Goal: Information Seeking & Learning: Learn about a topic

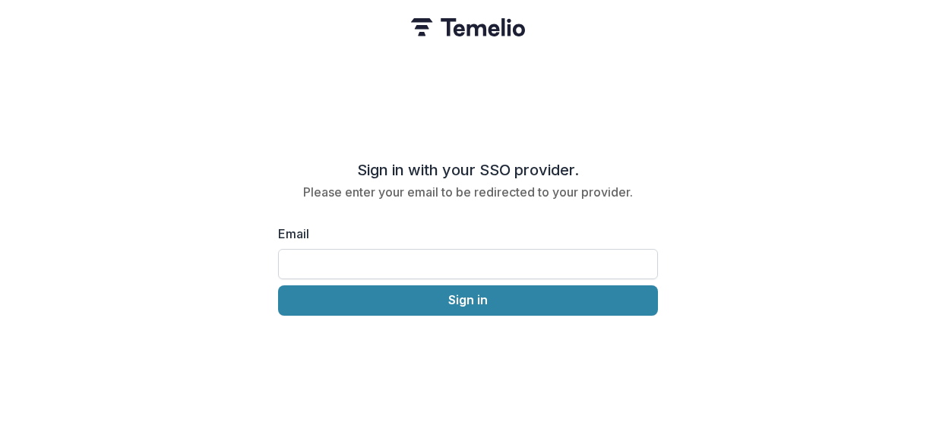
click at [444, 254] on input "Email" at bounding box center [468, 264] width 380 height 30
type input "**********"
drag, startPoint x: 470, startPoint y: 258, endPoint x: 215, endPoint y: 234, distance: 256.3
click at [215, 235] on div "**********" at bounding box center [468, 214] width 936 height 428
click at [346, 257] on input "Email" at bounding box center [468, 264] width 380 height 30
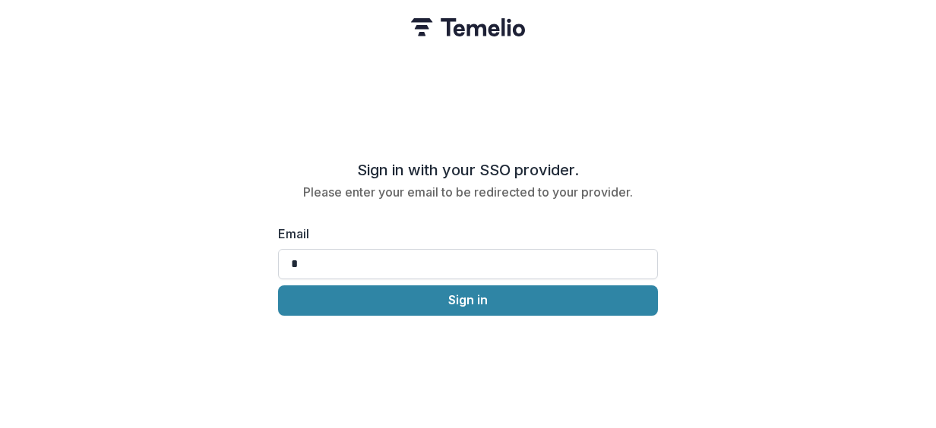
type input "**********"
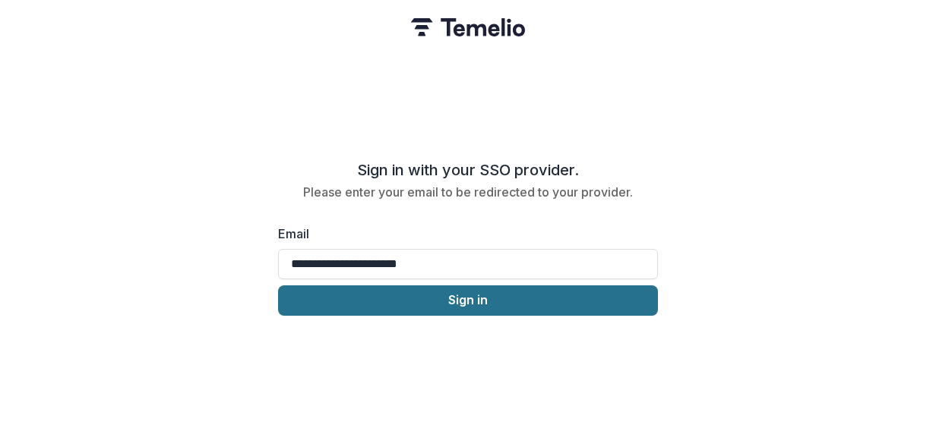
click at [448, 298] on button "Sign in" at bounding box center [468, 301] width 380 height 30
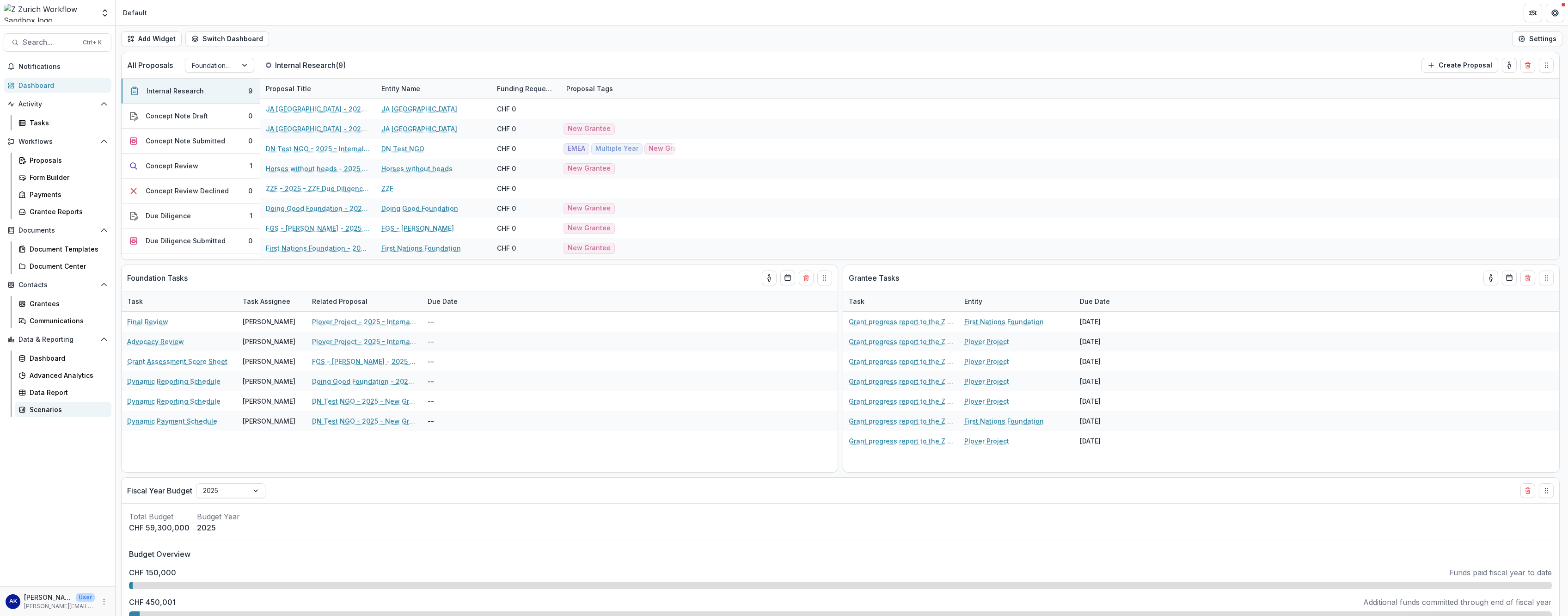
click at [86, 261] on div "Scenarios" at bounding box center [67, 410] width 74 height 10
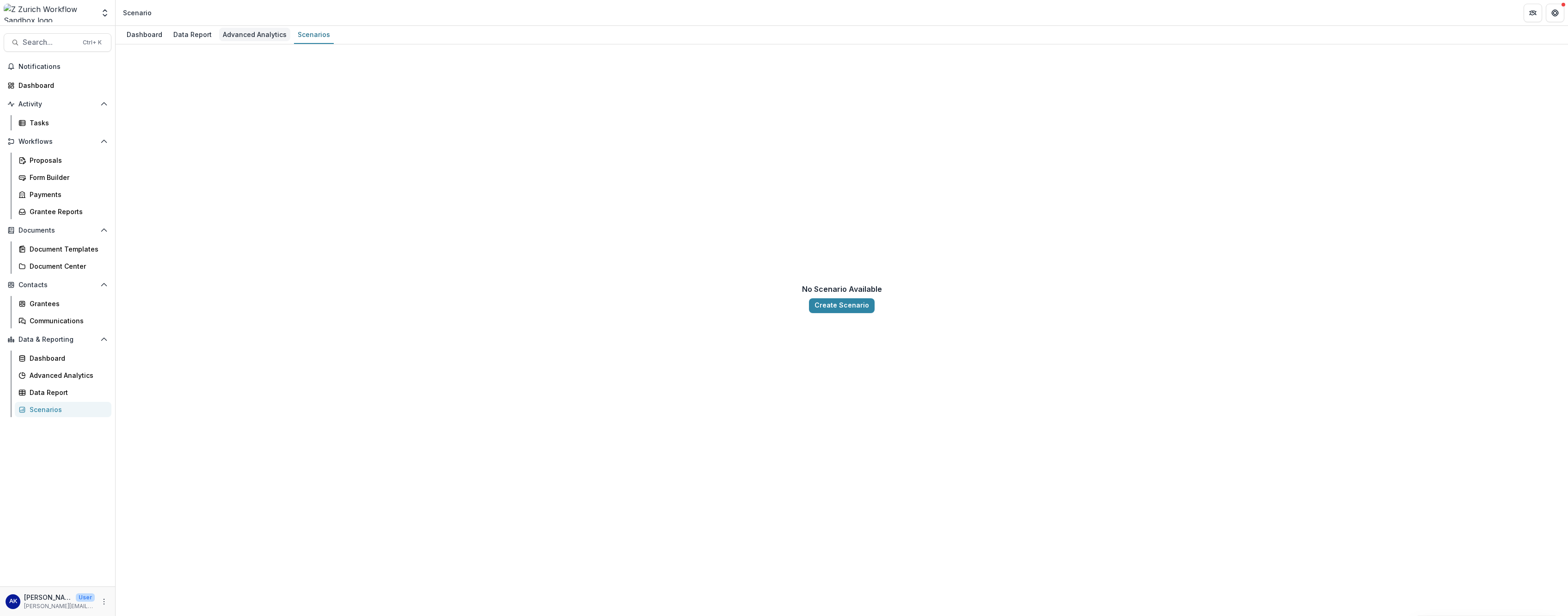
click at [247, 40] on div "Advanced Analytics" at bounding box center [254, 35] width 71 height 13
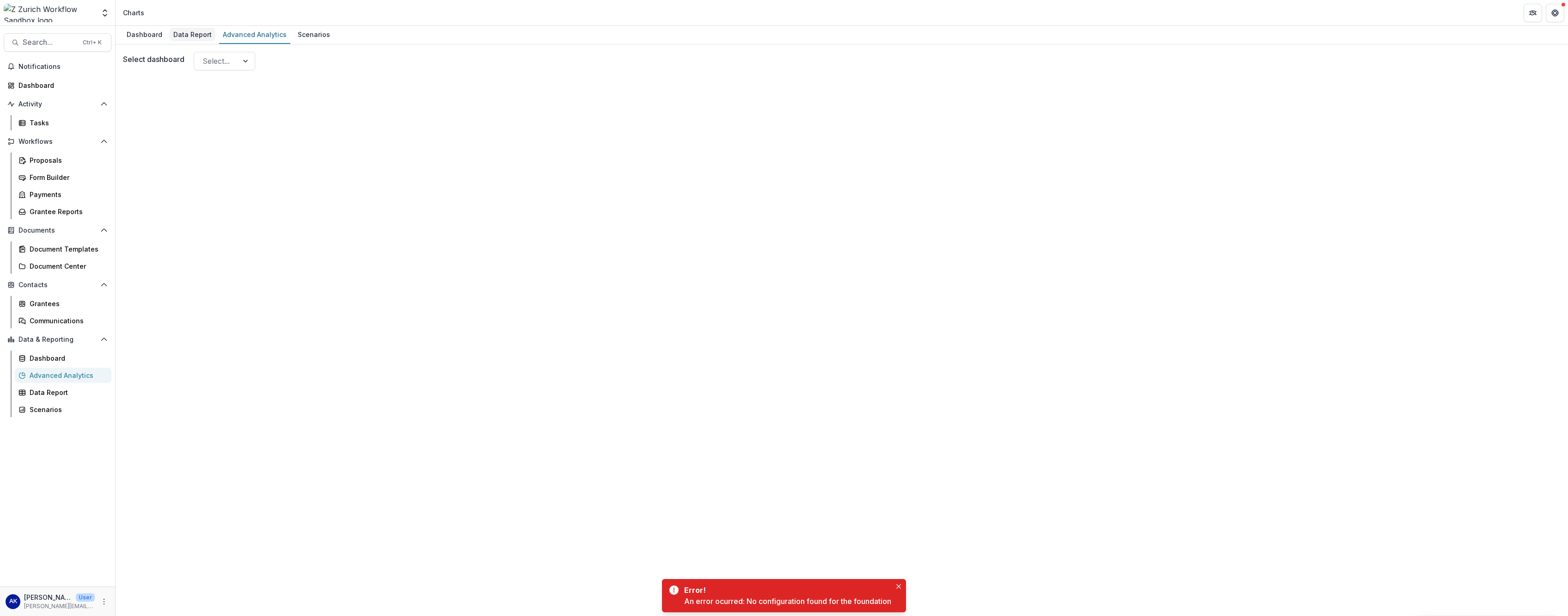
click at [190, 38] on div "Data Report" at bounding box center [192, 35] width 46 height 13
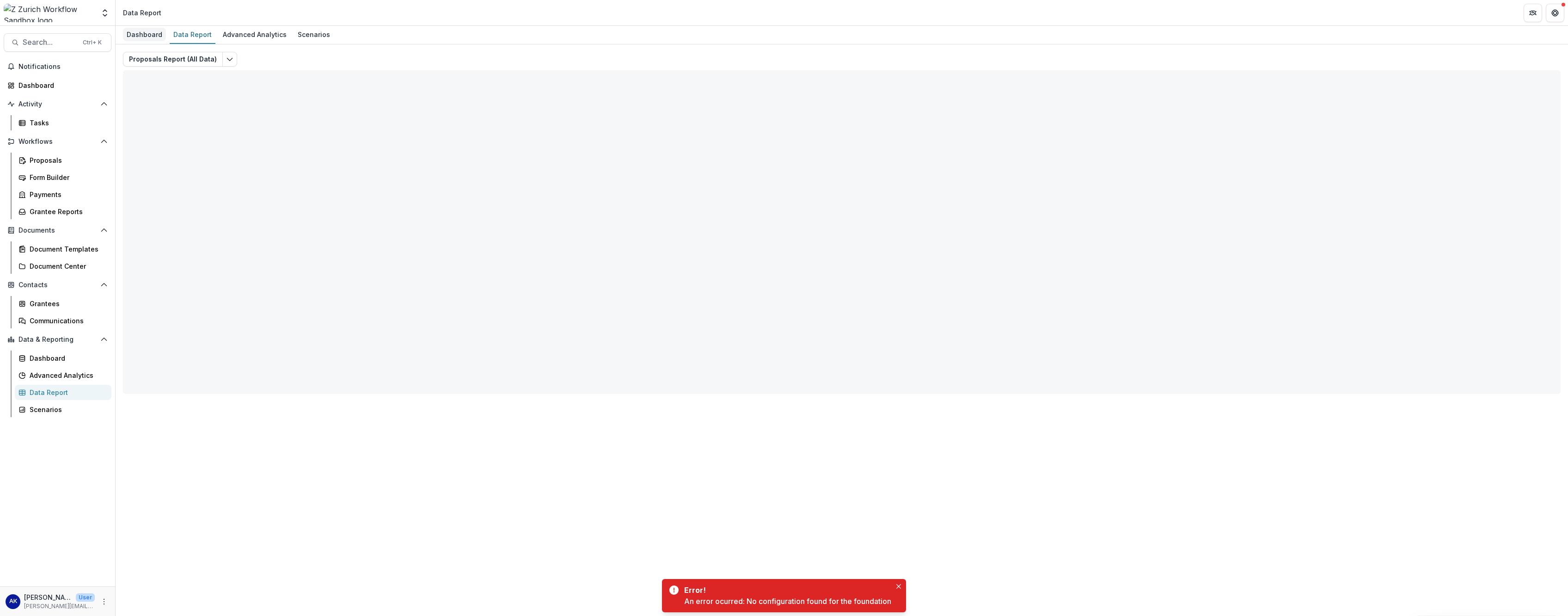
click at [149, 40] on div "Dashboard" at bounding box center [144, 35] width 43 height 13
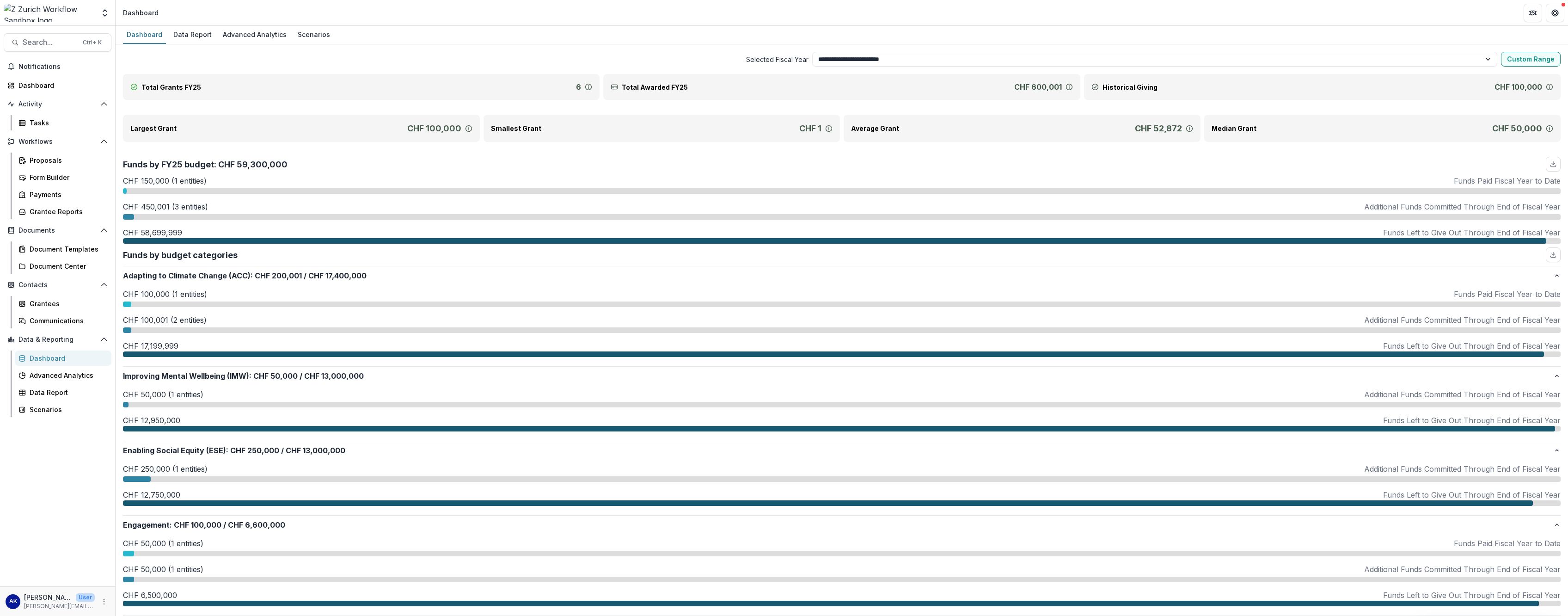
click at [569, 88] on p "Total Awarded FY25" at bounding box center [654, 87] width 66 height 10
click at [490, 80] on div "Total Grants FY25 6" at bounding box center [361, 87] width 477 height 26
click at [569, 83] on div "6" at bounding box center [584, 87] width 16 height 11
click at [569, 88] on div "Historical Giving CHF 100,000" at bounding box center [1322, 87] width 477 height 26
click at [569, 60] on select "**********" at bounding box center [1155, 59] width 685 height 15
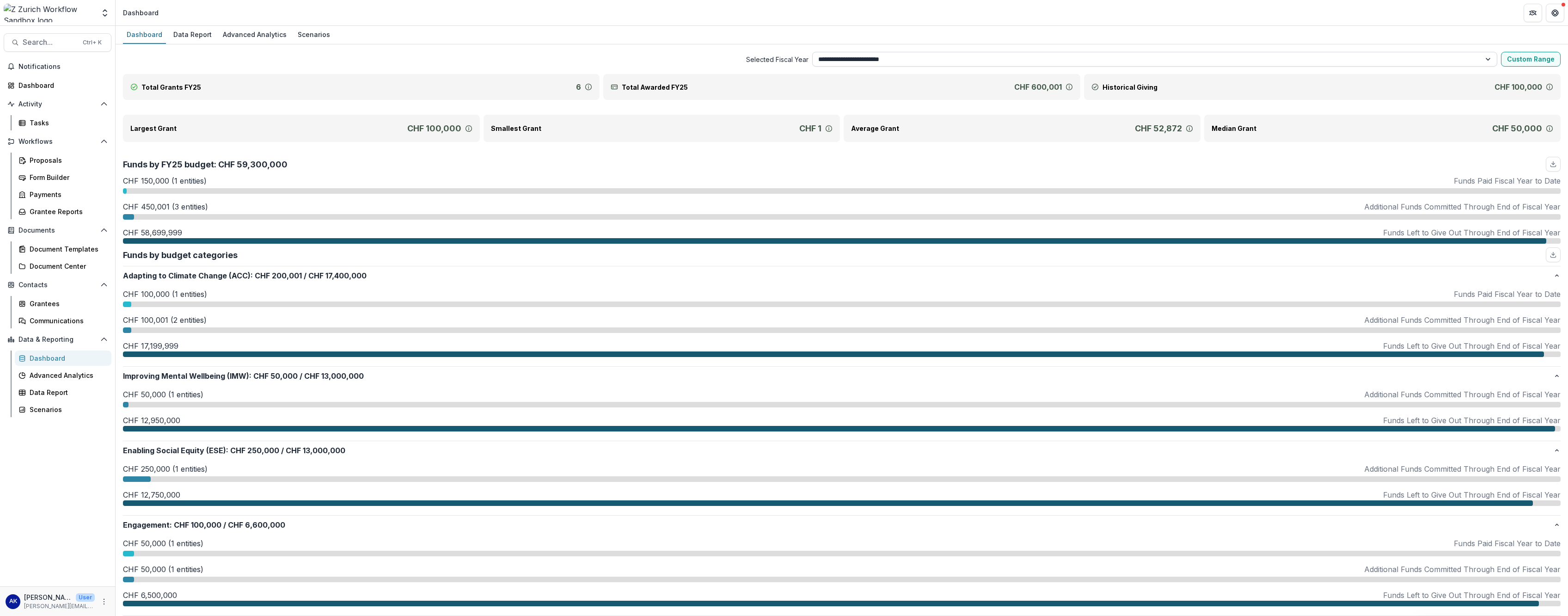
click at [569, 61] on select "**********" at bounding box center [1155, 59] width 685 height 15
click at [569, 135] on div "Smallest Grant CHF 1" at bounding box center [662, 128] width 357 height 27
click at [569, 139] on div "Average Grant CHF 52,872" at bounding box center [1022, 128] width 357 height 27
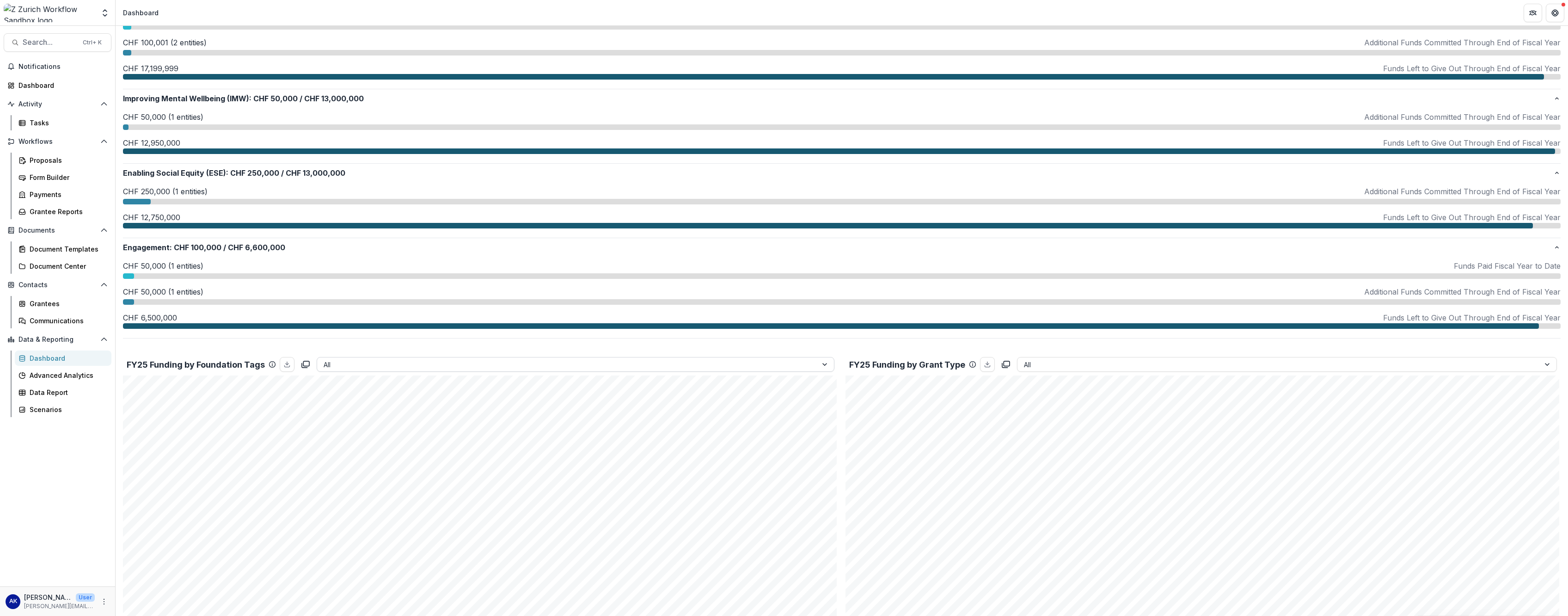
scroll to position [370, 0]
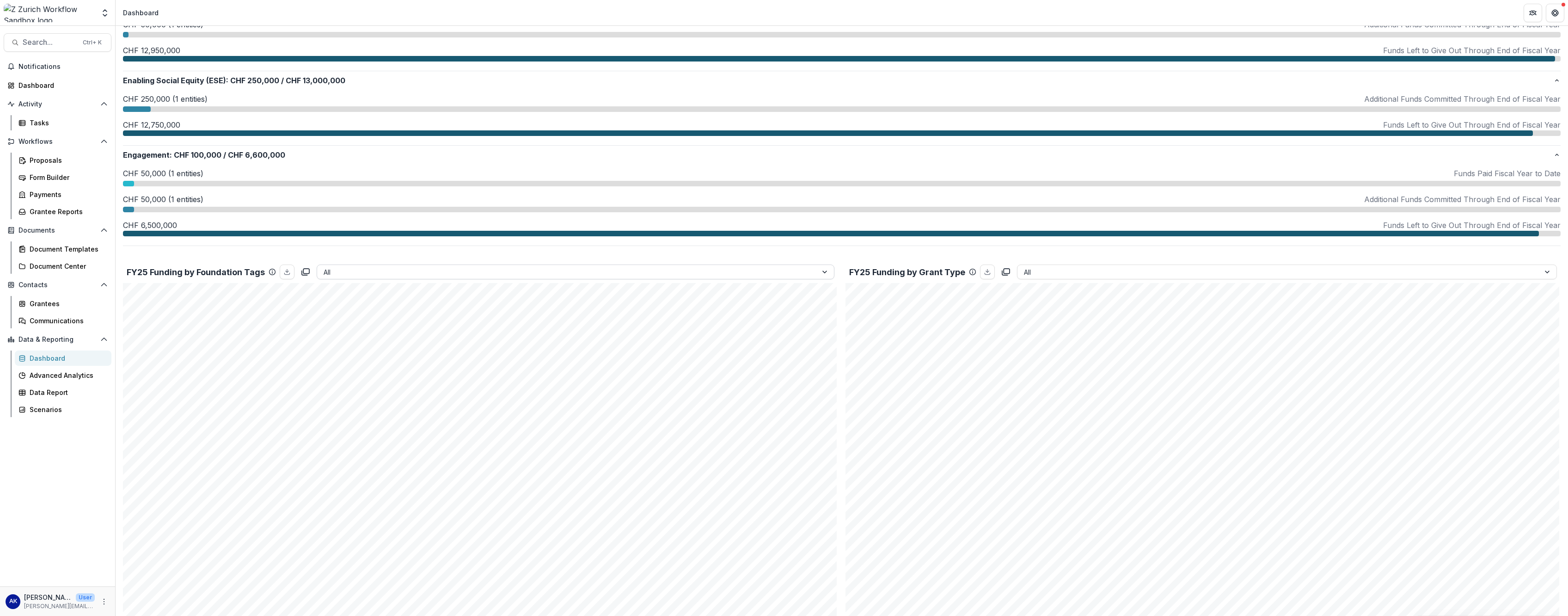
drag, startPoint x: 371, startPoint y: 279, endPoint x: 373, endPoint y: 276, distance: 3.6
click at [371, 261] on div "FY25 Funding by Foundation Tags All" at bounding box center [480, 271] width 715 height 22
click at [374, 261] on div at bounding box center [567, 271] width 487 height 12
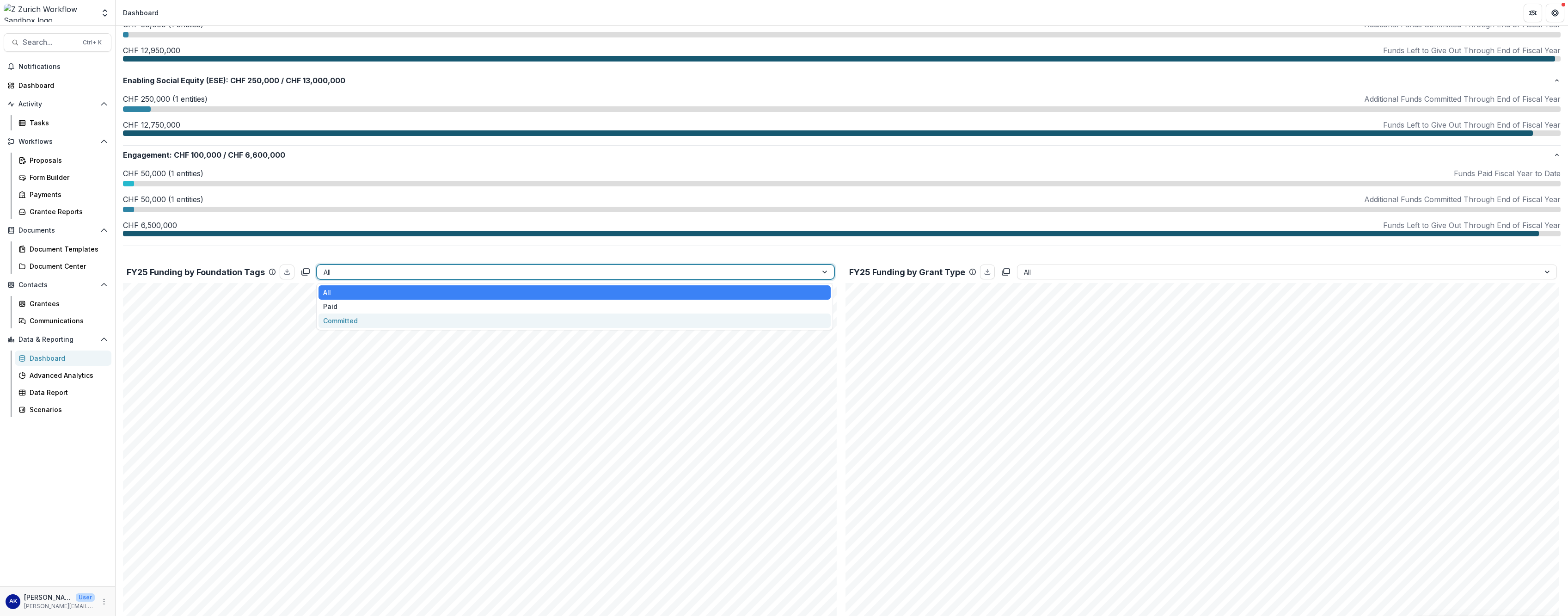
click at [368, 261] on div "Committed" at bounding box center [574, 321] width 512 height 15
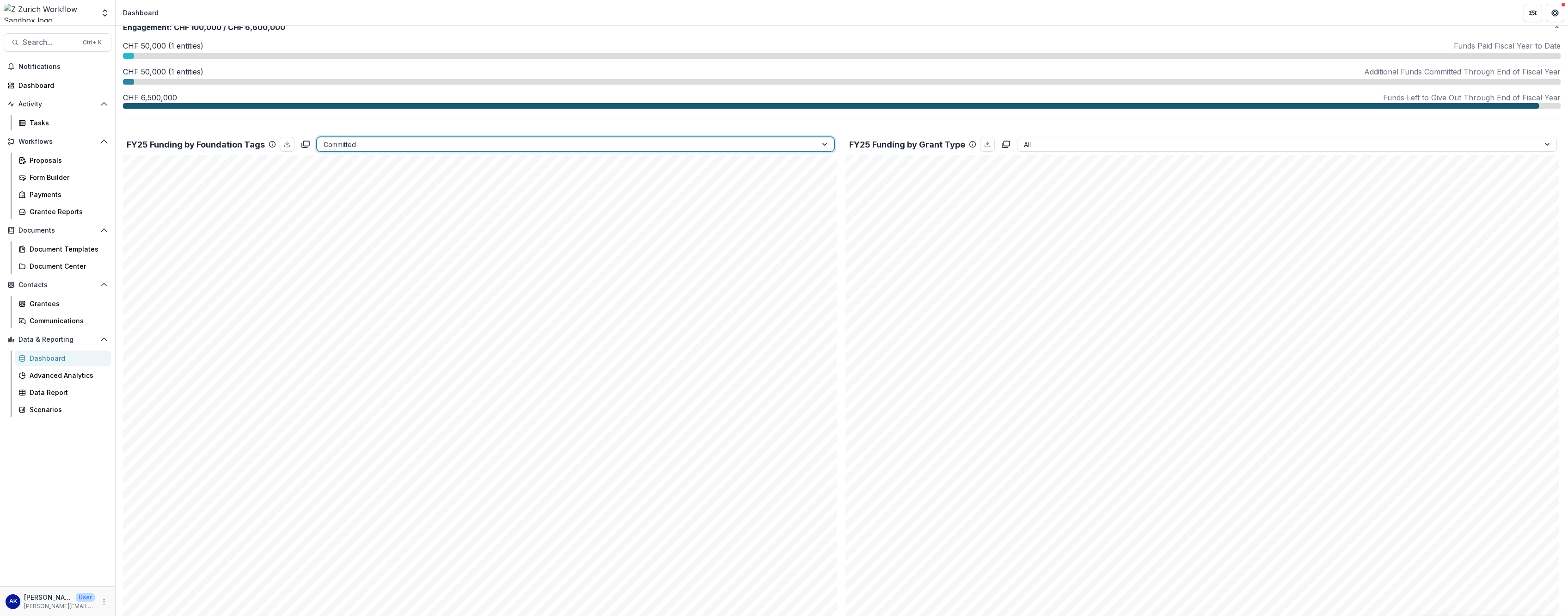
scroll to position [508, 0]
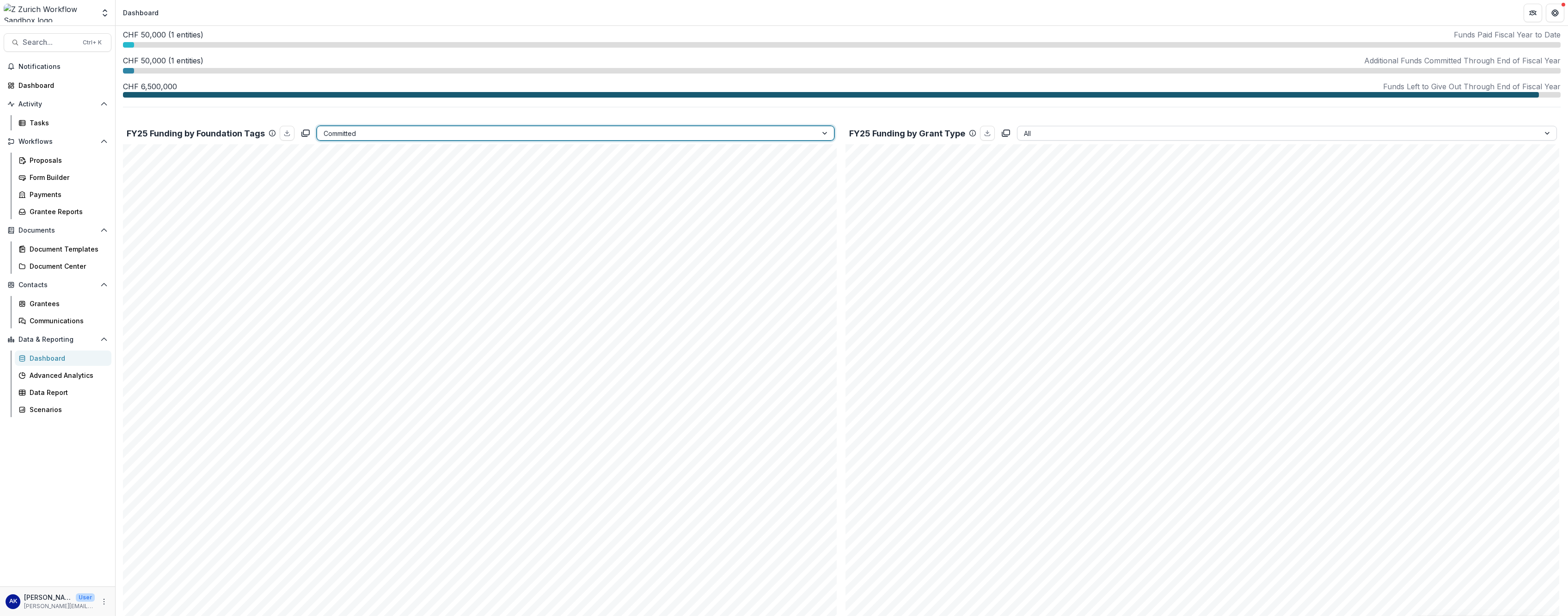
click at [569, 128] on div at bounding box center [1278, 133] width 509 height 12
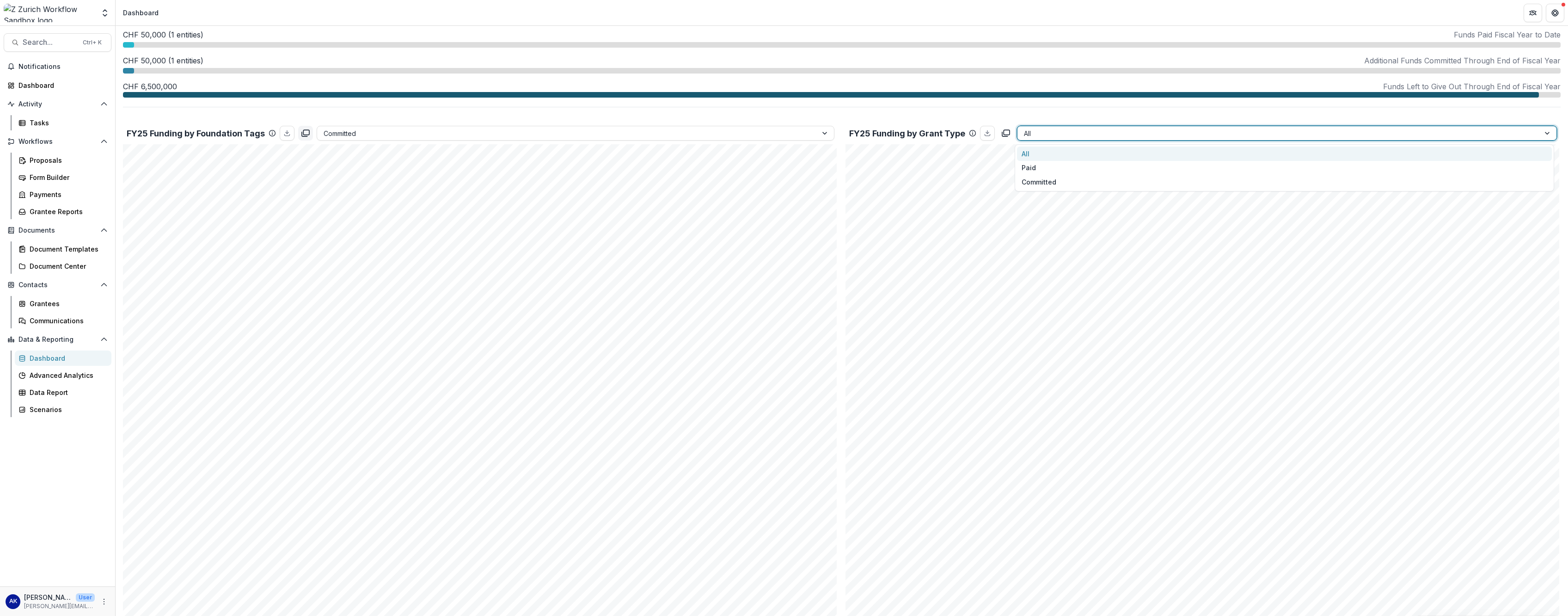
click at [308, 133] on icon "copy to clipboard" at bounding box center [305, 133] width 9 height 9
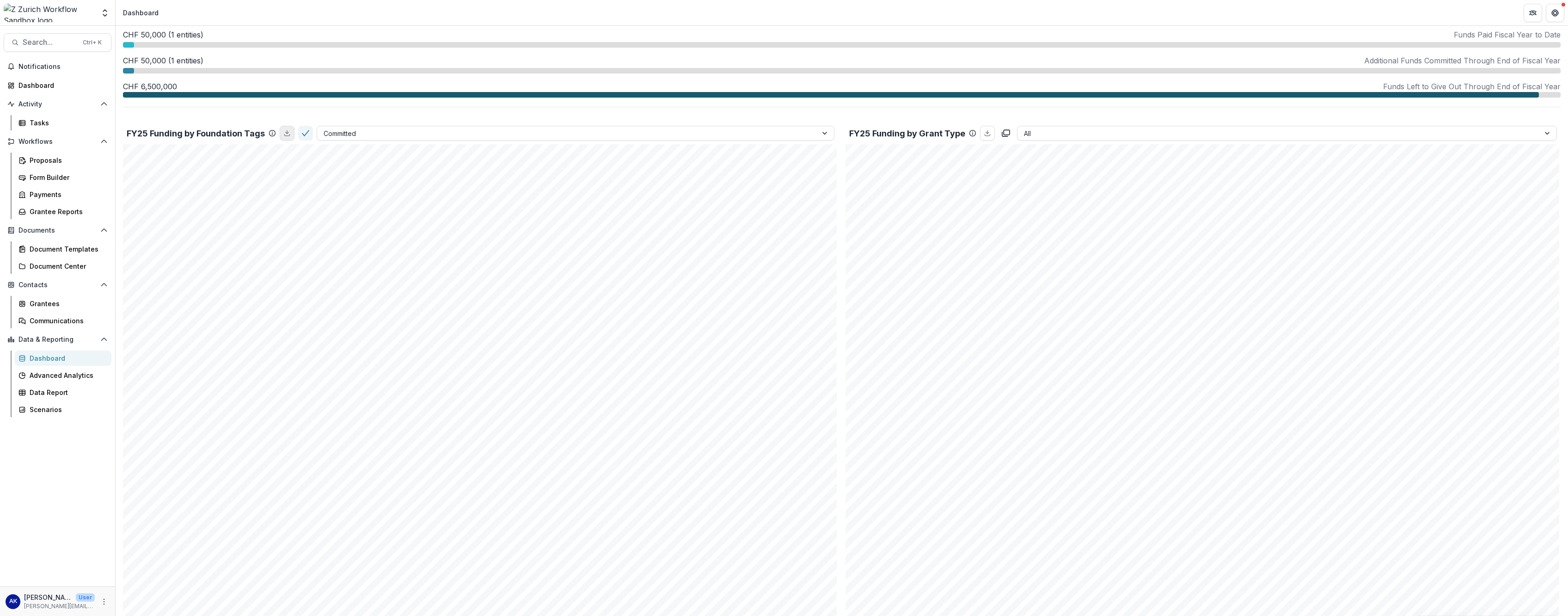
click at [288, 136] on icon "download" at bounding box center [287, 135] width 5 height 1
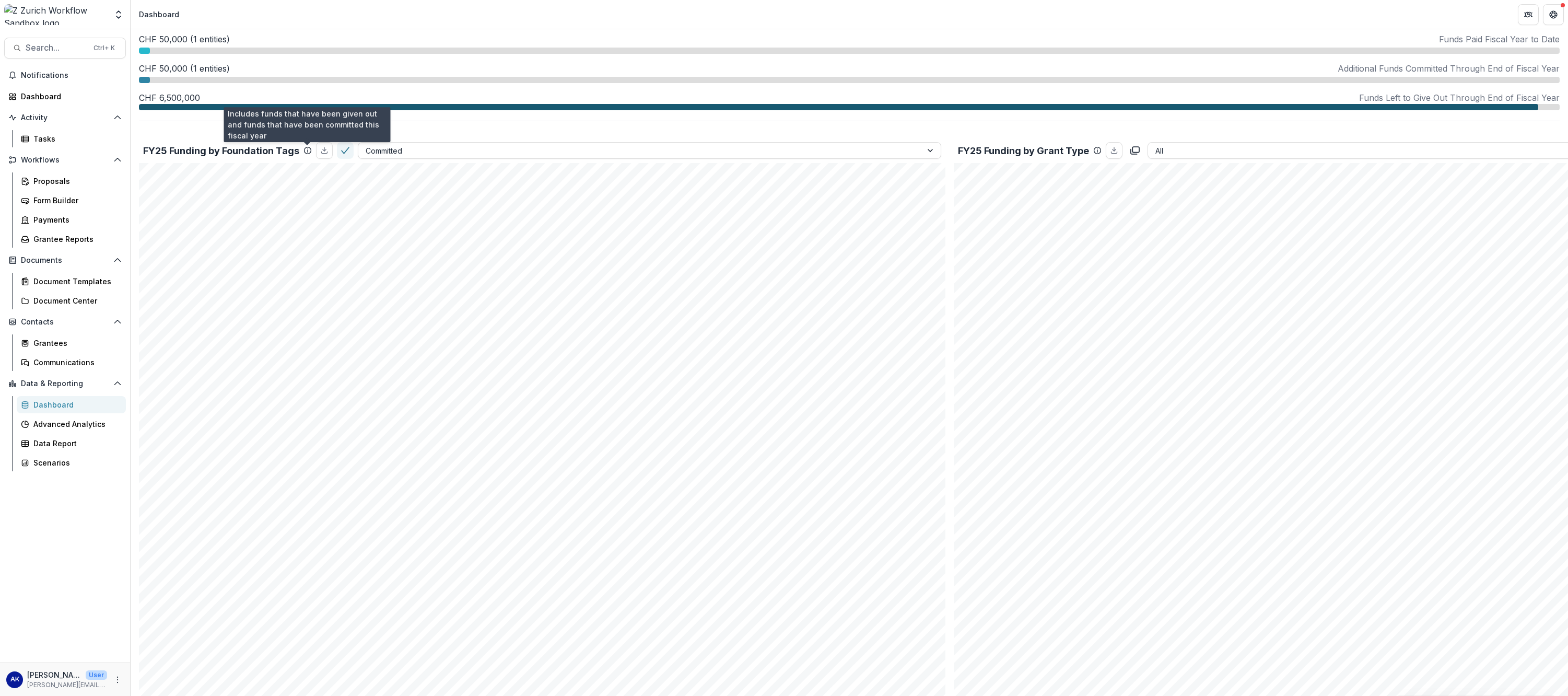
click at [305, 151] on icon at bounding box center [307, 151] width 8 height 8
click at [420, 151] on div at bounding box center [590, 151] width 448 height 13
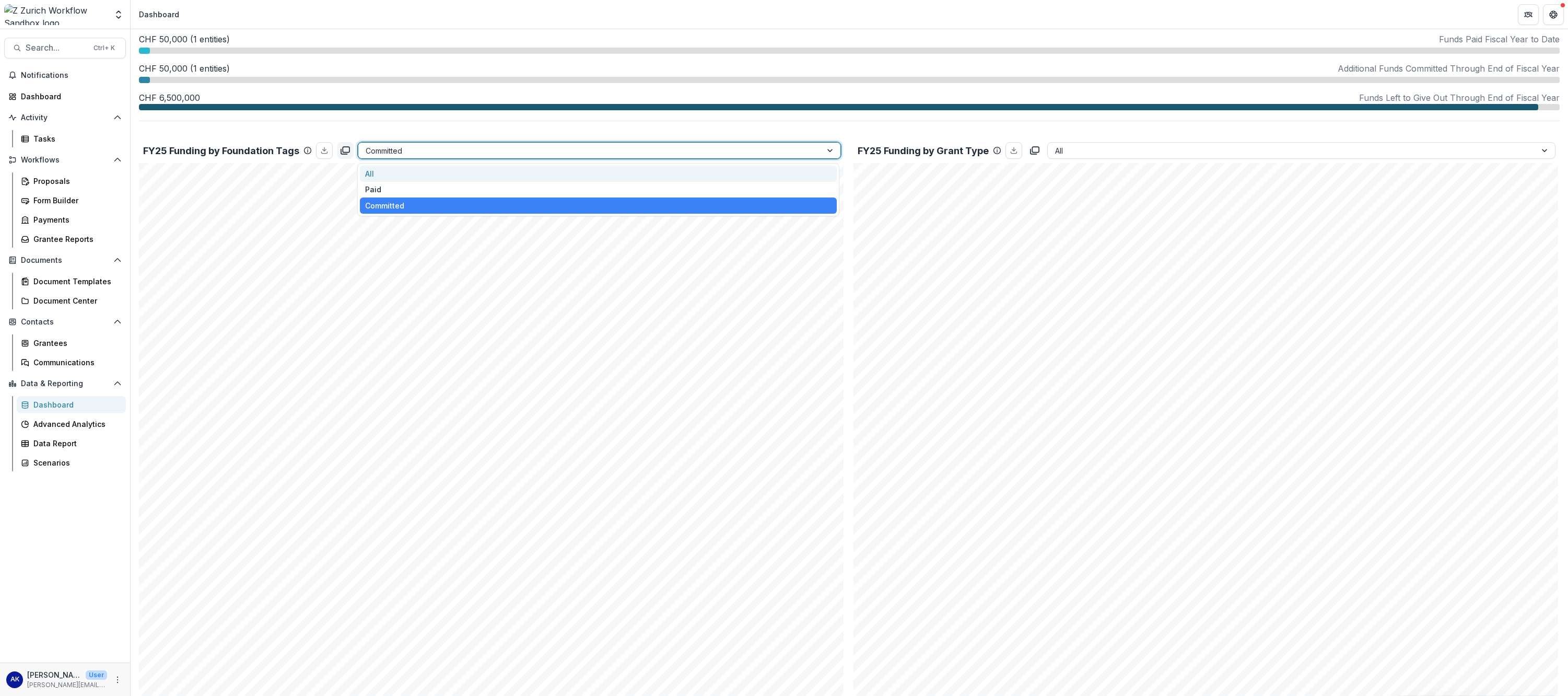
click at [422, 172] on div "All" at bounding box center [598, 174] width 477 height 17
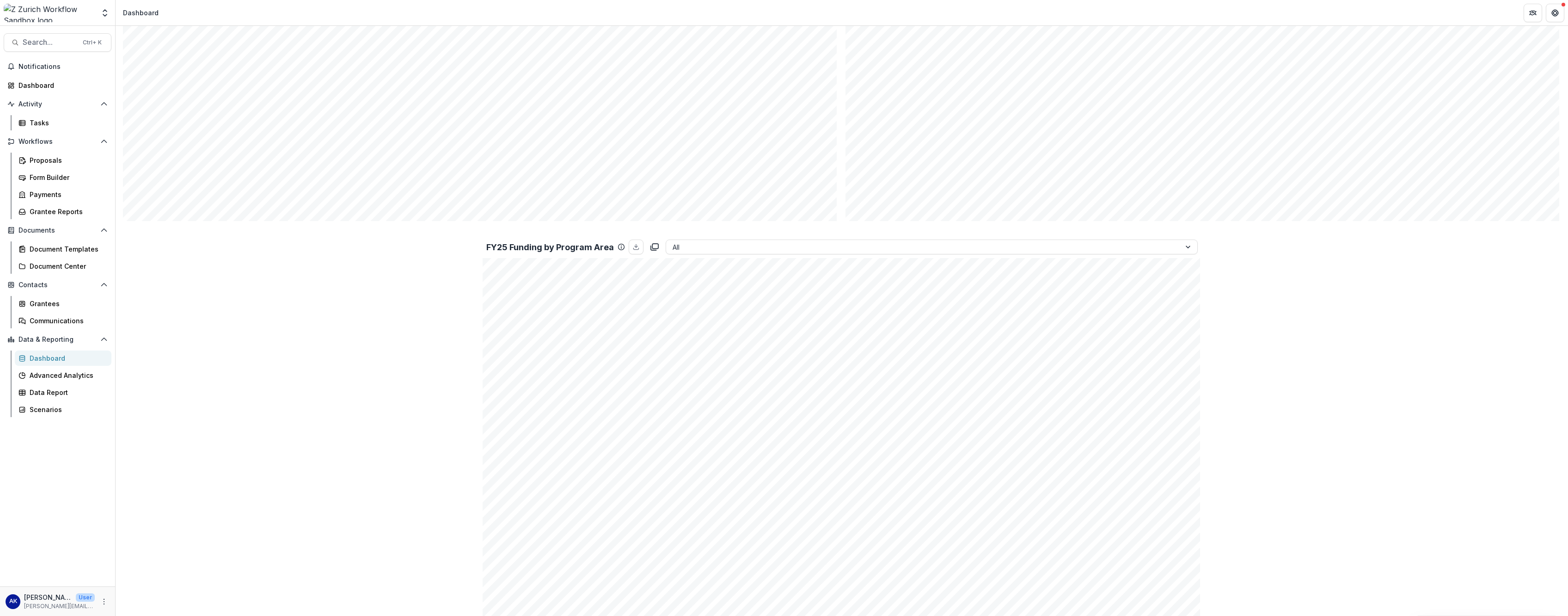
scroll to position [1156, 0]
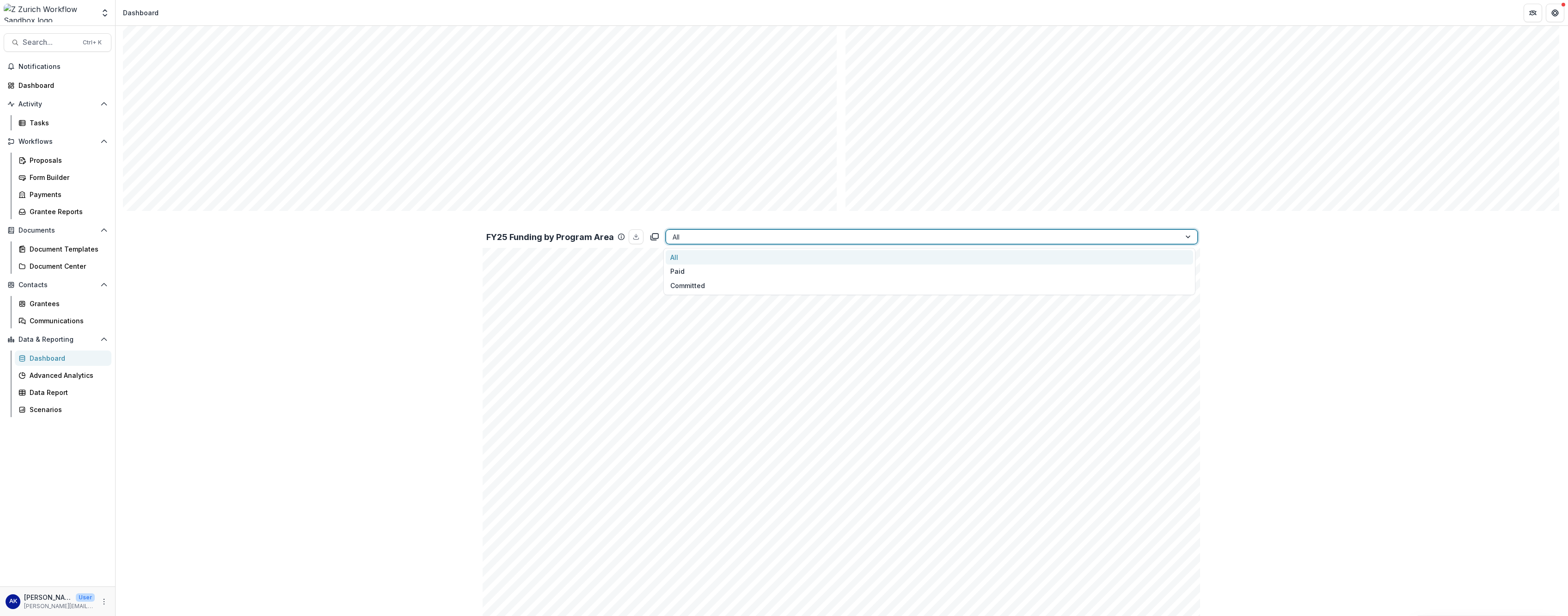
click at [569, 236] on div at bounding box center [923, 237] width 502 height 12
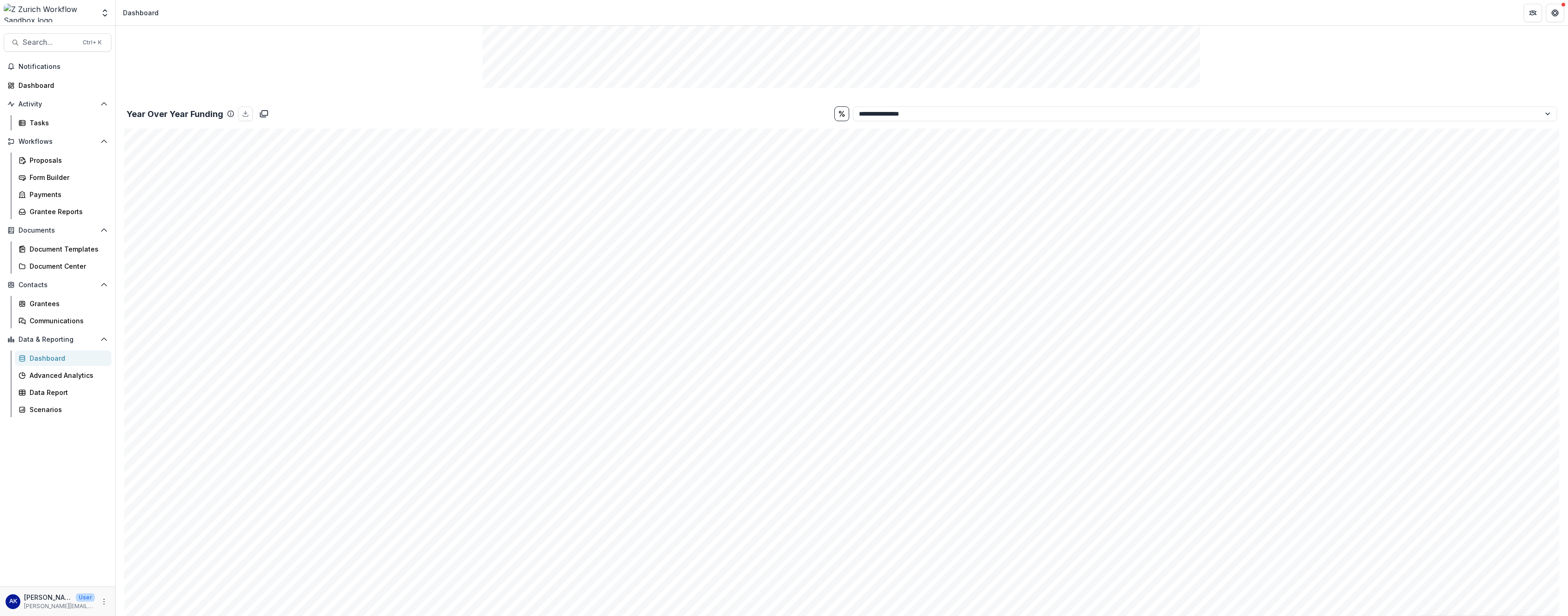
scroll to position [2034, 0]
click at [569, 116] on select "**********" at bounding box center [1205, 113] width 704 height 15
click at [569, 118] on select "**********" at bounding box center [1205, 113] width 704 height 15
click at [569, 261] on button "View Grantees" at bounding box center [842, 469] width 71 height 15
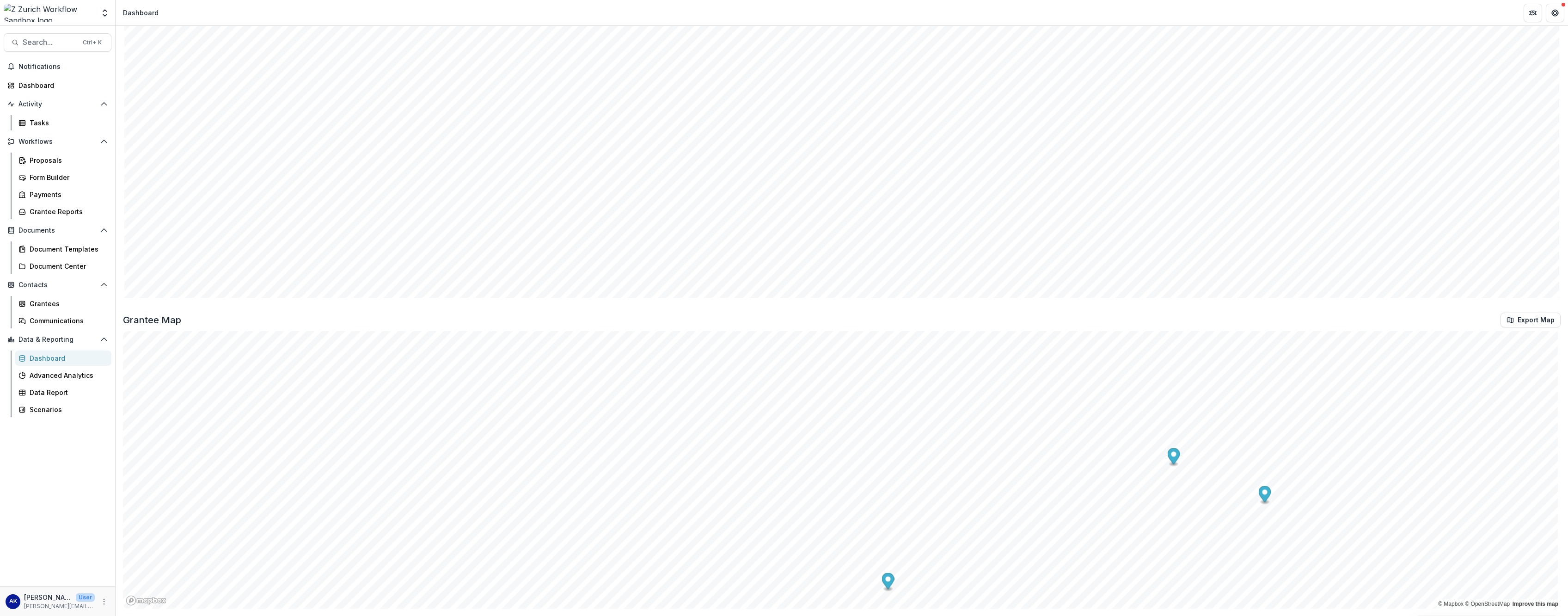
click at [569, 261] on div "Grantee Map Export Map" at bounding box center [842, 320] width 1438 height 15
click at [66, 261] on div "Notifications Dashboard Activity Tasks Workflows Proposals Form Builder Payment…" at bounding box center [57, 323] width 115 height 527
click at [69, 261] on link "Communications" at bounding box center [63, 320] width 97 height 15
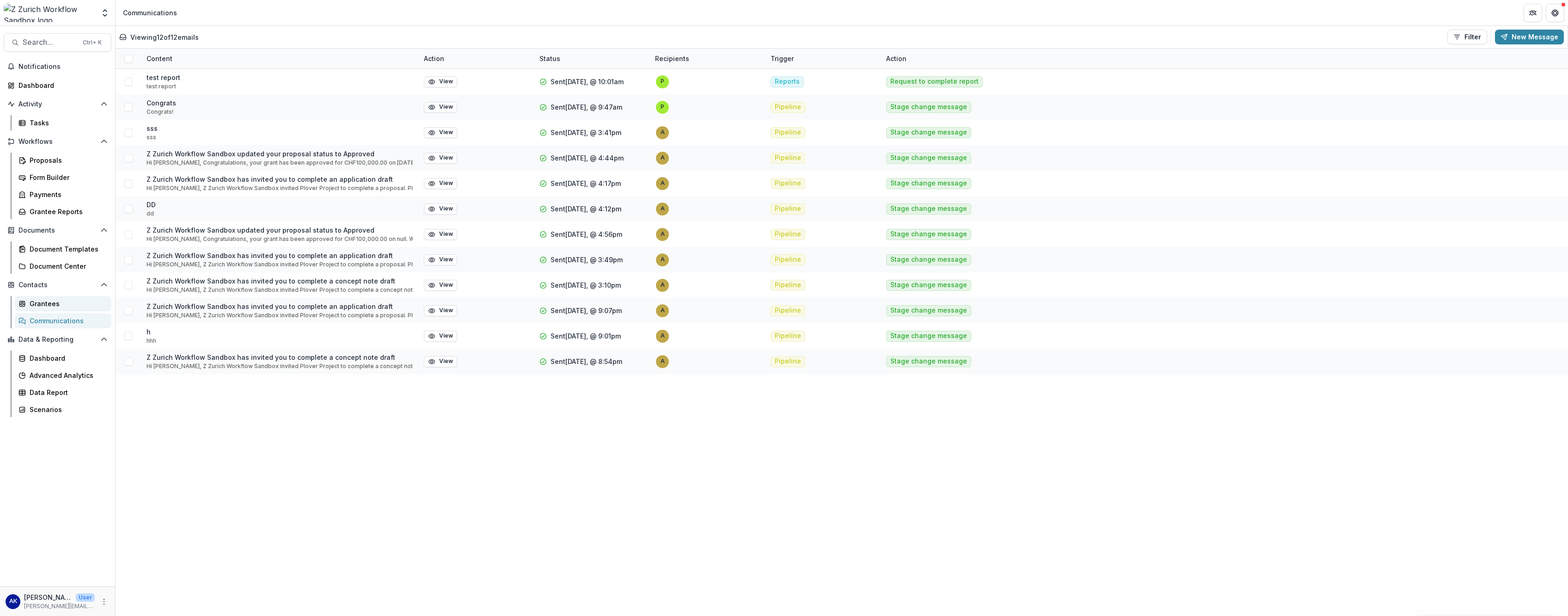
click at [78, 261] on div "Grantees" at bounding box center [67, 304] width 74 height 10
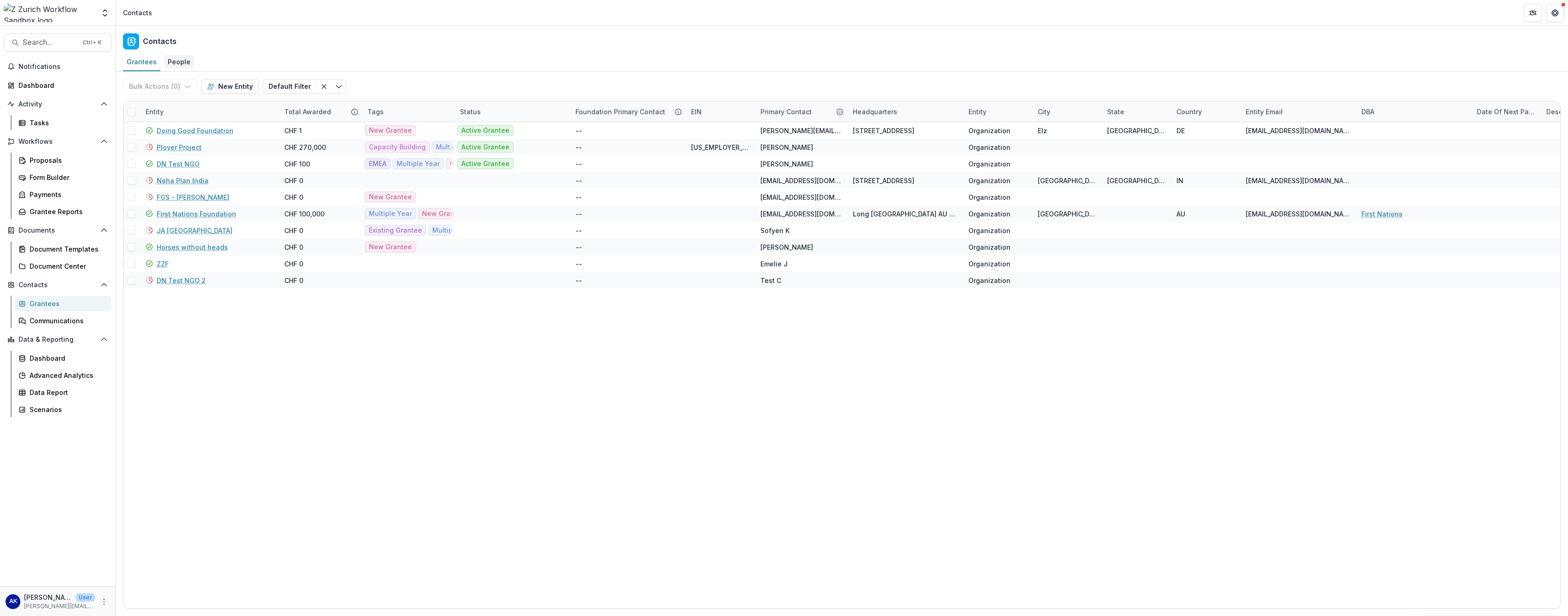
click at [184, 55] on div "People" at bounding box center [179, 61] width 30 height 13
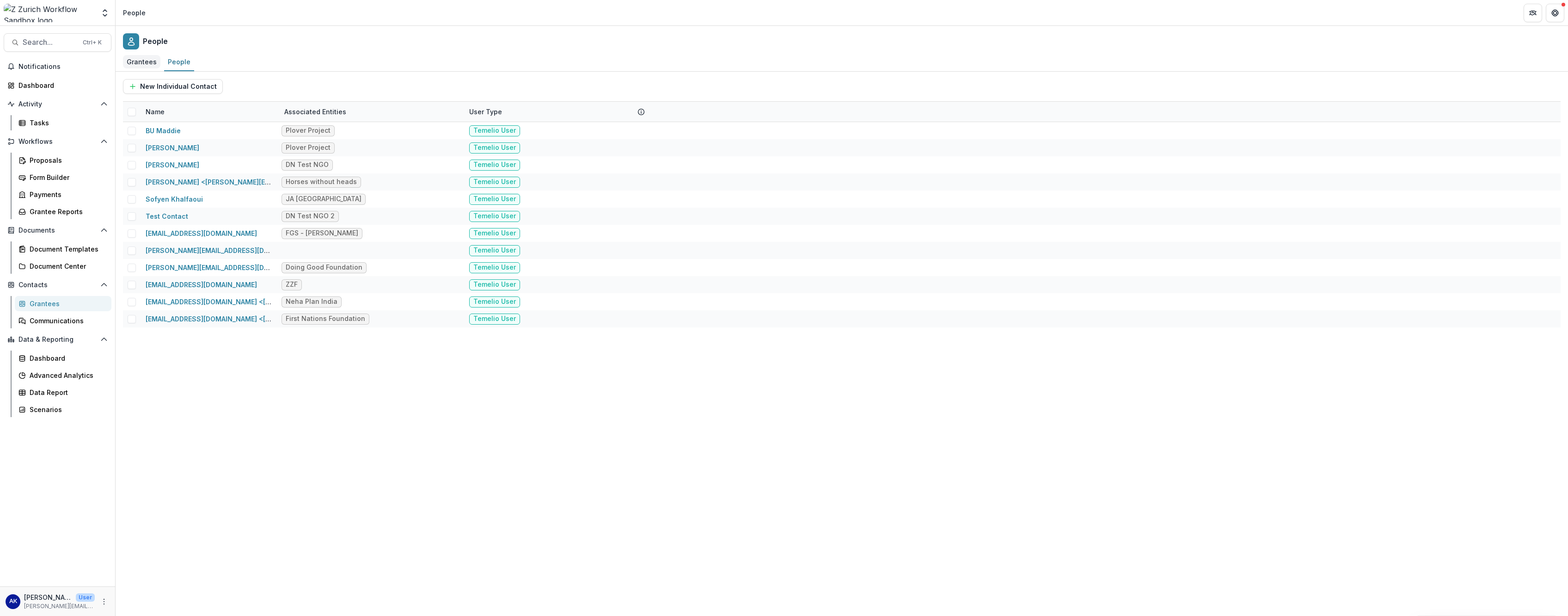
click at [138, 61] on div "Grantees" at bounding box center [142, 61] width 38 height 13
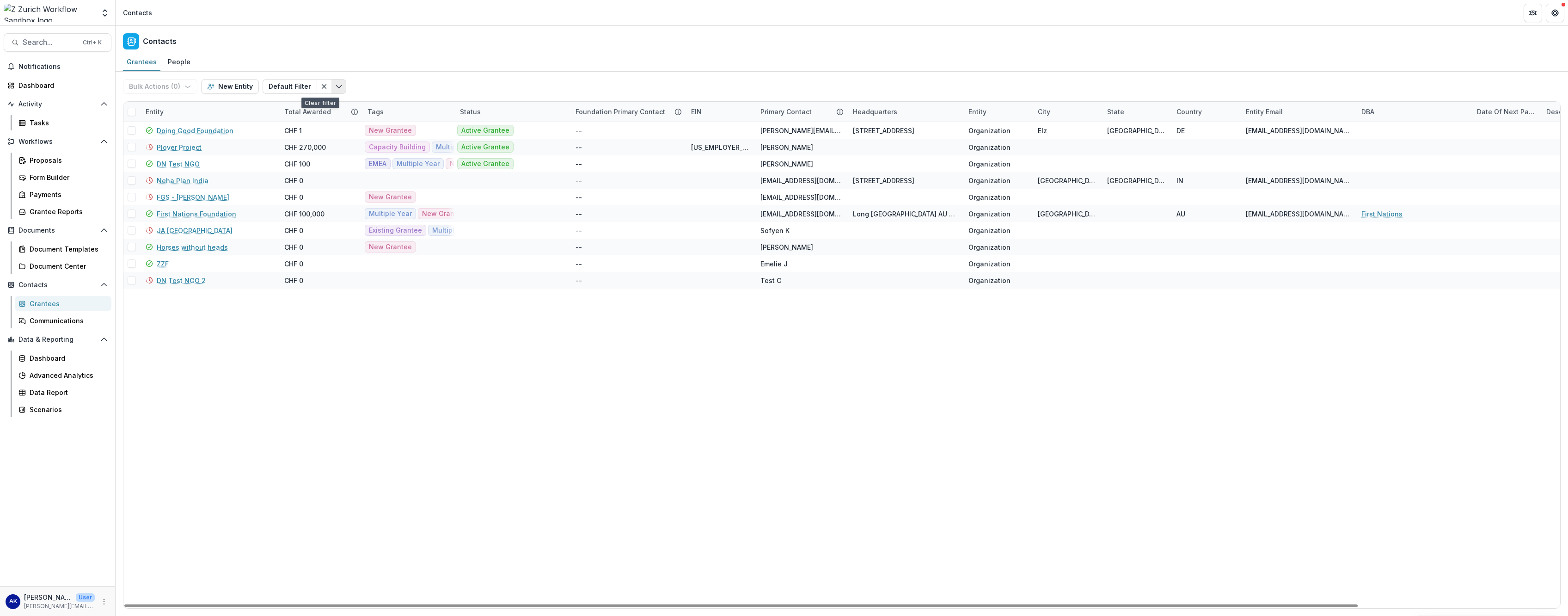
click at [335, 89] on icon "Toggle menu" at bounding box center [339, 86] width 7 height 7
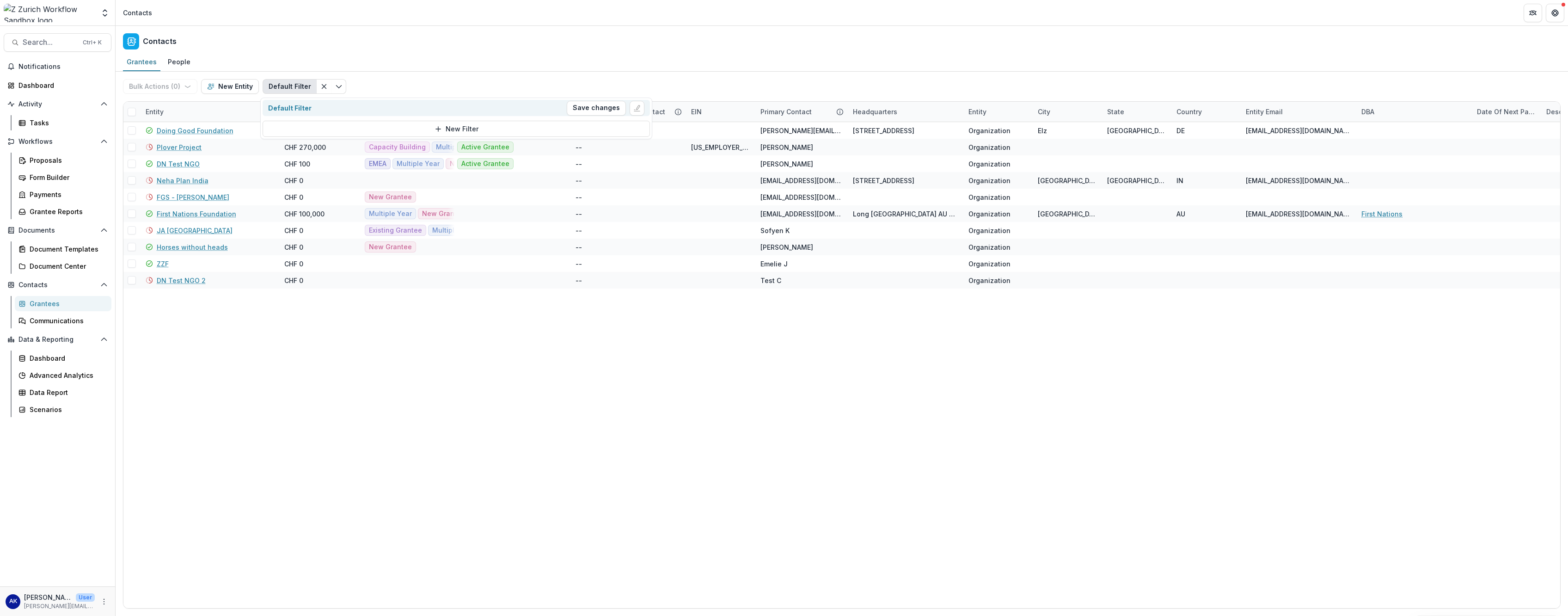
click at [329, 115] on div "Default Filter Save changes" at bounding box center [456, 108] width 376 height 15
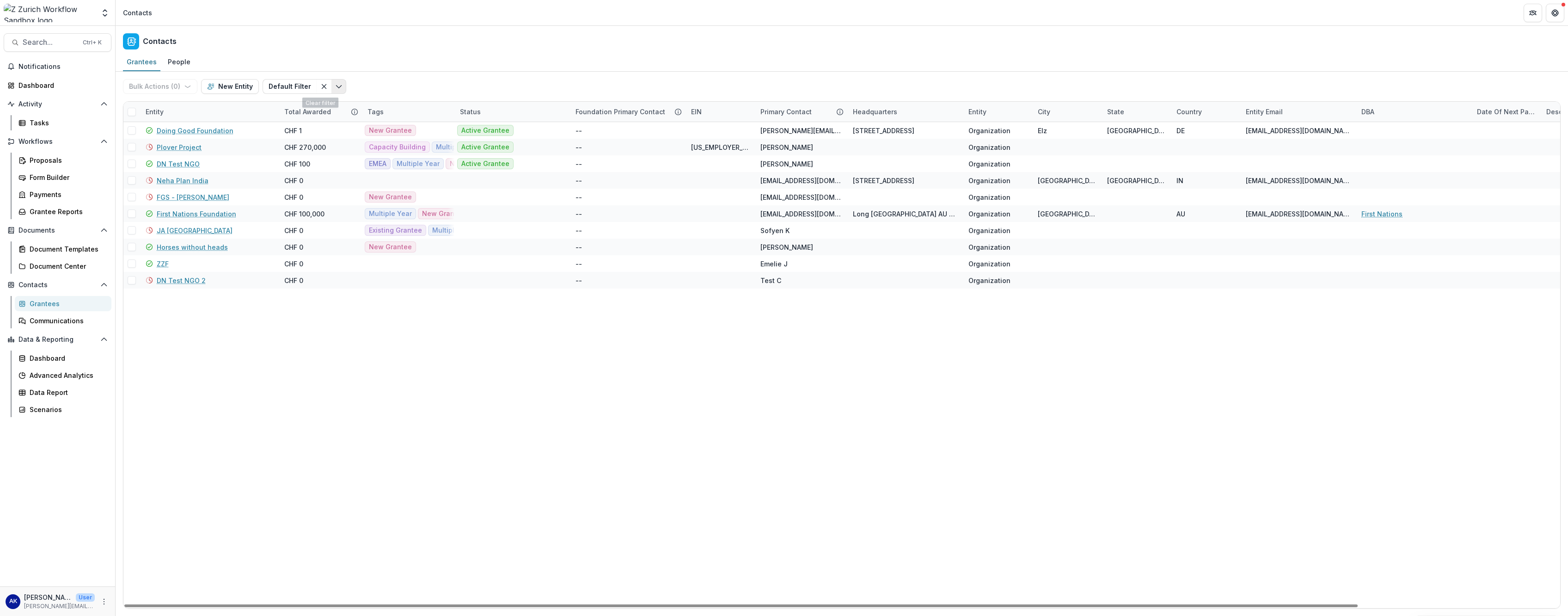
click at [335, 89] on icon "Toggle menu" at bounding box center [339, 86] width 7 height 7
click at [317, 131] on button "New Filter" at bounding box center [456, 128] width 387 height 16
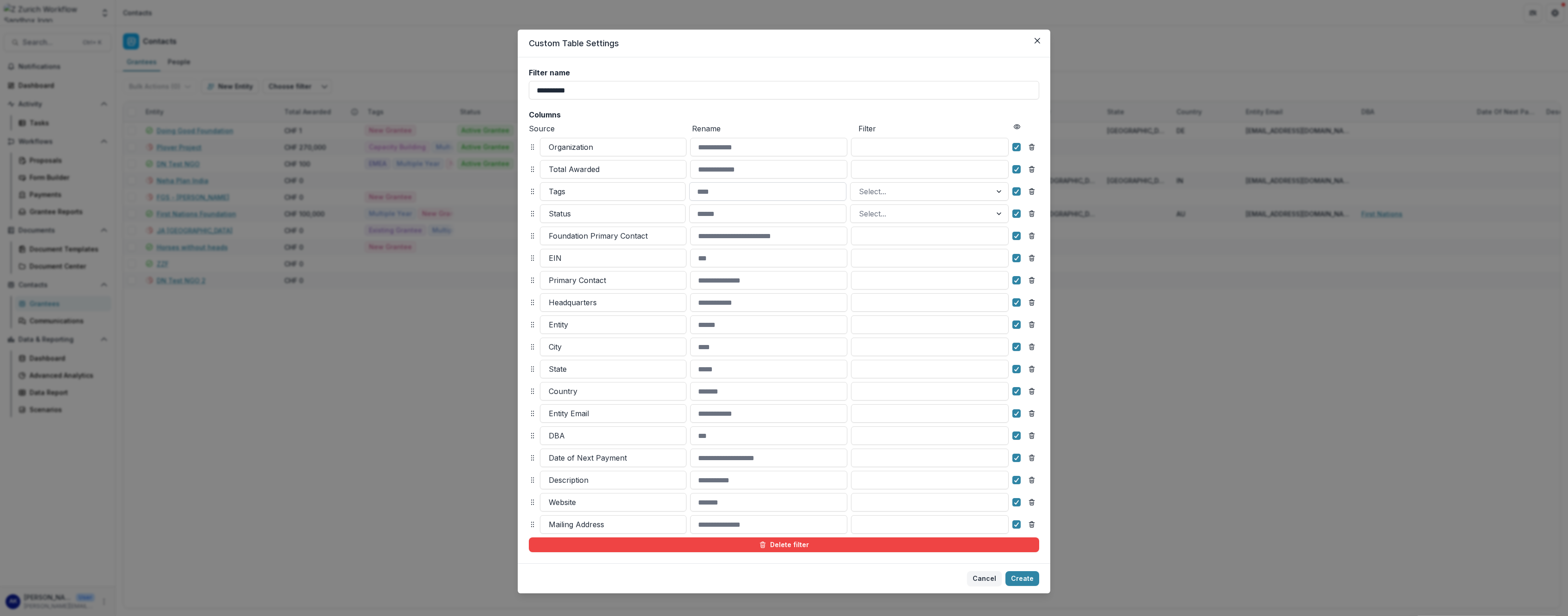
click at [569, 196] on input at bounding box center [767, 191] width 156 height 18
click at [569, 197] on div at bounding box center [921, 191] width 124 height 13
click at [569, 261] on button "Cancel" at bounding box center [984, 578] width 35 height 15
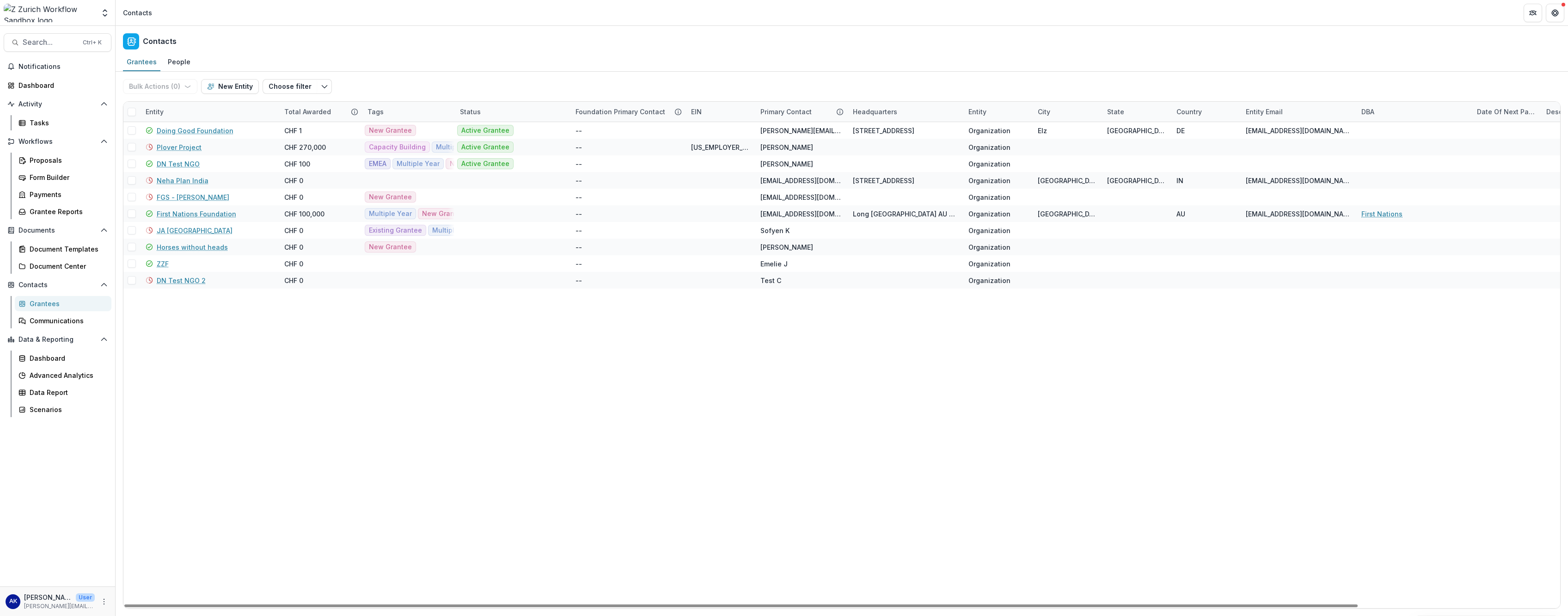
click at [308, 113] on div "Total Awarded" at bounding box center [307, 111] width 58 height 10
click at [323, 153] on span "Sort Ascending" at bounding box center [321, 152] width 49 height 8
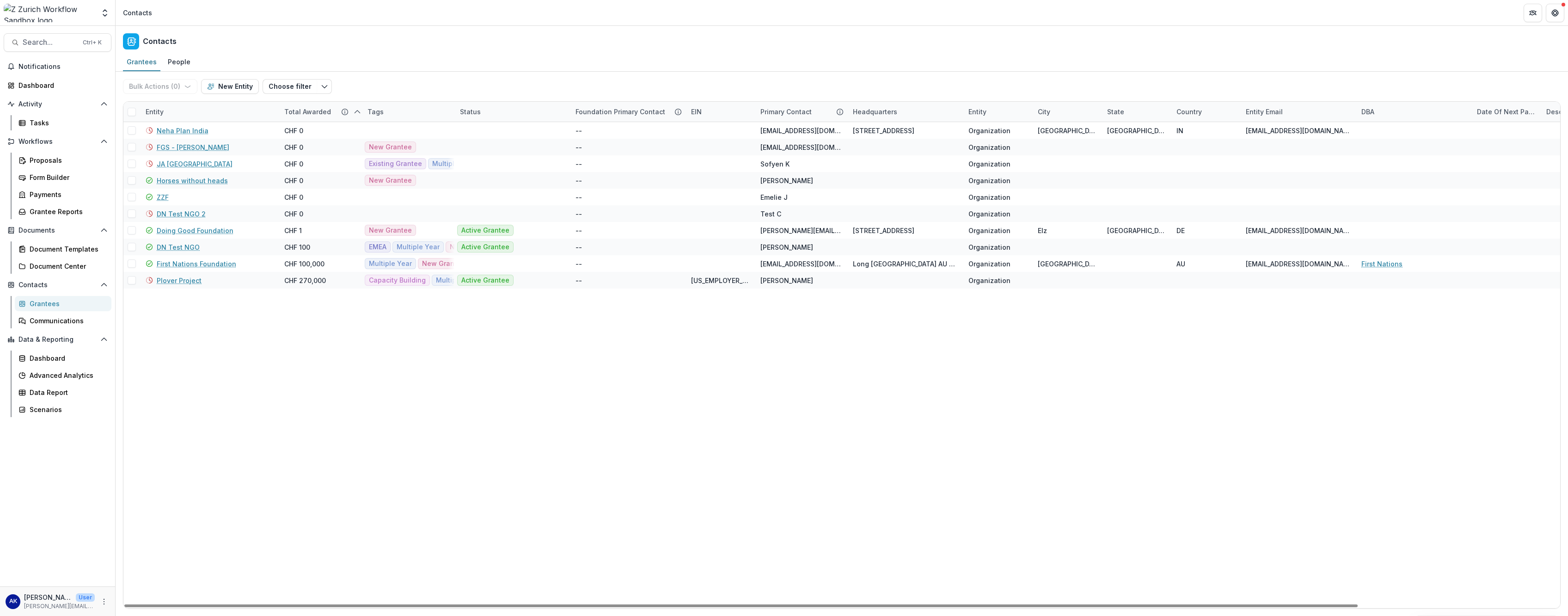
click at [324, 261] on div "Neha Plan India CHF 0 -- [EMAIL_ADDRESS][DOMAIN_NAME] < [GEOGRAPHIC_DATA] Organ…" at bounding box center [959, 365] width 1671 height 486
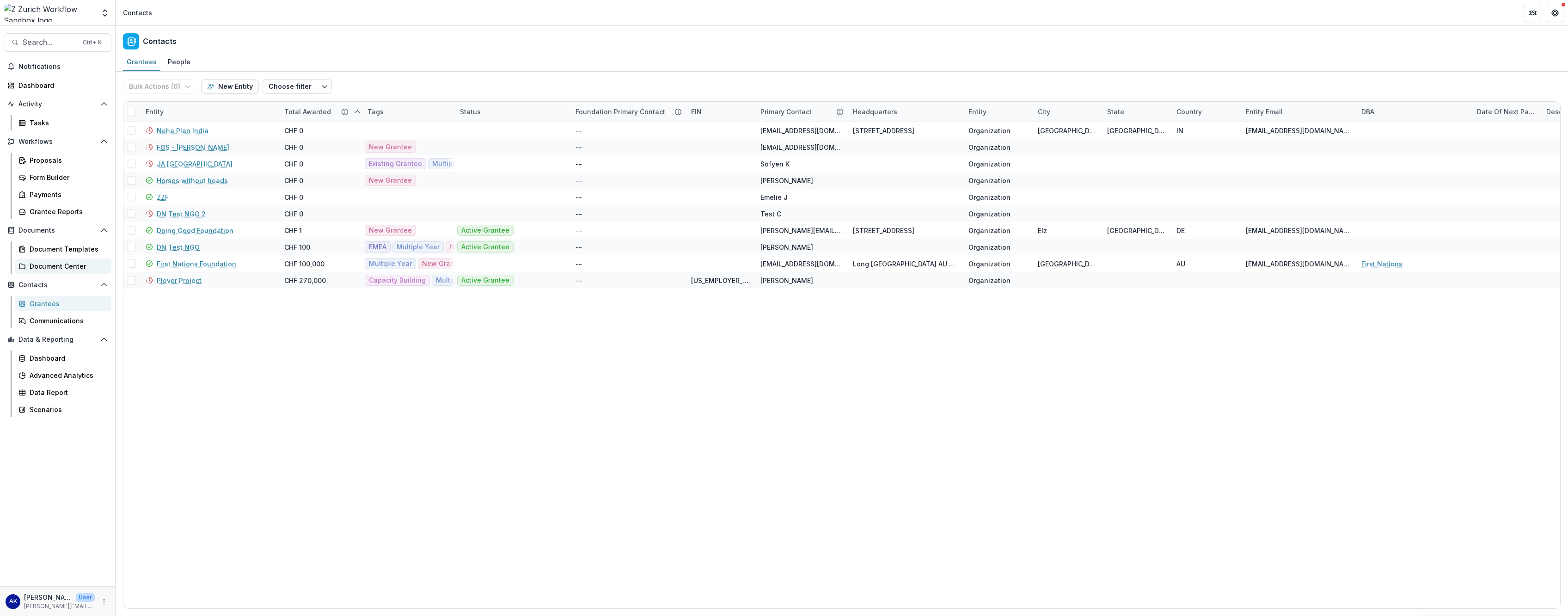
click at [70, 261] on div "Document Center" at bounding box center [67, 266] width 74 height 10
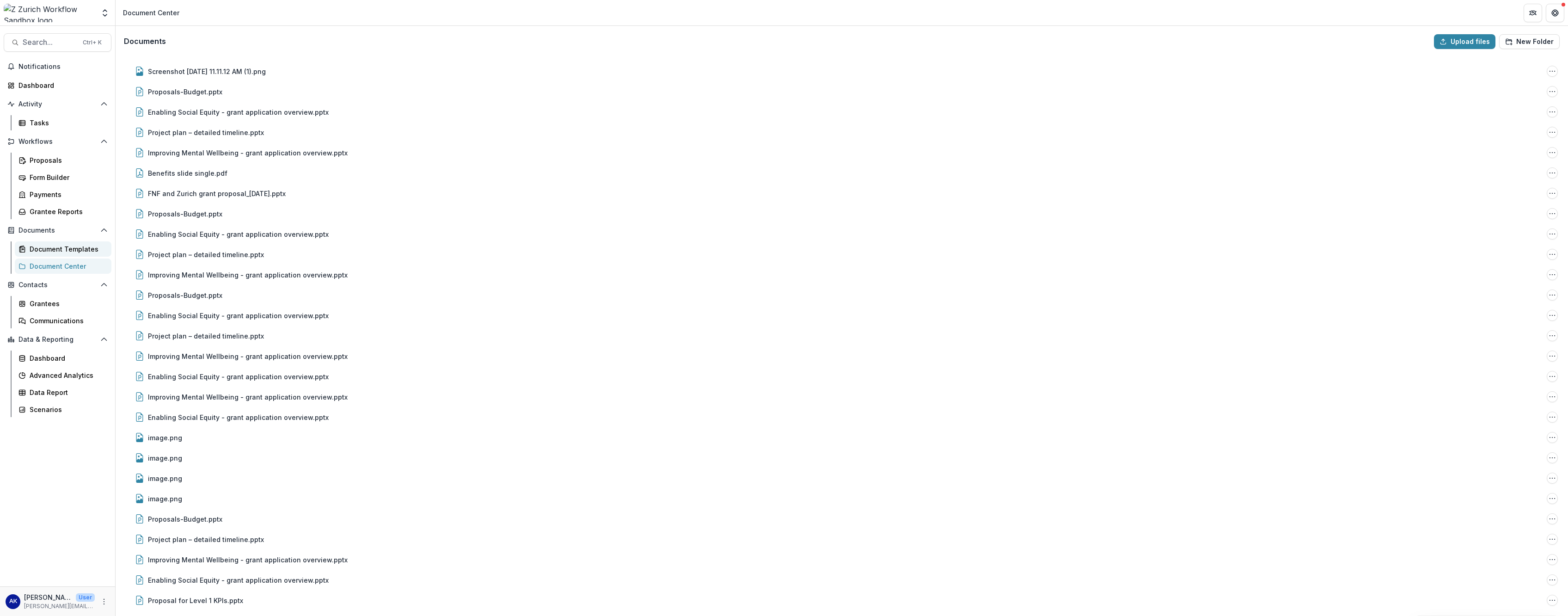
click at [87, 246] on div "Document Templates" at bounding box center [67, 249] width 74 height 10
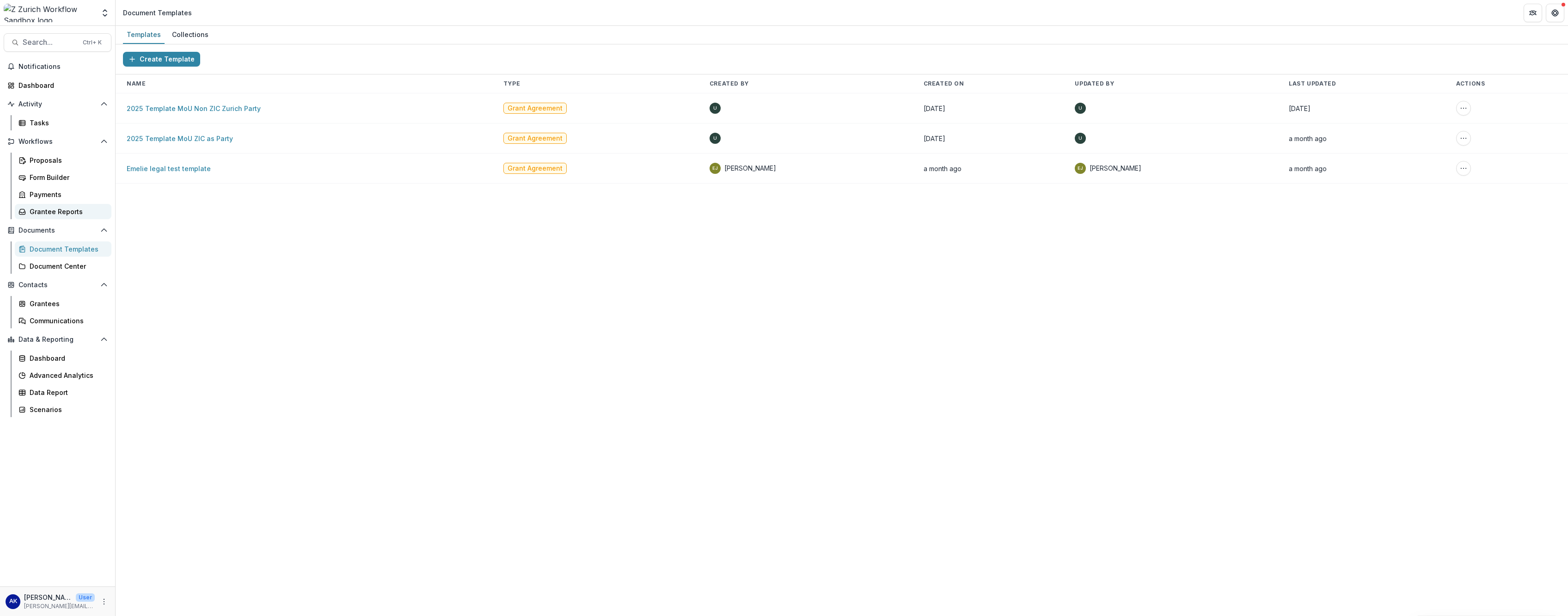
click at [62, 211] on div "Grantee Reports" at bounding box center [67, 211] width 74 height 10
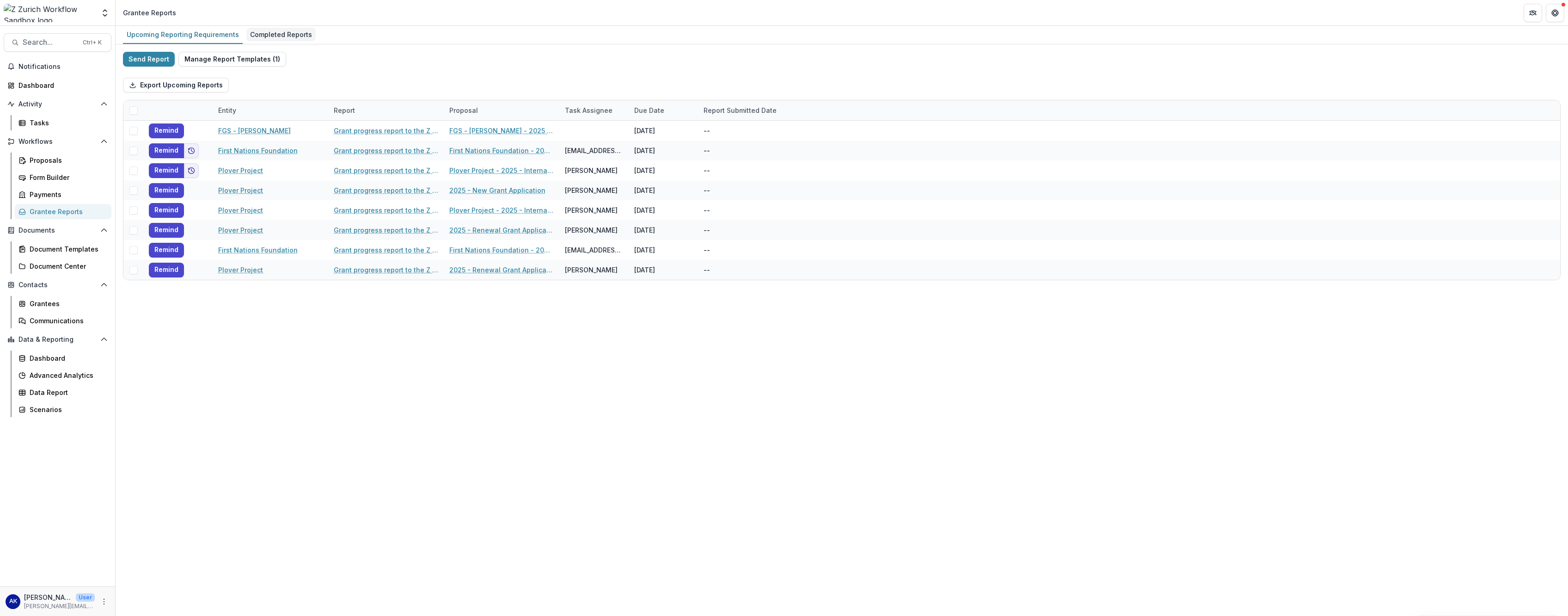
click at [247, 37] on div "Completed Reports" at bounding box center [281, 35] width 69 height 13
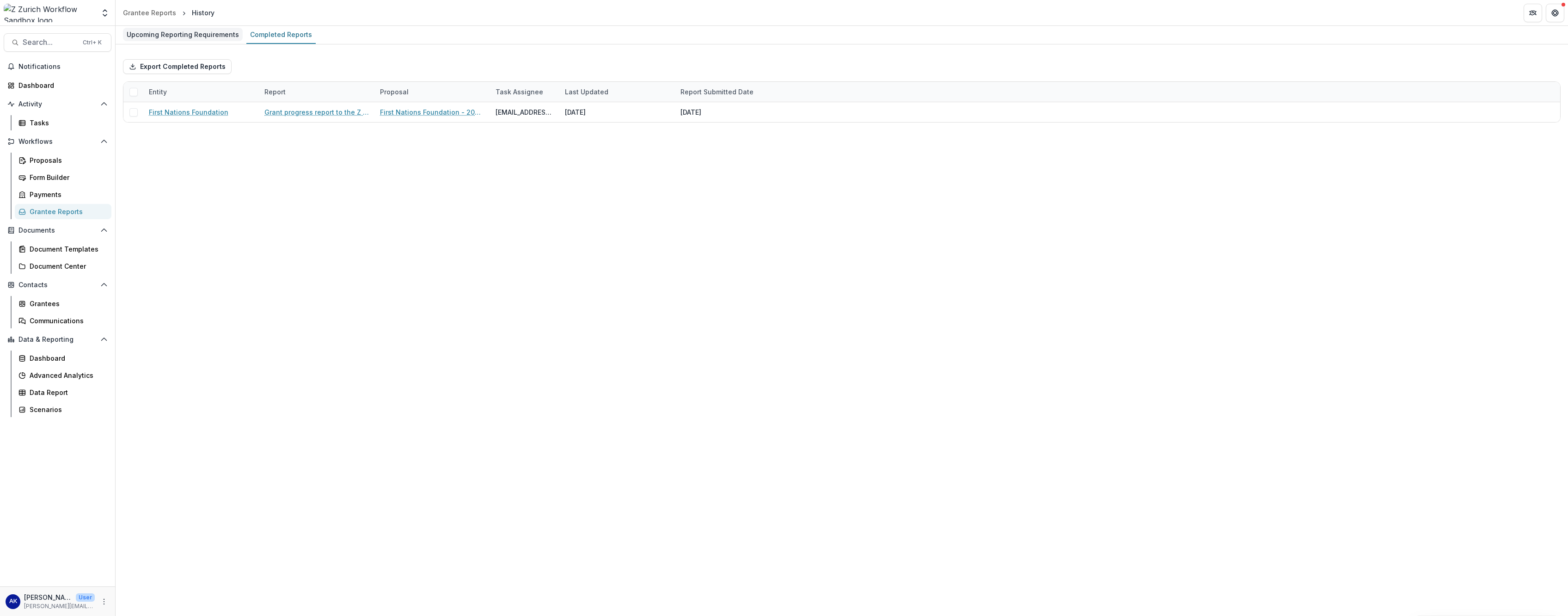
click at [192, 32] on div "Upcoming Reporting Requirements" at bounding box center [183, 35] width 120 height 13
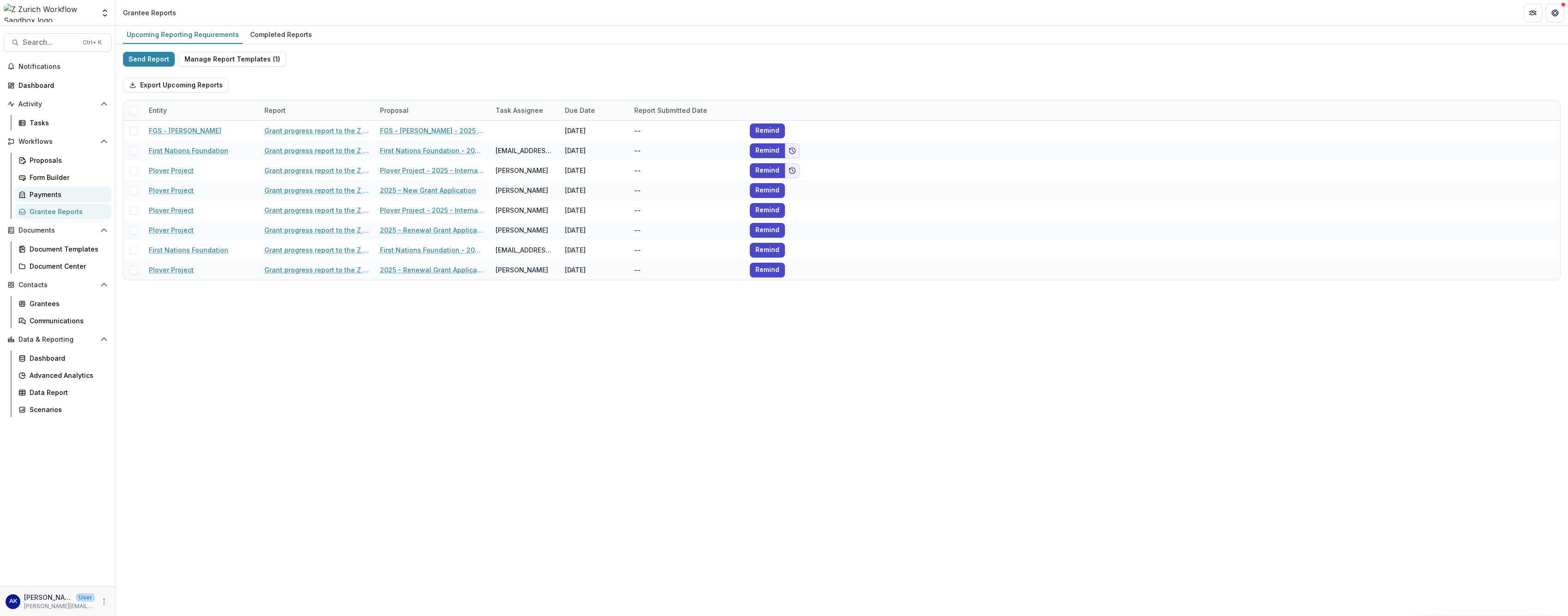
click at [65, 191] on div "Payments" at bounding box center [67, 194] width 74 height 10
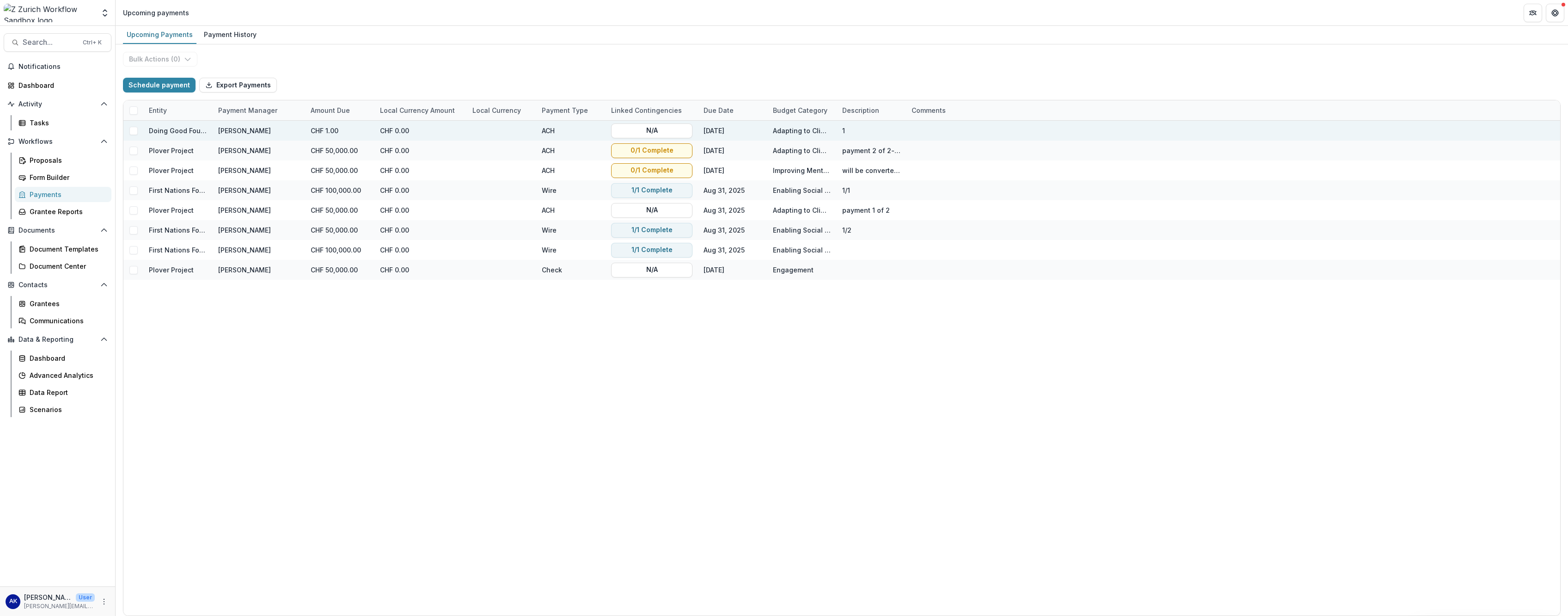
click at [424, 134] on div "CHF 0.00" at bounding box center [421, 130] width 93 height 20
click at [391, 132] on div "CHF 0.00" at bounding box center [421, 130] width 93 height 20
click at [197, 130] on link "Doing Good Foundation" at bounding box center [187, 130] width 77 height 8
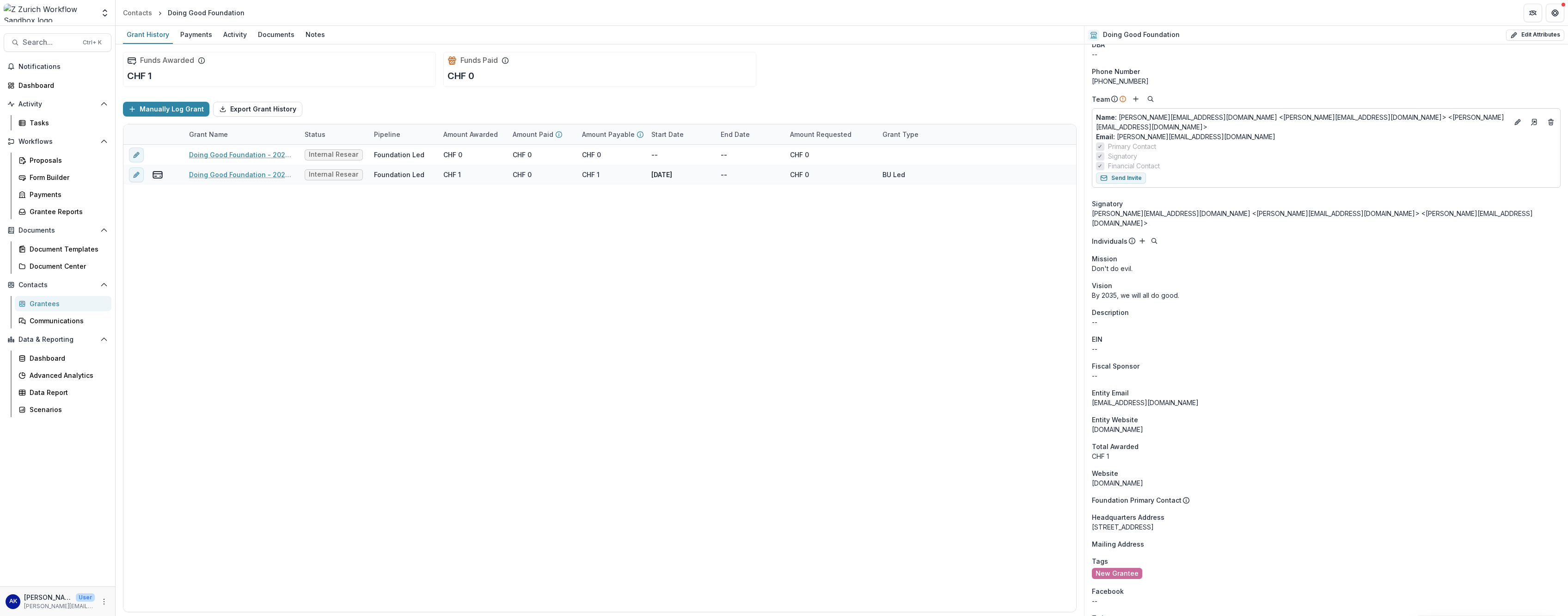
scroll to position [30, 0]
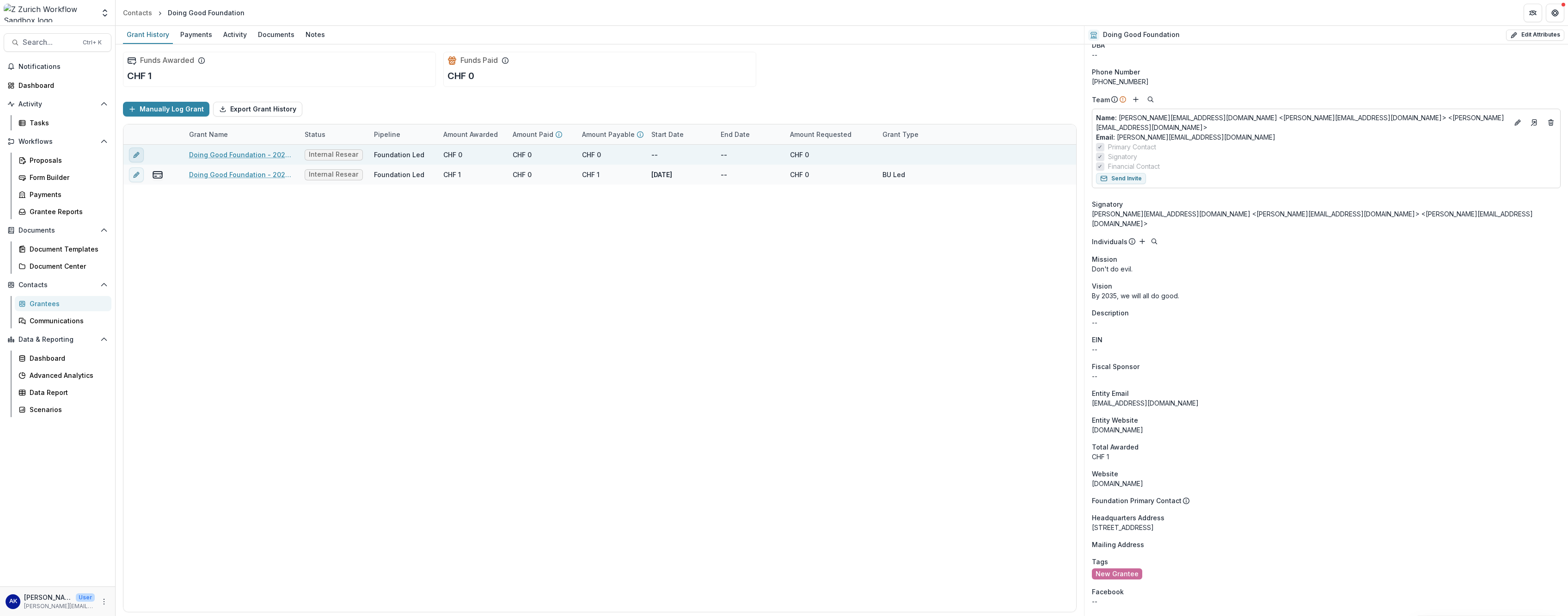
click at [131, 157] on button "edit" at bounding box center [136, 155] width 15 height 15
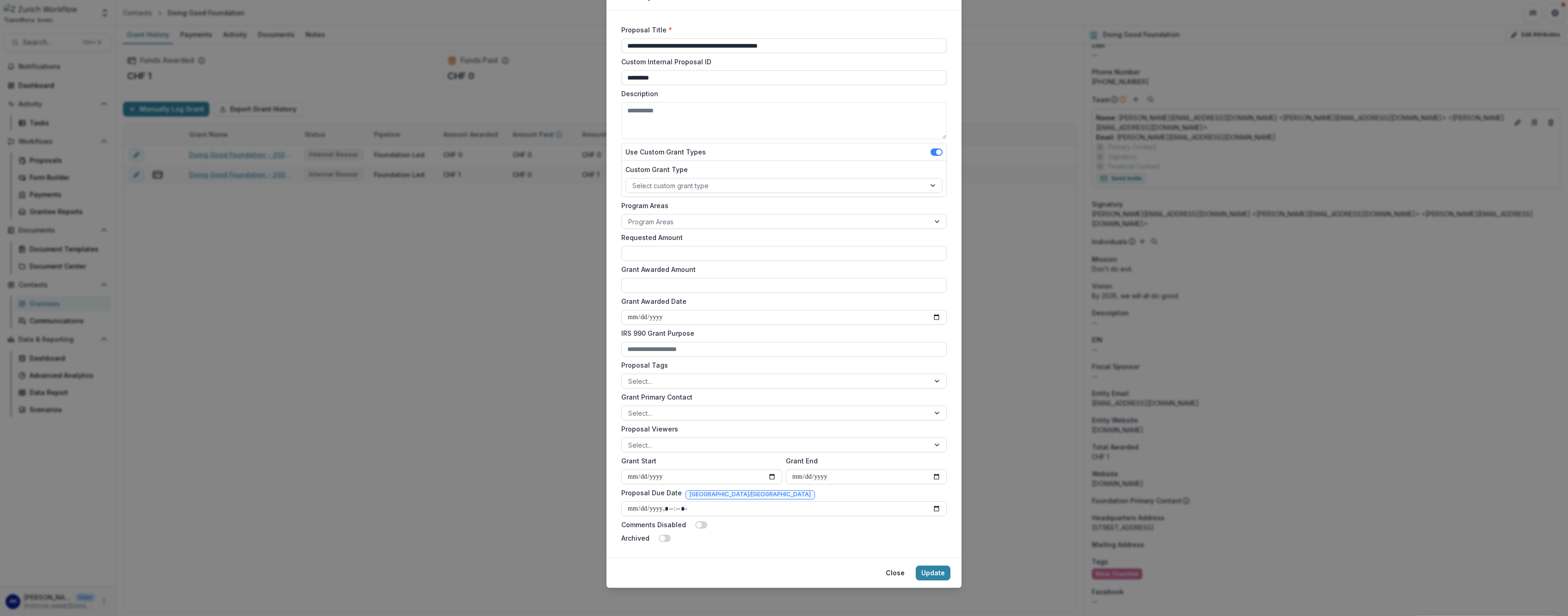
scroll to position [49, 0]
click at [569, 261] on button "Close" at bounding box center [895, 572] width 30 height 15
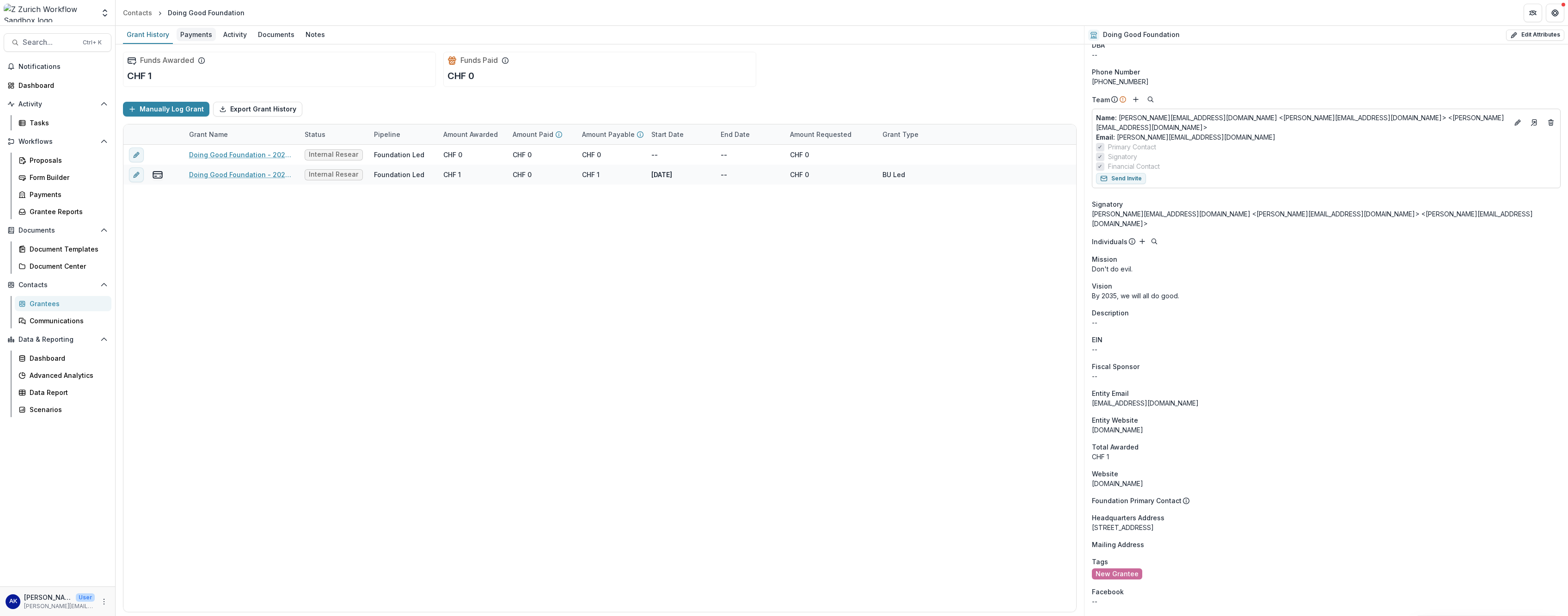
click at [211, 42] on link "Payments" at bounding box center [196, 35] width 40 height 18
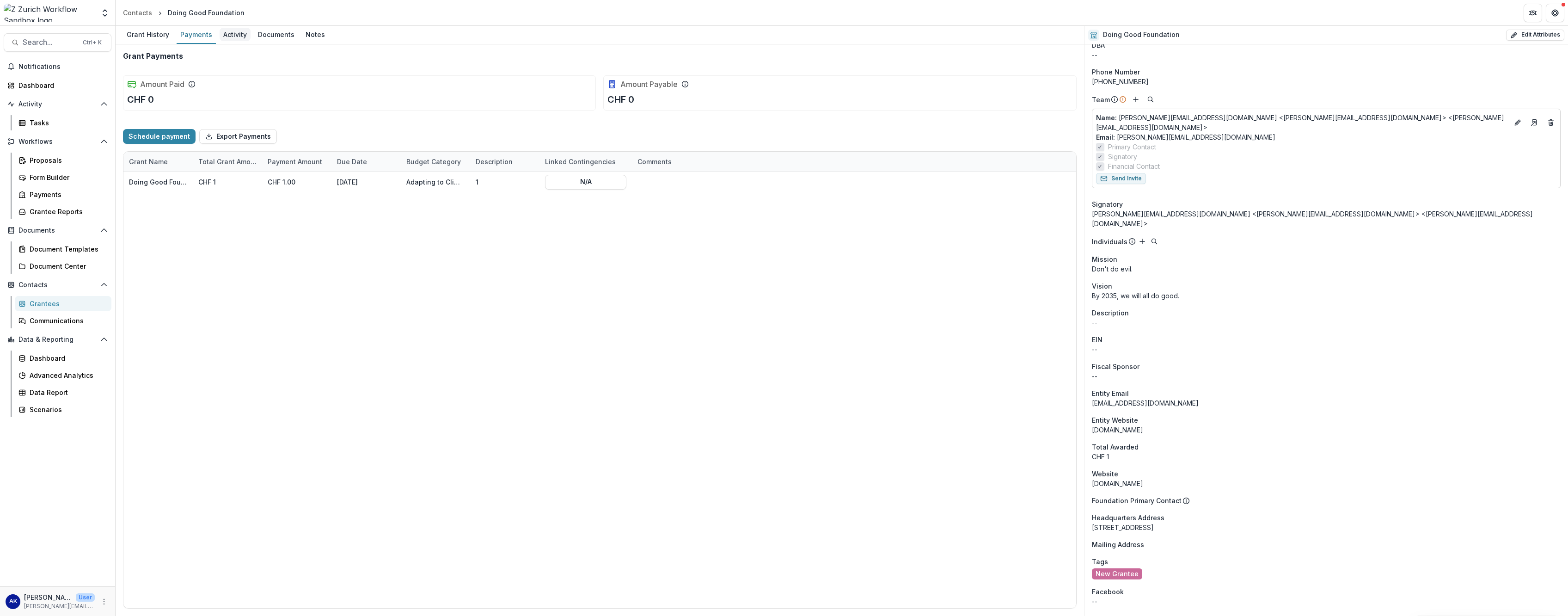
click at [234, 36] on div "Activity" at bounding box center [235, 35] width 31 height 13
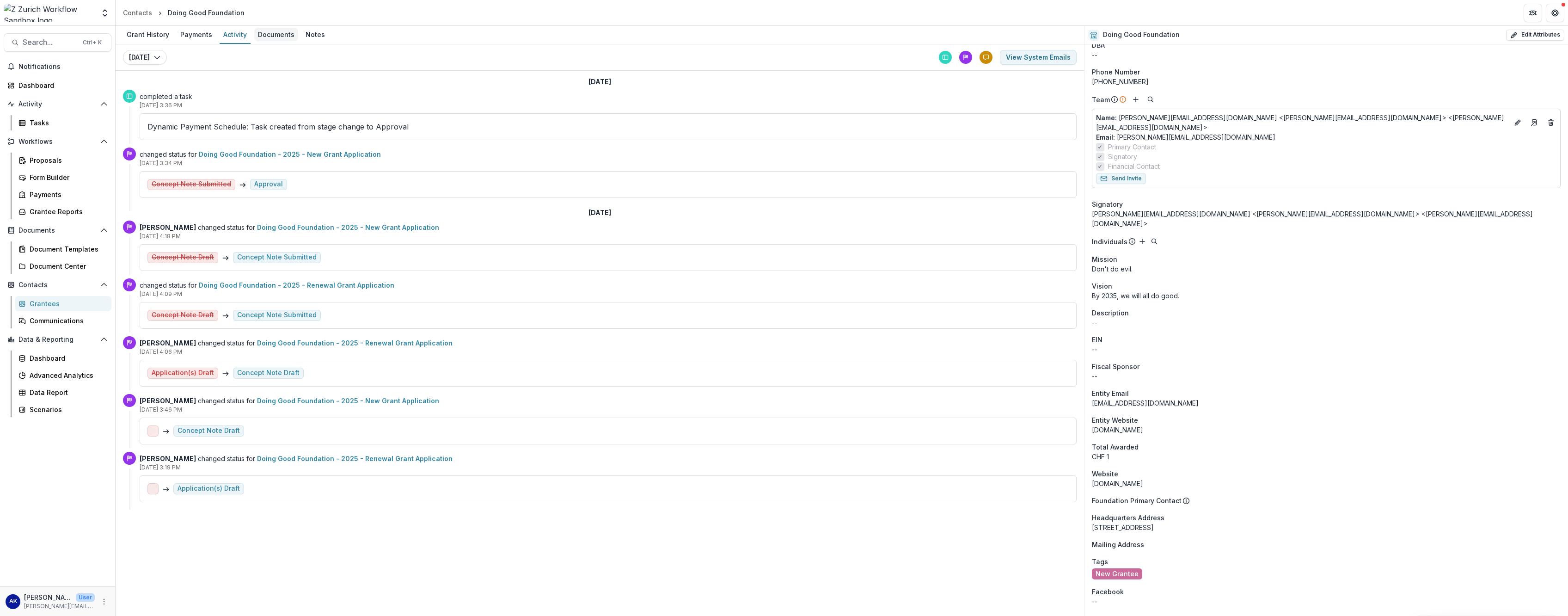
click at [282, 37] on div "Documents" at bounding box center [276, 35] width 44 height 13
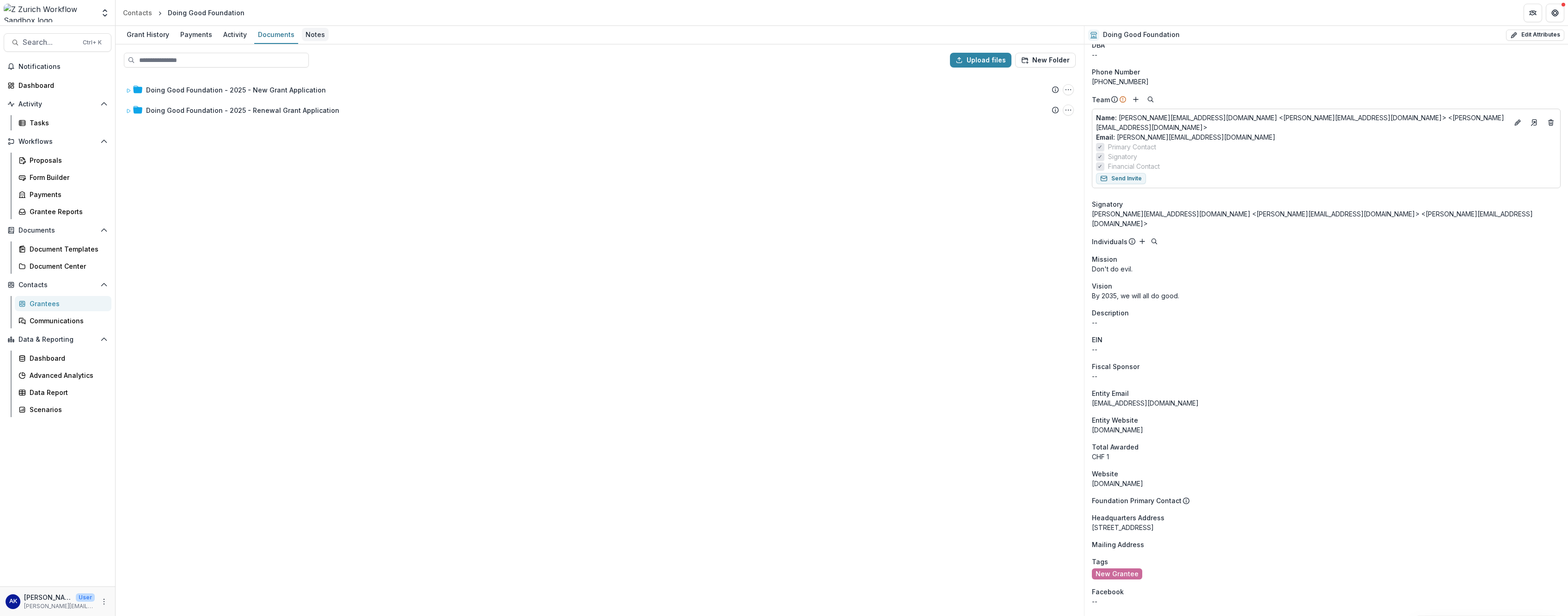
click at [315, 37] on div "Notes" at bounding box center [315, 35] width 27 height 13
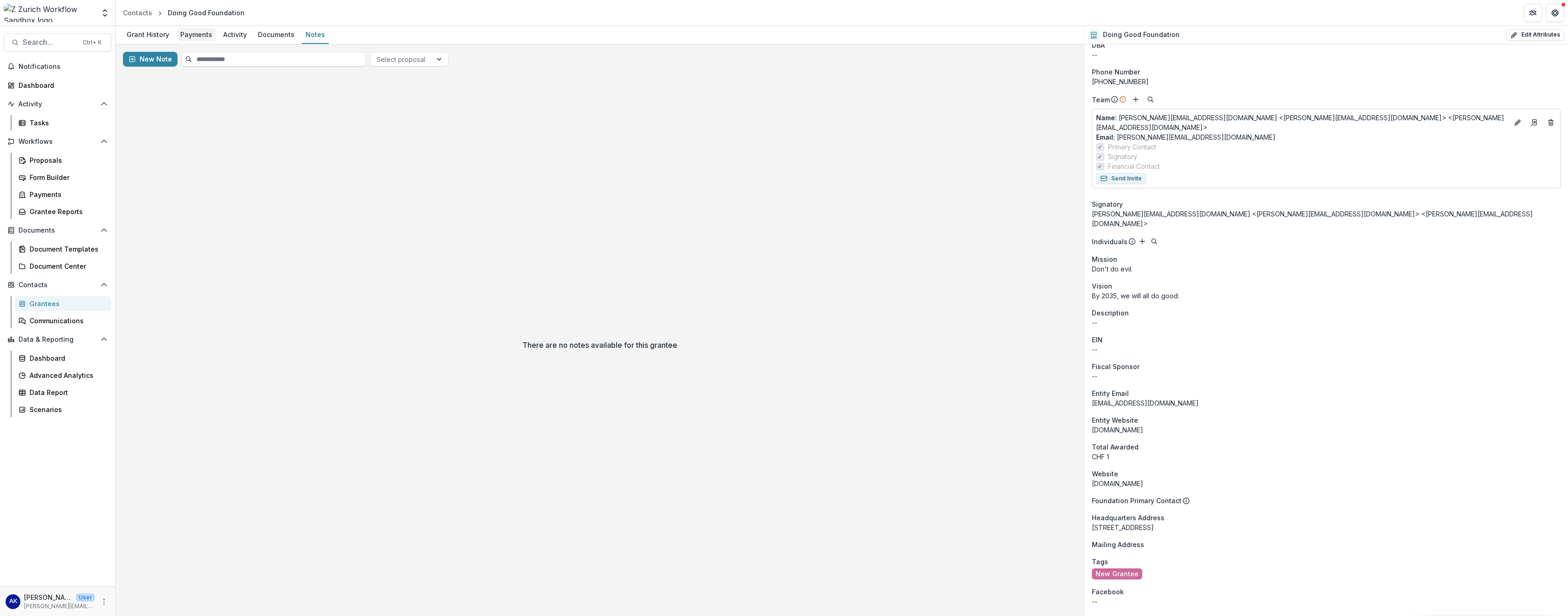
click at [193, 38] on div "Payments" at bounding box center [196, 35] width 40 height 13
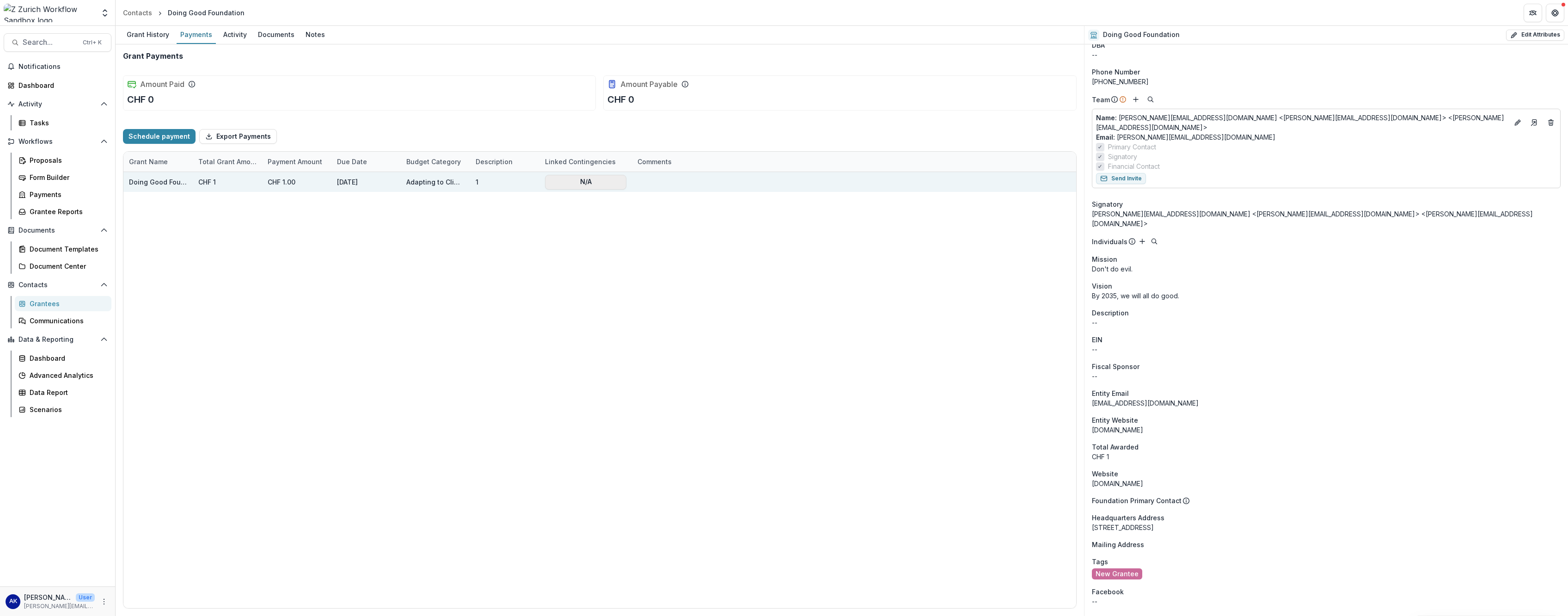
click at [569, 188] on button "N/A" at bounding box center [586, 182] width 82 height 15
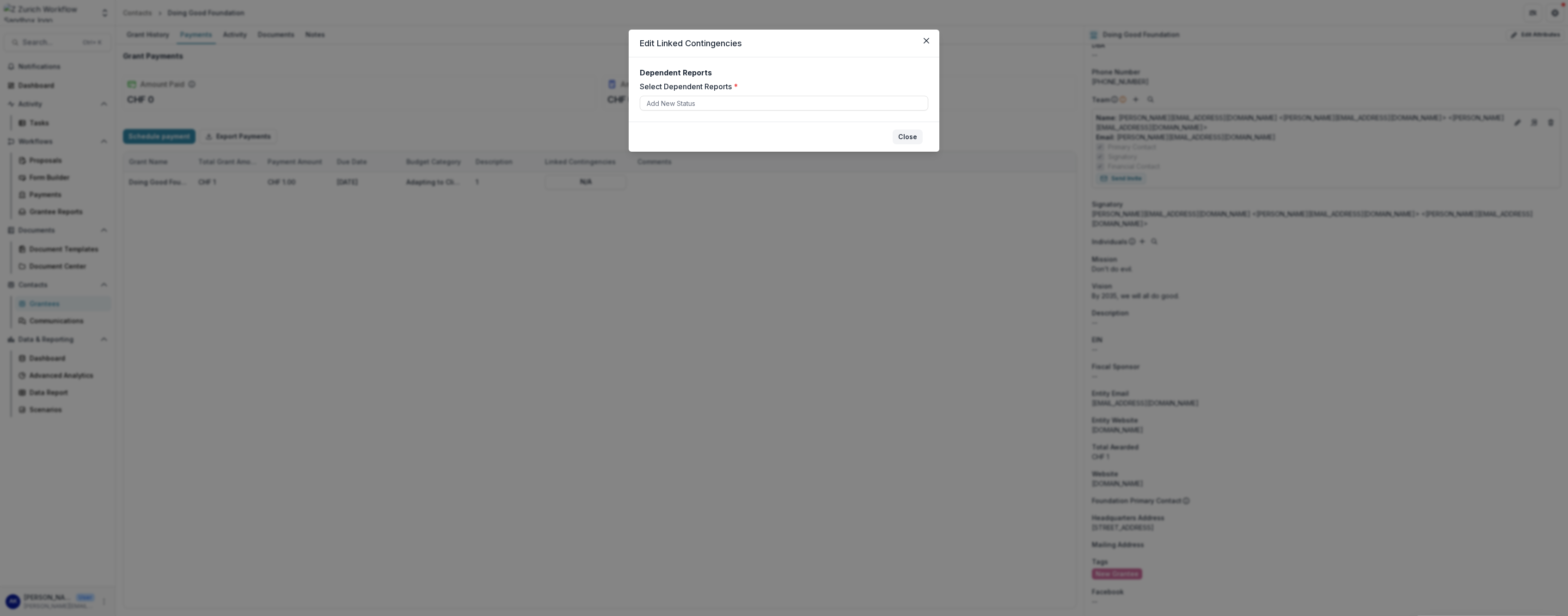
click at [569, 139] on button "Close" at bounding box center [907, 137] width 30 height 15
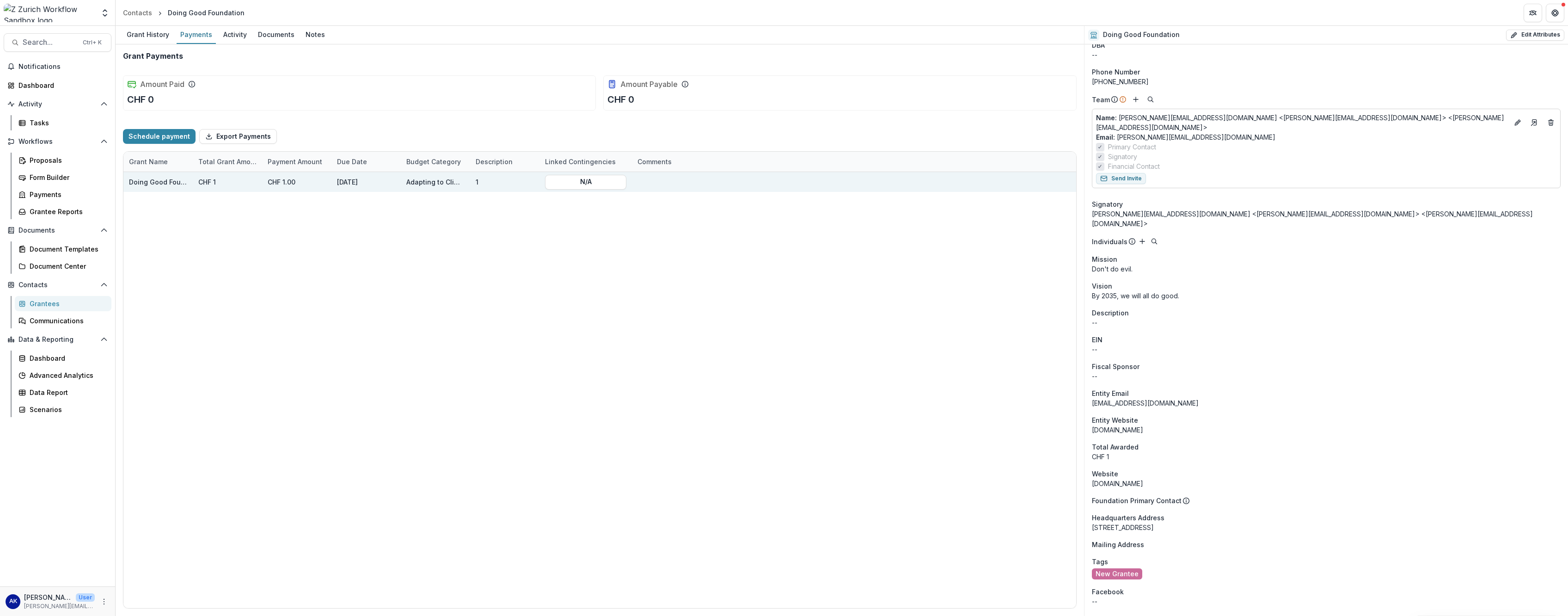
click at [188, 183] on div "Doing Good Foundation - 2025 - New Grant Application" at bounding box center [158, 182] width 69 height 20
click at [212, 181] on div "CHF 1" at bounding box center [228, 182] width 69 height 20
click at [206, 181] on div "CHF 1" at bounding box center [228, 182] width 69 height 20
click at [202, 181] on div "CHF 1" at bounding box center [228, 182] width 69 height 20
click at [274, 182] on div "CHF 1.00" at bounding box center [297, 182] width 69 height 20
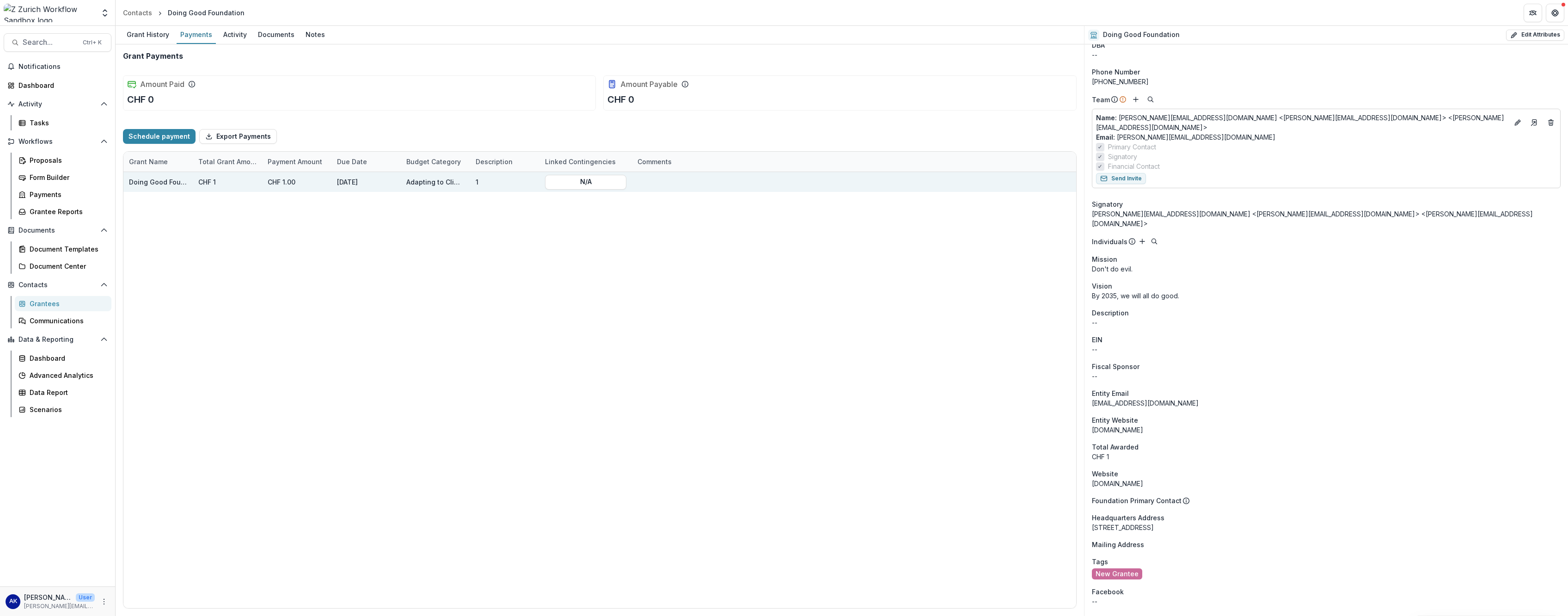
click at [363, 181] on div "[DATE]" at bounding box center [366, 182] width 69 height 20
click at [306, 180] on div "CHF 1.00" at bounding box center [297, 182] width 69 height 20
click at [195, 178] on div "CHF 1" at bounding box center [228, 182] width 69 height 20
click at [167, 167] on div "Grant Name" at bounding box center [158, 161] width 69 height 20
click at [289, 190] on div "CHF 1.00" at bounding box center [297, 182] width 69 height 20
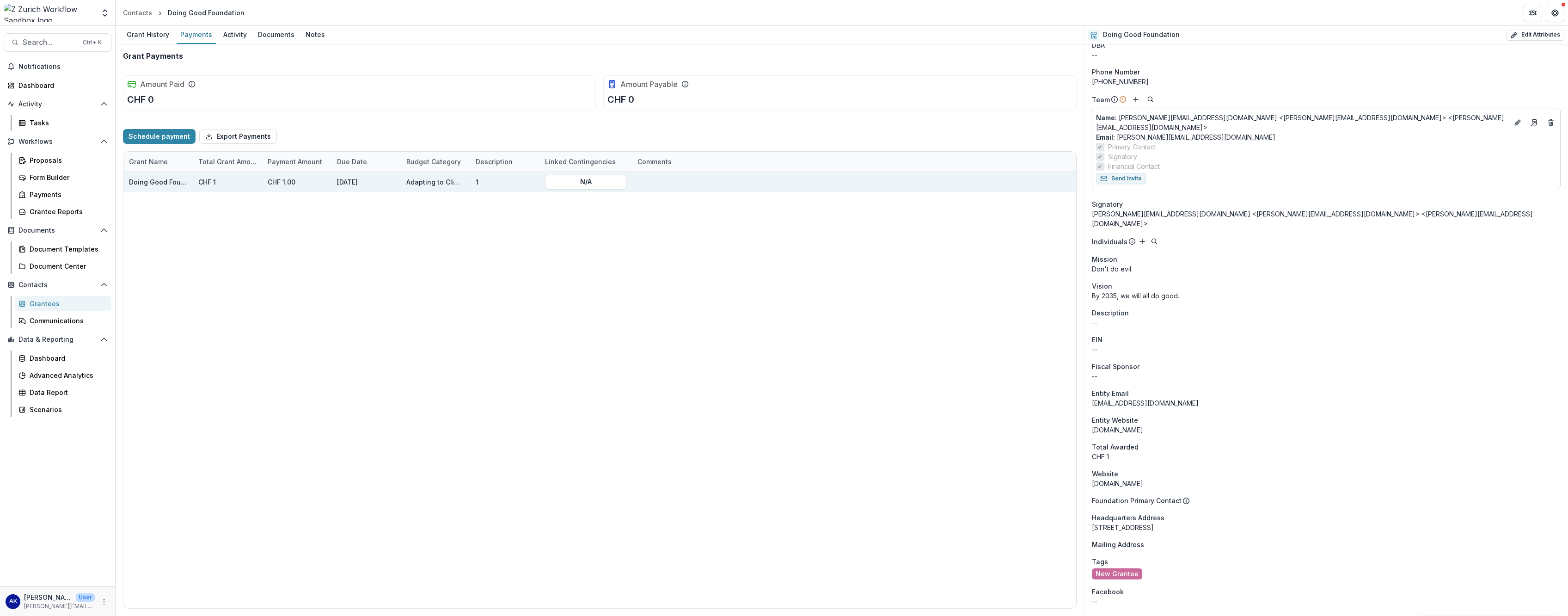
click at [287, 184] on div "CHF 1.00" at bounding box center [297, 182] width 69 height 20
click at [210, 183] on div "CHF 1" at bounding box center [228, 182] width 69 height 20
click at [534, 185] on div "1" at bounding box center [505, 182] width 69 height 20
click at [569, 38] on icon at bounding box center [1093, 37] width 1 height 2
click at [569, 69] on div "Onboarding Completed DBA -- Phone Number [PHONE_NUMBER] Team Name : [PERSON_NAM…" at bounding box center [1326, 484] width 483 height 939
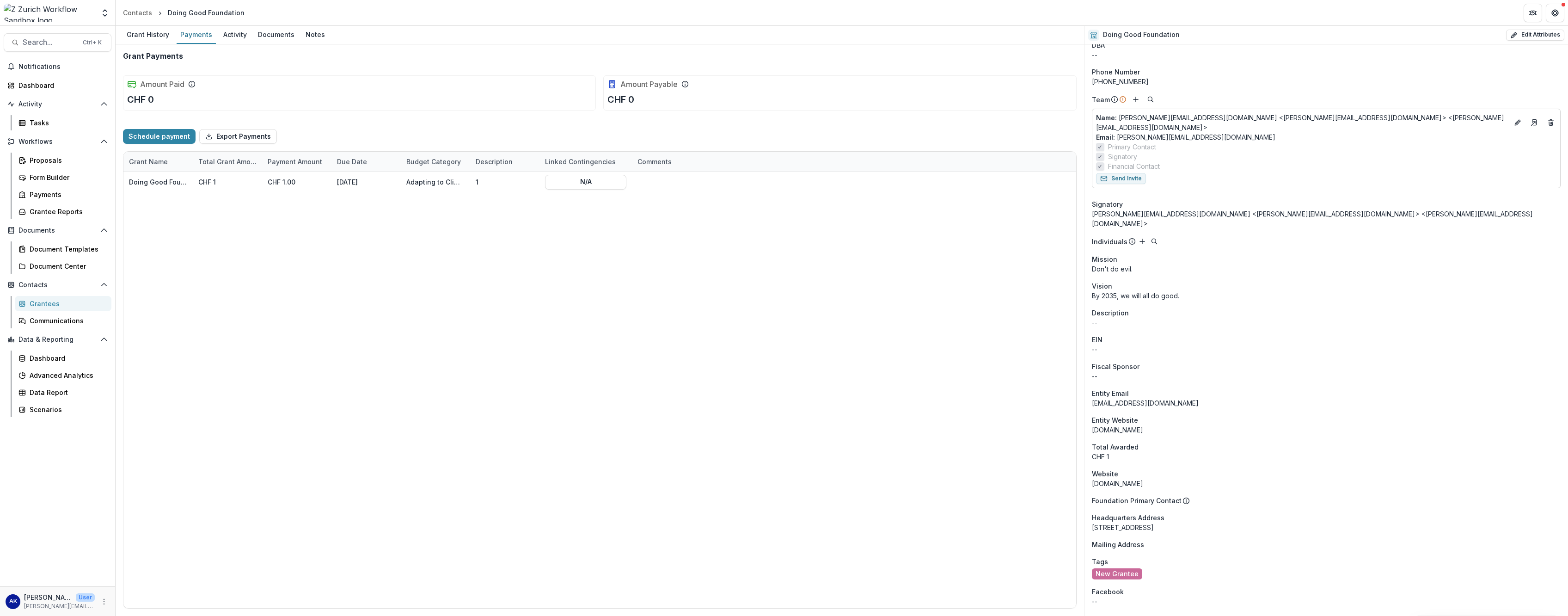
click at [569, 32] on div "Doing Good Foundation Edit Attributes" at bounding box center [1326, 35] width 483 height 18
click at [149, 33] on div "Grant History" at bounding box center [148, 35] width 50 height 13
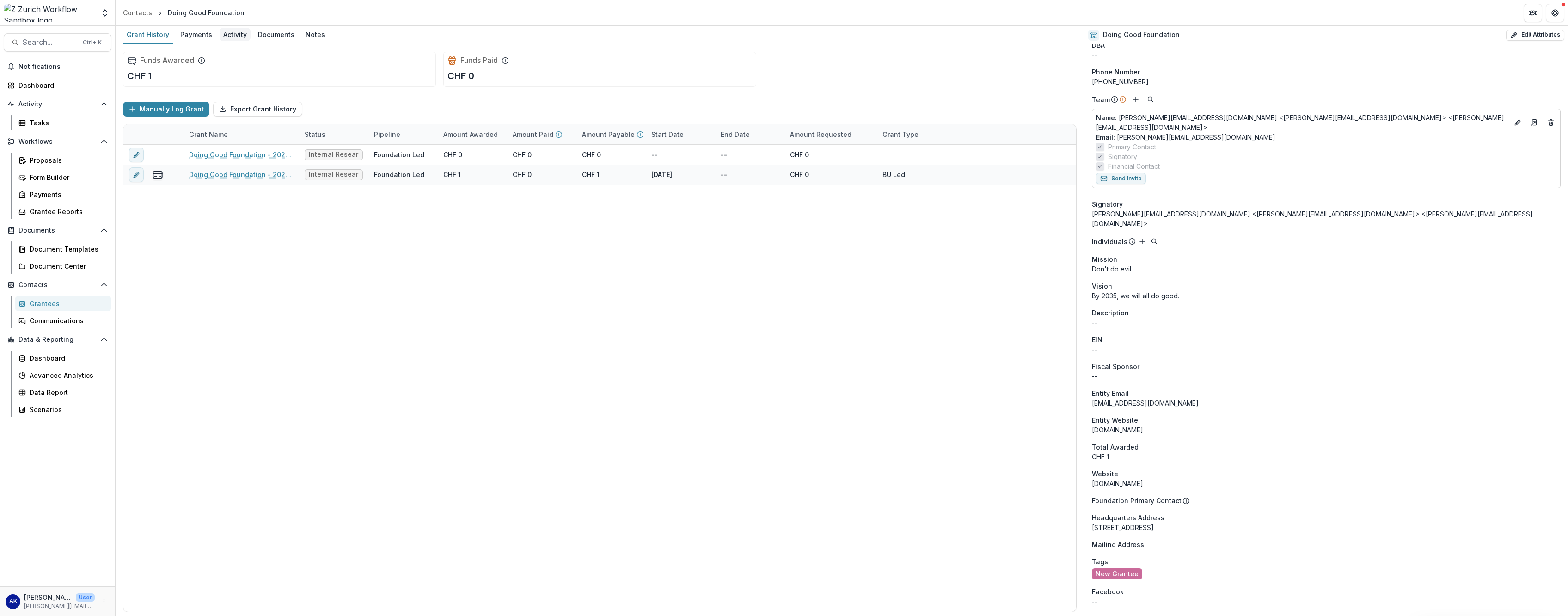
click at [222, 37] on div "Activity" at bounding box center [235, 35] width 31 height 13
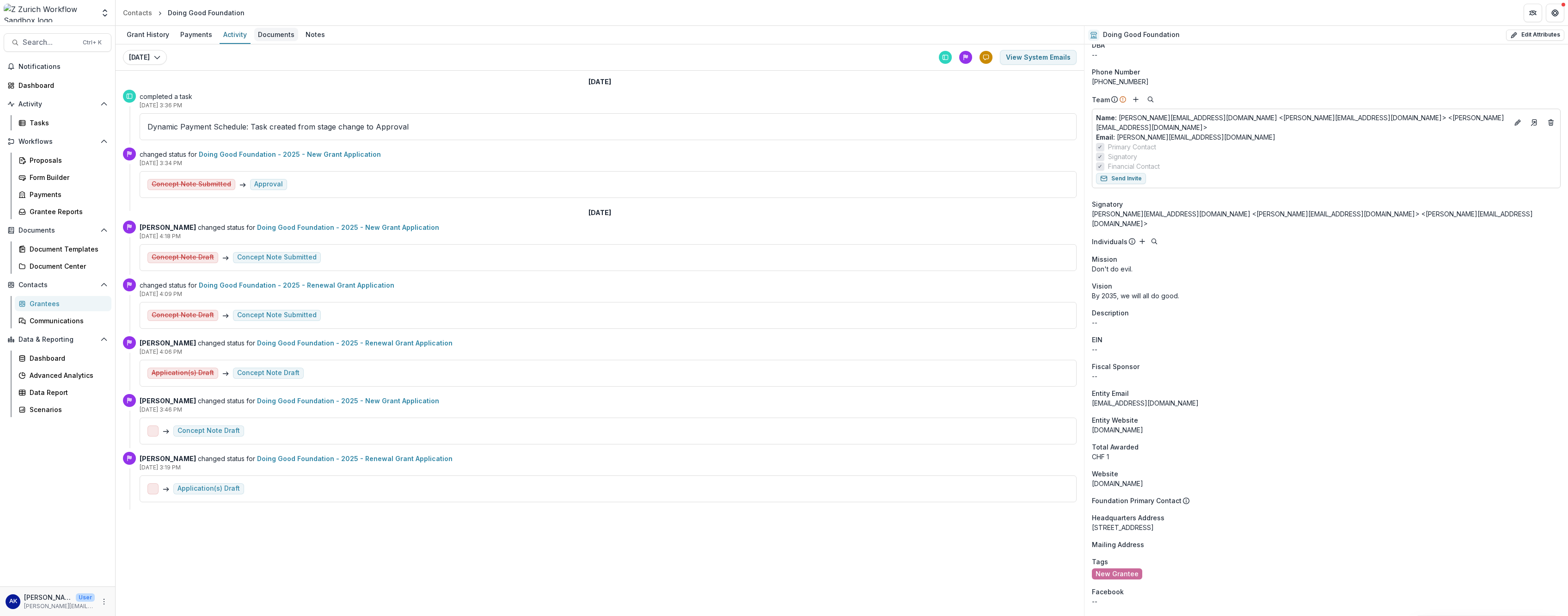
click at [264, 37] on div "Documents" at bounding box center [276, 35] width 44 height 13
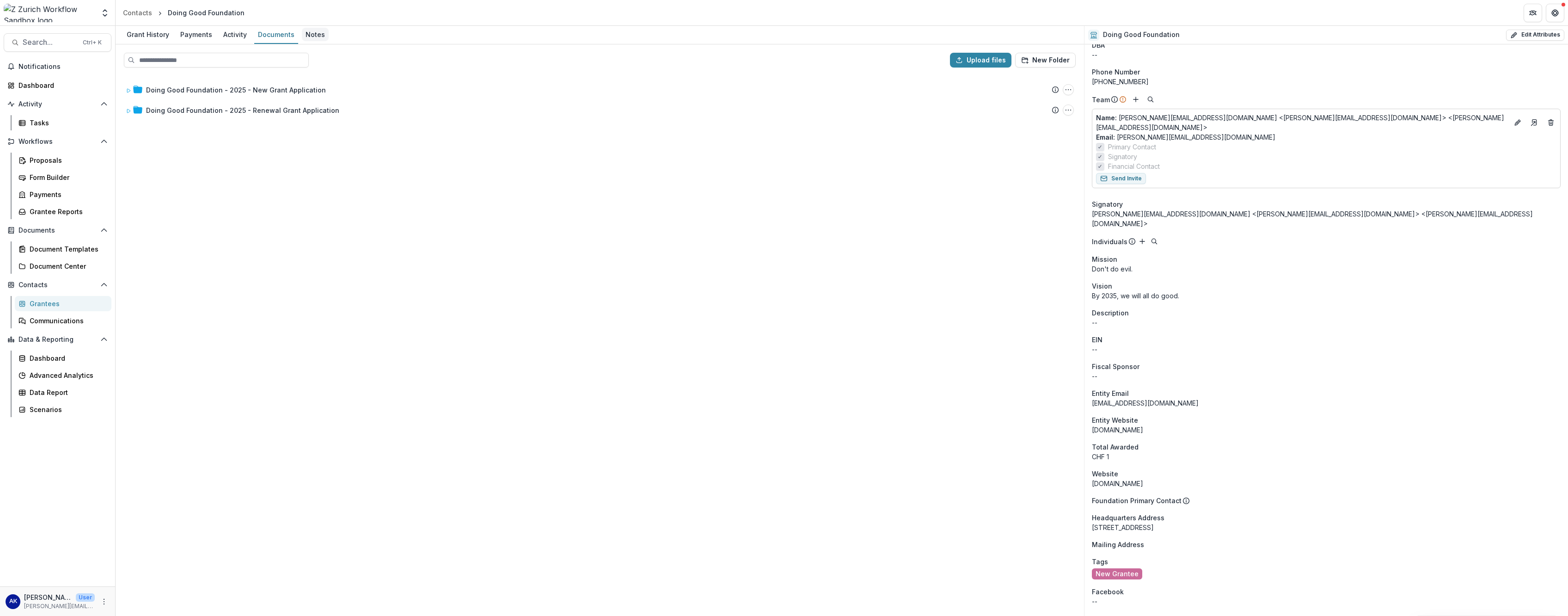
click at [310, 37] on div "Notes" at bounding box center [315, 35] width 27 height 13
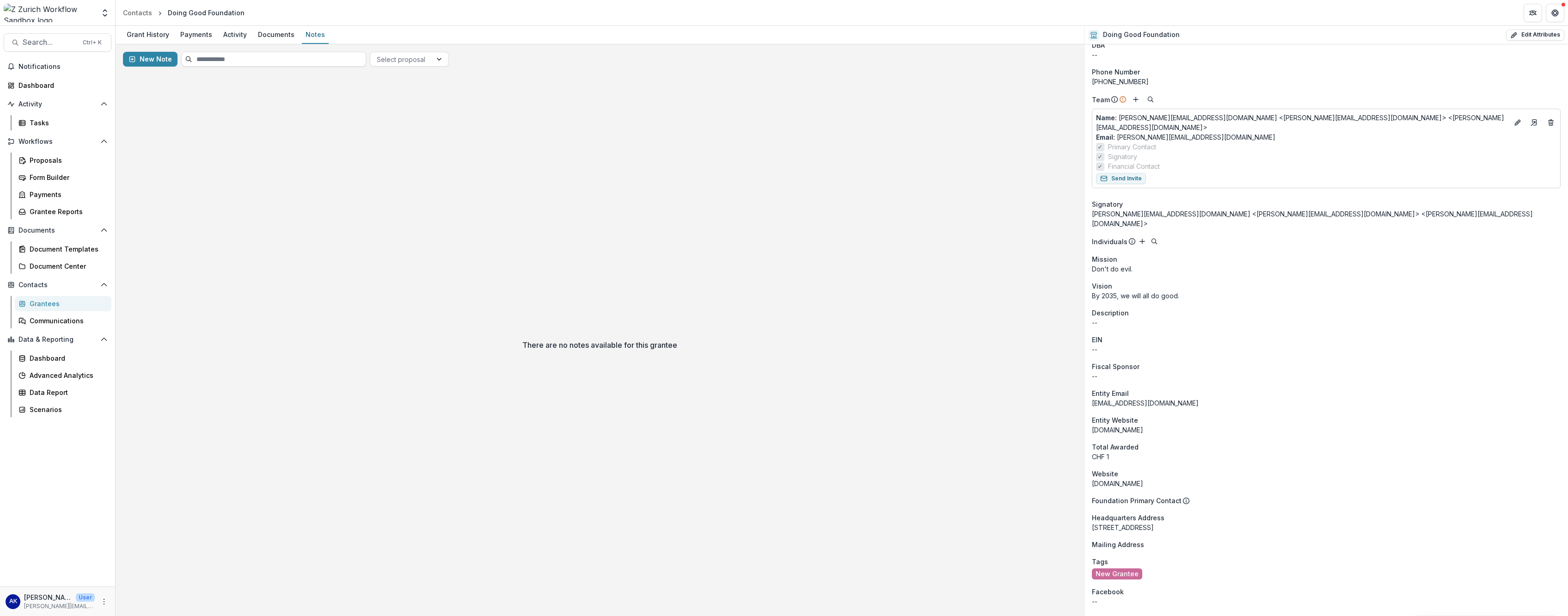
click at [189, 13] on div "Doing Good Foundation" at bounding box center [206, 13] width 77 height 10
click at [147, 12] on div "Contacts" at bounding box center [138, 13] width 29 height 10
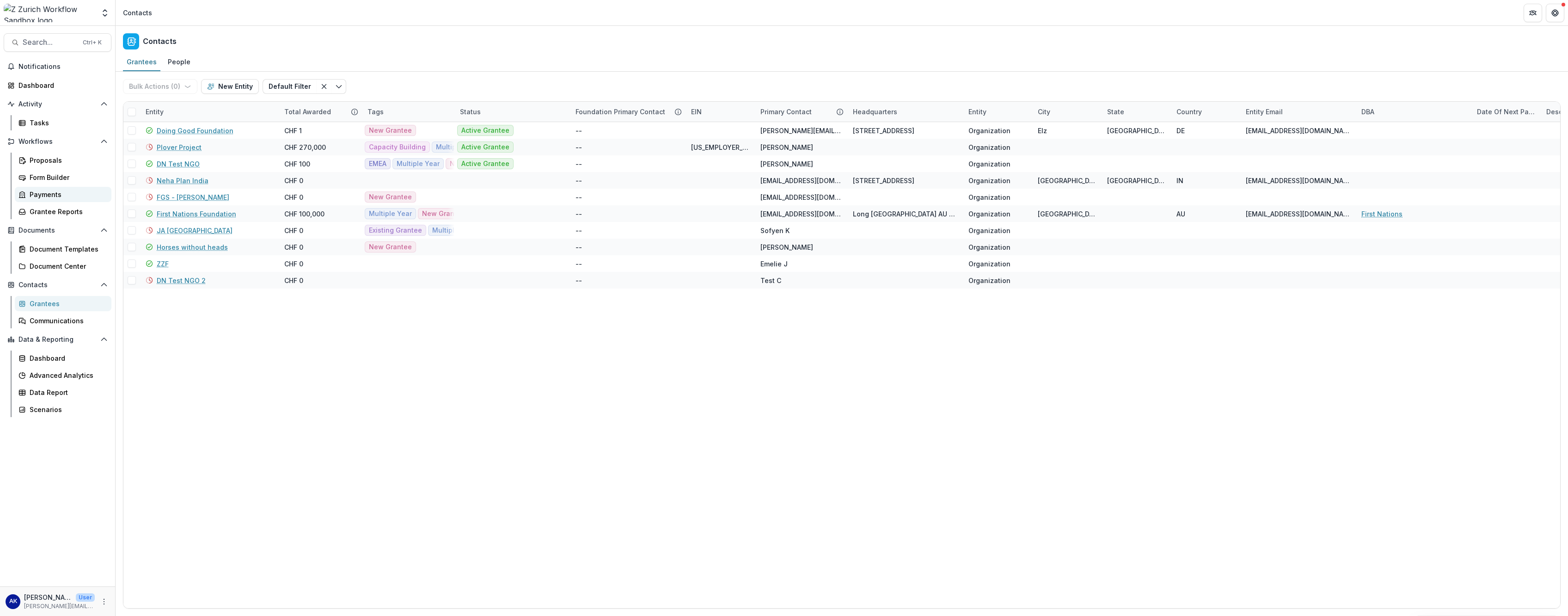
click at [78, 192] on div "Payments" at bounding box center [67, 194] width 74 height 10
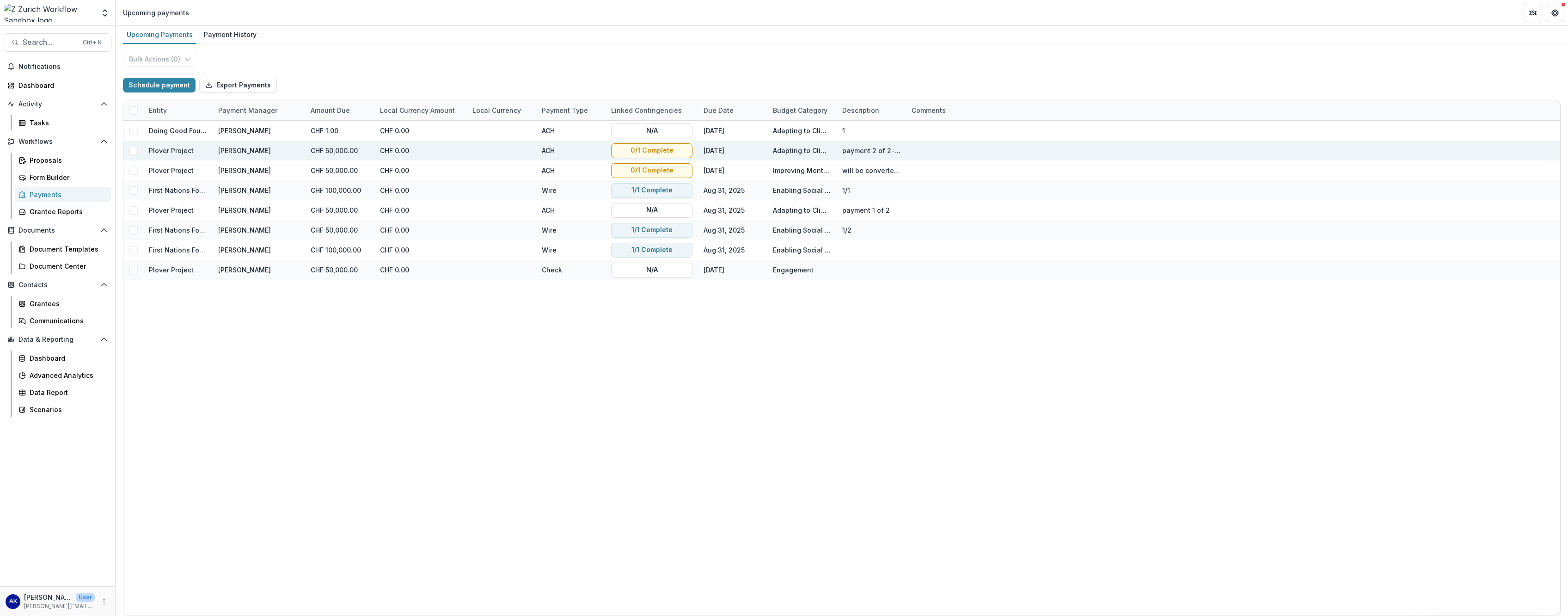
click at [341, 155] on div "CHF 50,000.00" at bounding box center [340, 150] width 69 height 20
click at [341, 151] on div "CHF 50,000.00" at bounding box center [340, 150] width 69 height 20
click at [384, 151] on div "CHF 0.00" at bounding box center [421, 150] width 93 height 20
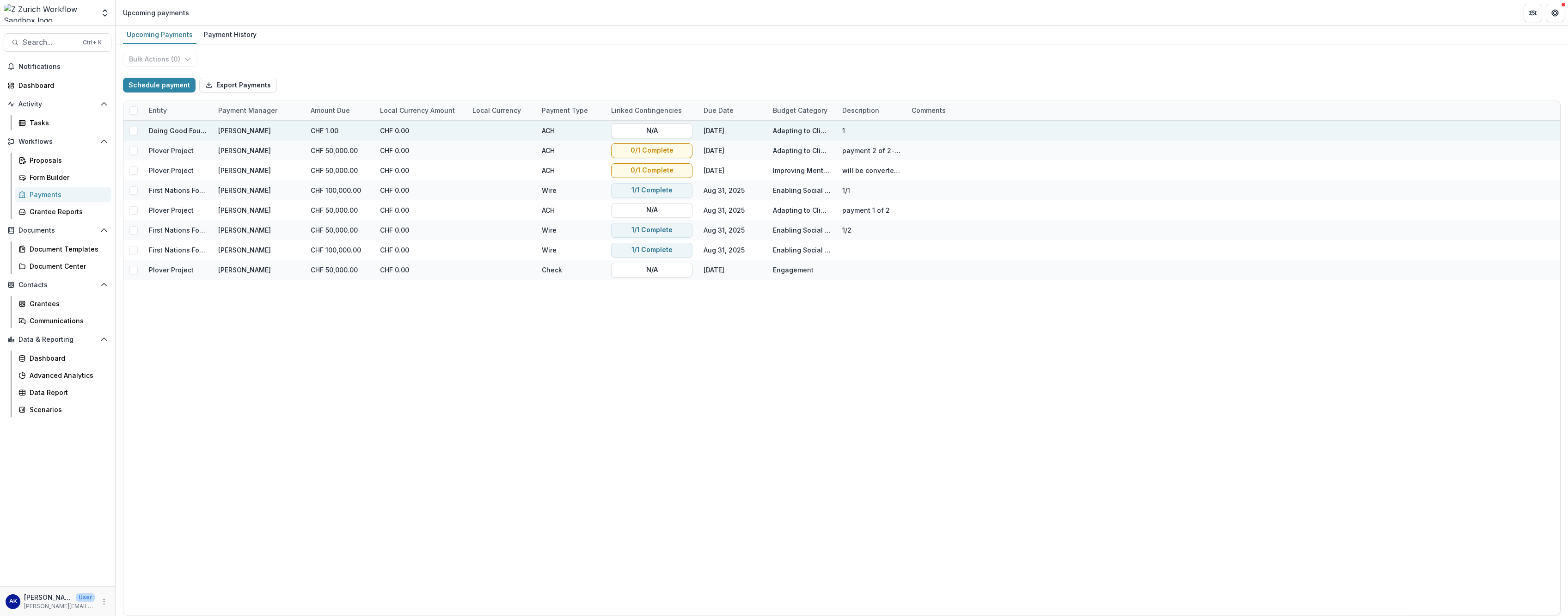
drag, startPoint x: 373, startPoint y: 132, endPoint x: 354, endPoint y: 131, distance: 19.0
click at [354, 131] on div "CHF 1.00" at bounding box center [340, 130] width 69 height 20
click at [338, 131] on div "CHF 1.00" at bounding box center [340, 130] width 69 height 20
click at [336, 131] on div "CHF 1.00" at bounding box center [340, 130] width 69 height 20
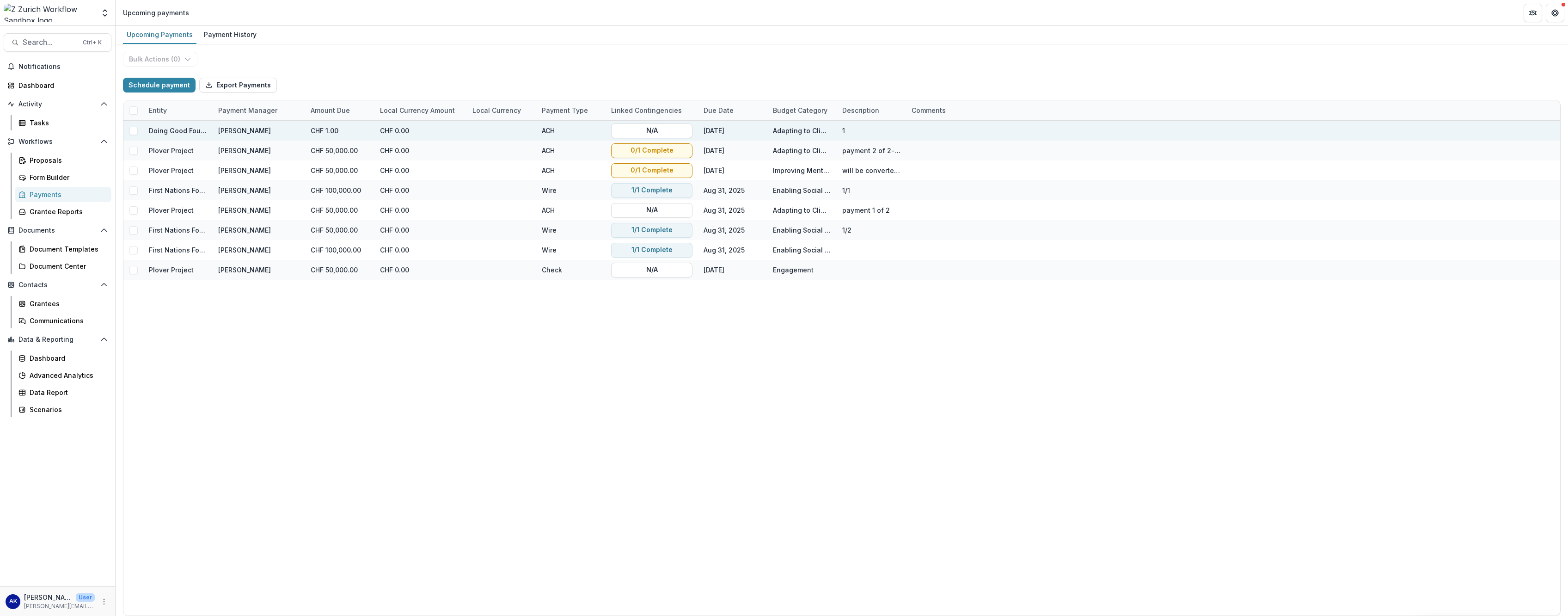
drag, startPoint x: 336, startPoint y: 131, endPoint x: 385, endPoint y: 130, distance: 49.0
click at [385, 130] on div "CHF 0.00" at bounding box center [421, 130] width 93 height 20
click at [569, 128] on div at bounding box center [941, 130] width 58 height 20
drag, startPoint x: 917, startPoint y: 128, endPoint x: 883, endPoint y: 130, distance: 34.1
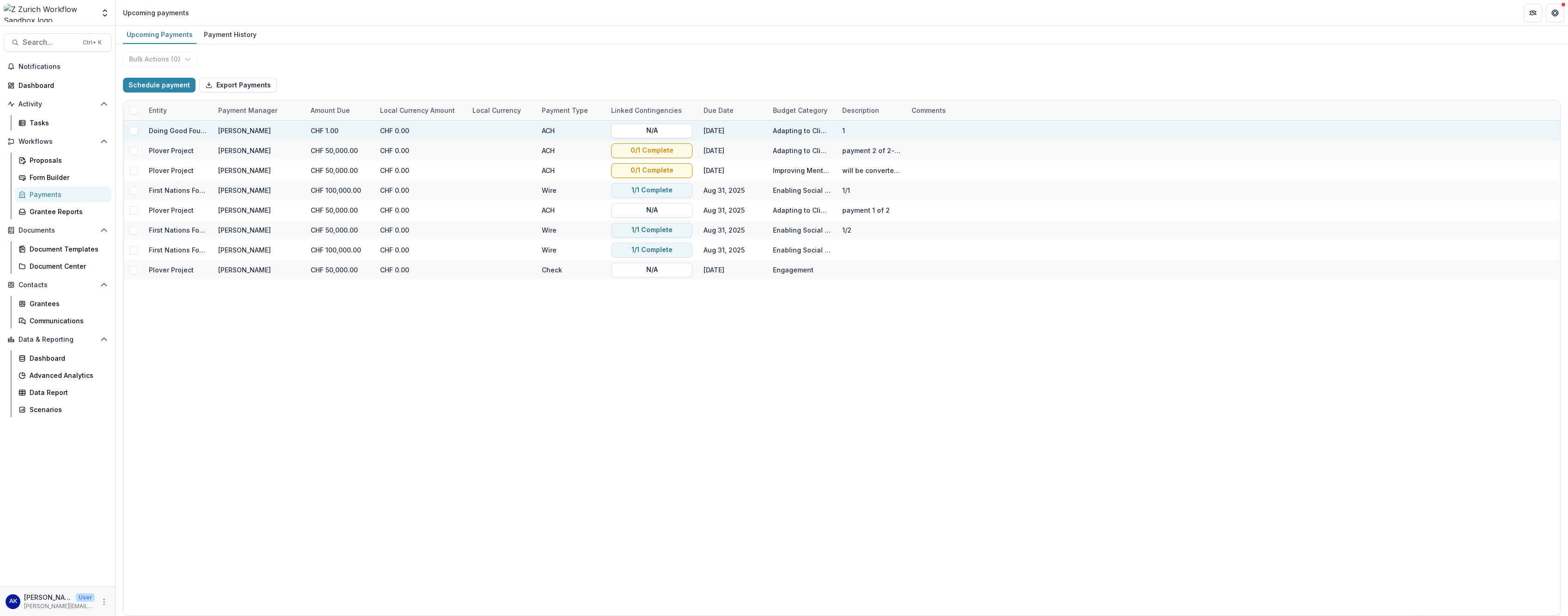
click at [569, 129] on div "1" at bounding box center [872, 130] width 58 height 20
drag, startPoint x: 235, startPoint y: 129, endPoint x: 241, endPoint y: 123, distance: 8.5
click at [236, 129] on div "[PERSON_NAME]" at bounding box center [244, 131] width 53 height 10
click at [338, 131] on div "CHF 1.00" at bounding box center [340, 130] width 69 height 20
click at [380, 131] on div "CHF 0.00" at bounding box center [421, 130] width 93 height 20
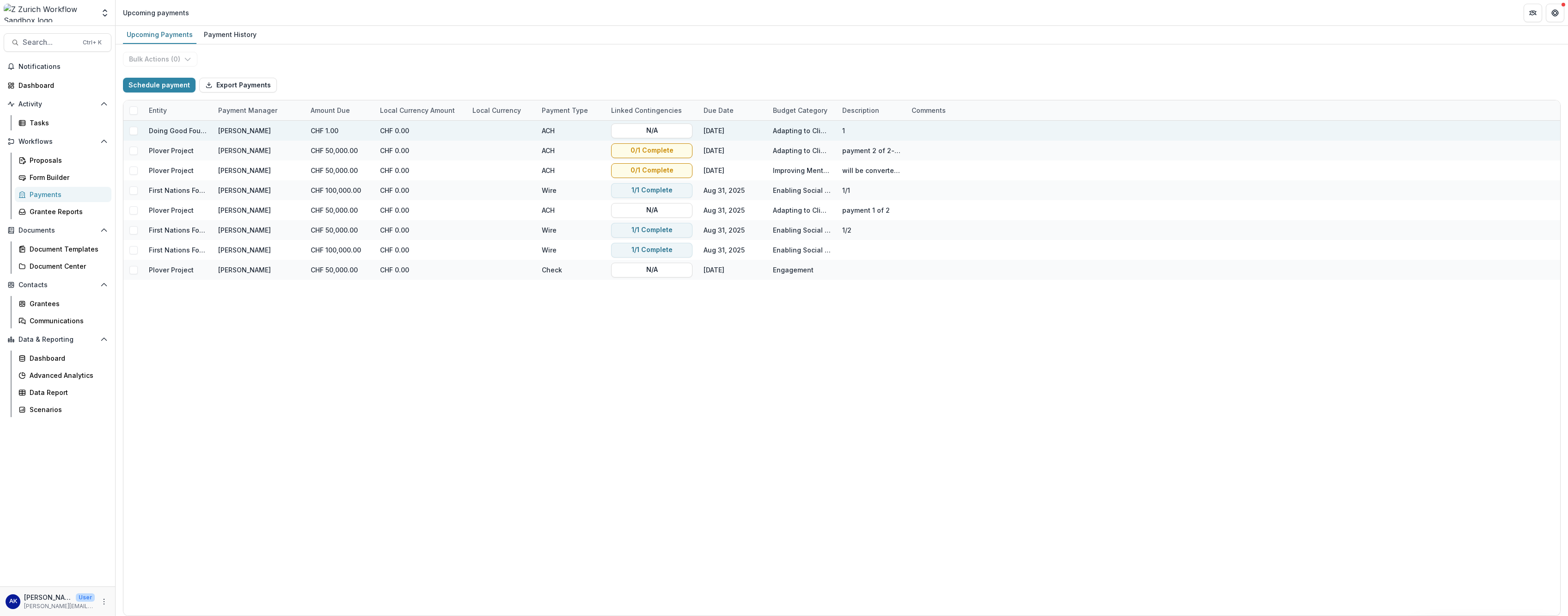
click at [183, 128] on link "Doing Good Foundation" at bounding box center [187, 130] width 77 height 8
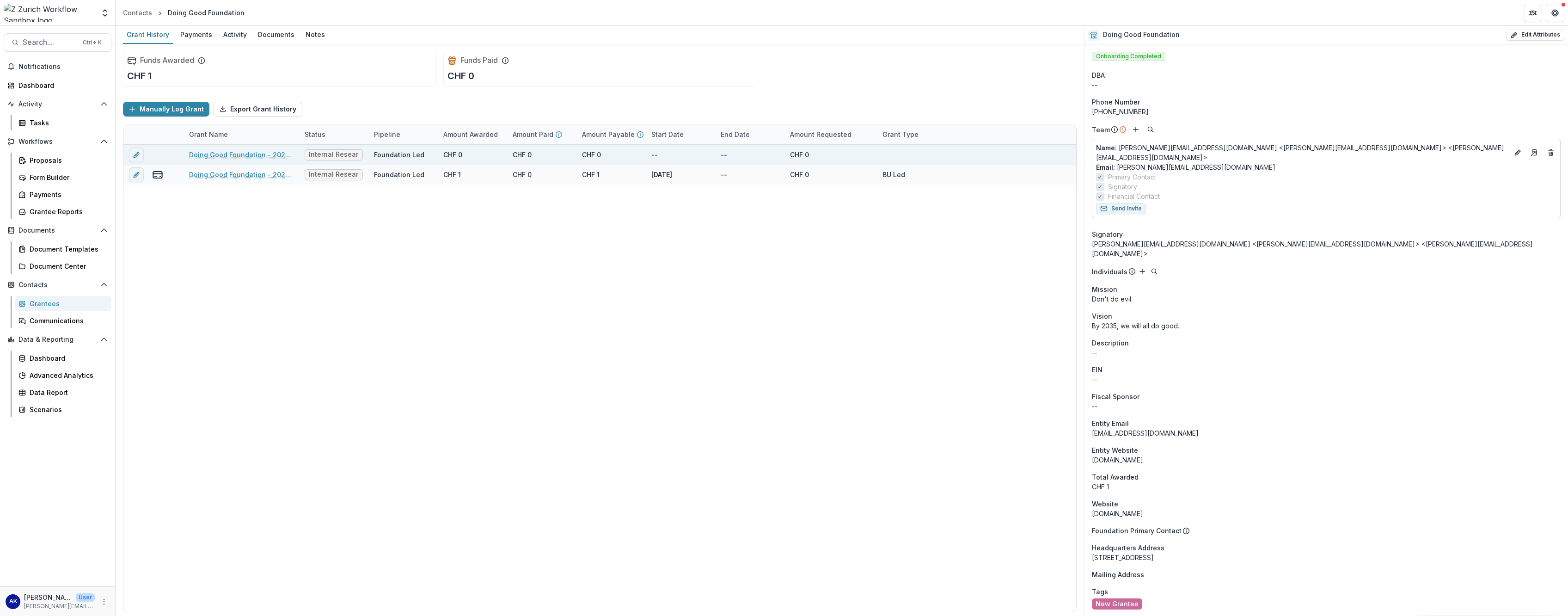
click at [335, 155] on span "Internal Research" at bounding box center [334, 155] width 50 height 8
click at [386, 153] on div "Foundation Led" at bounding box center [399, 155] width 51 height 10
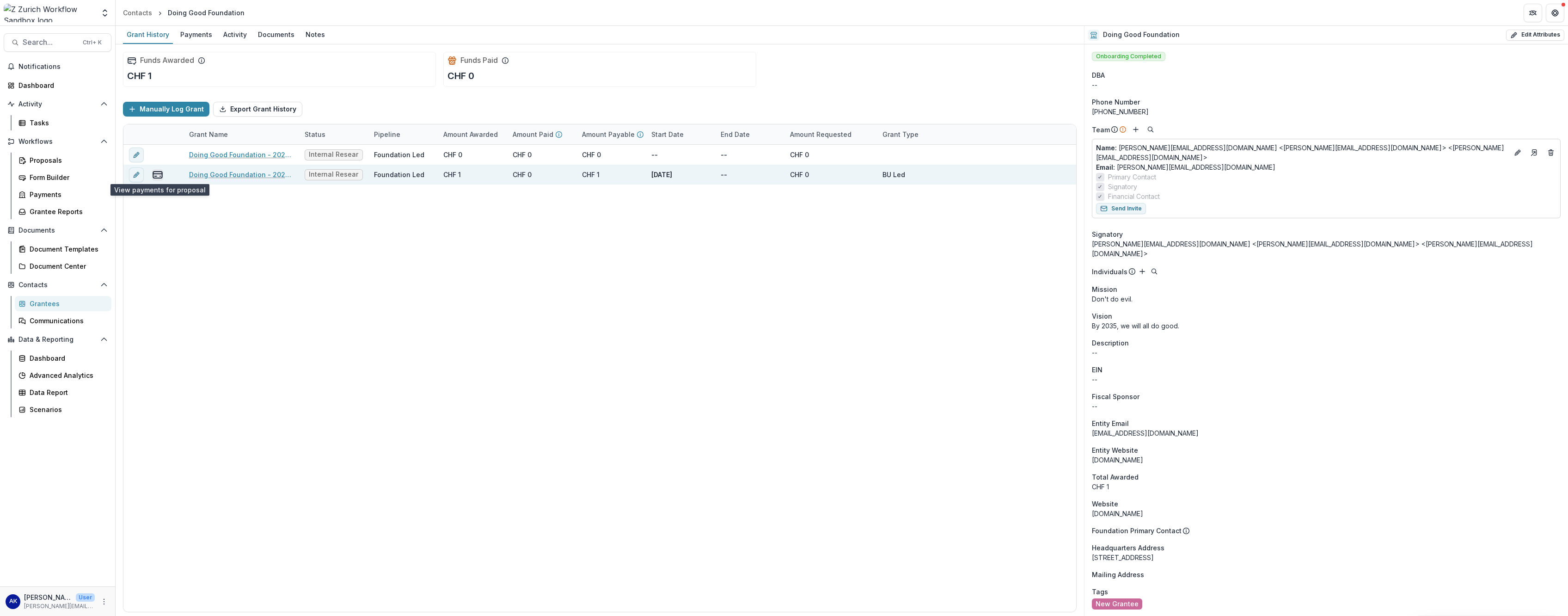
click at [158, 176] on icon "view-payments" at bounding box center [158, 175] width 11 height 11
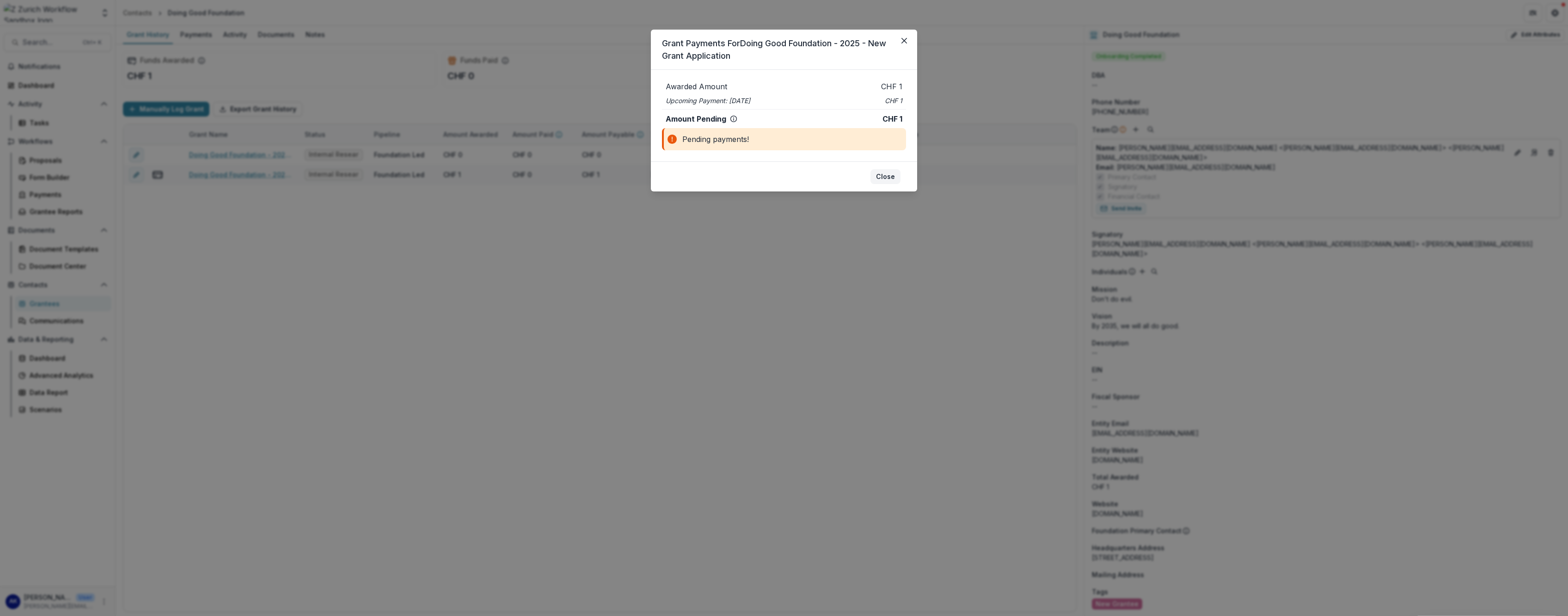
click at [569, 180] on button "Close" at bounding box center [885, 177] width 30 height 15
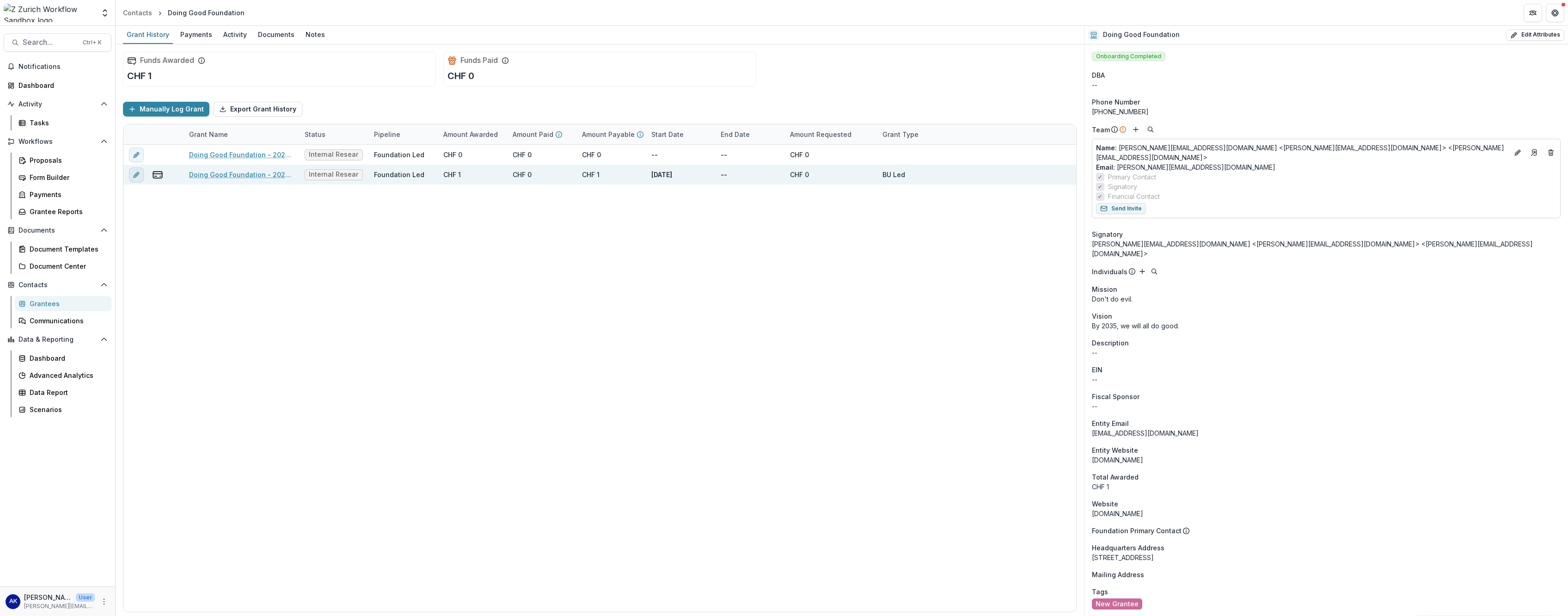
click at [133, 178] on button "edit" at bounding box center [136, 175] width 15 height 15
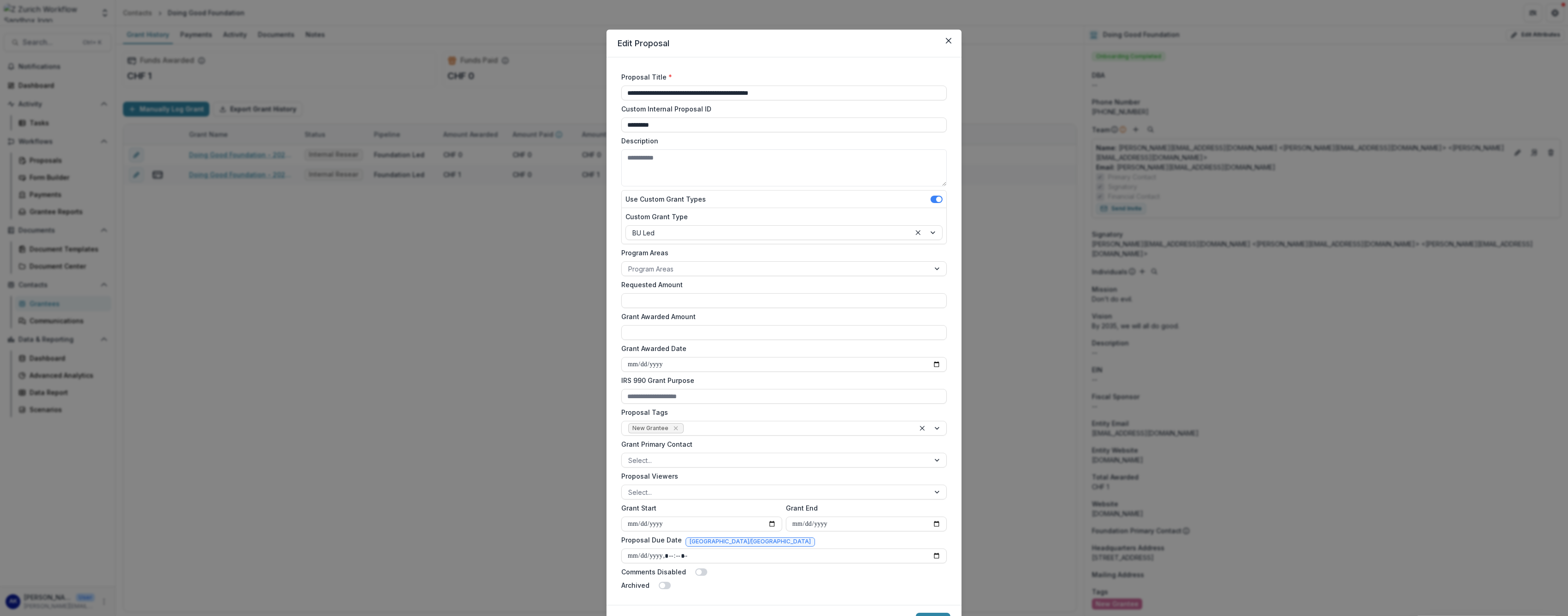
type input "****"
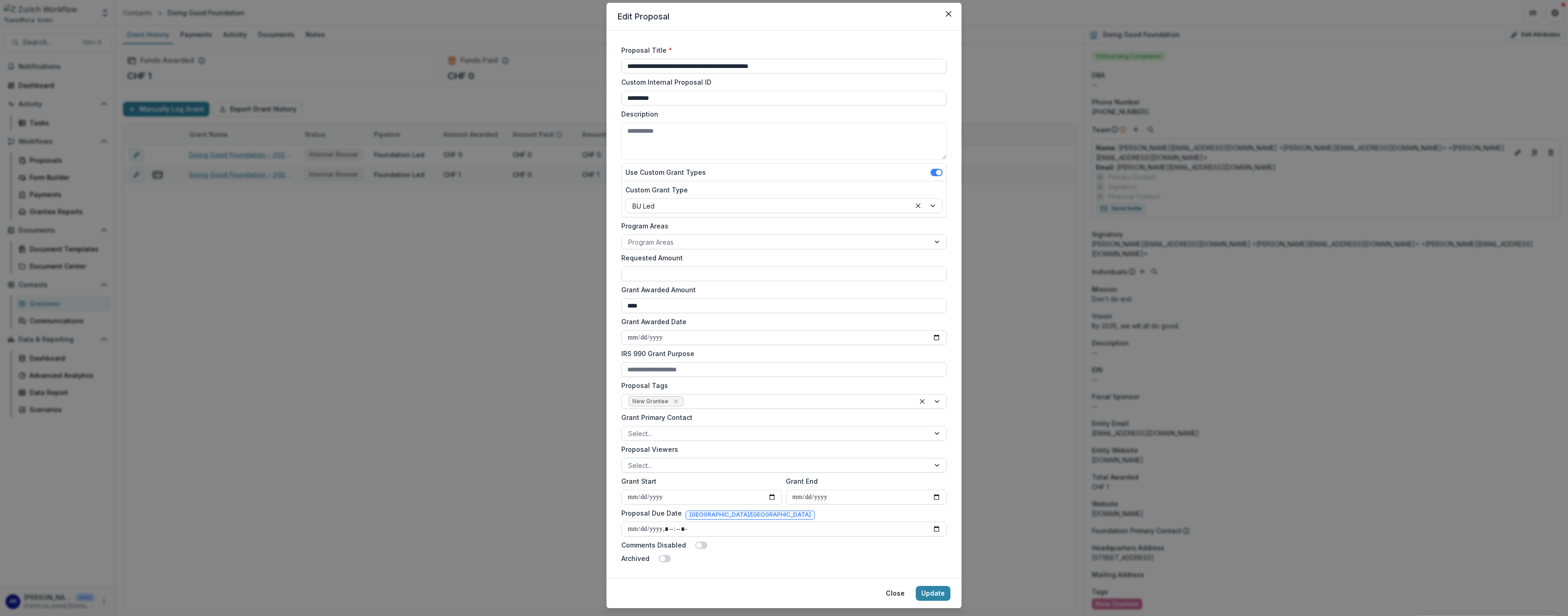
scroll to position [49, 0]
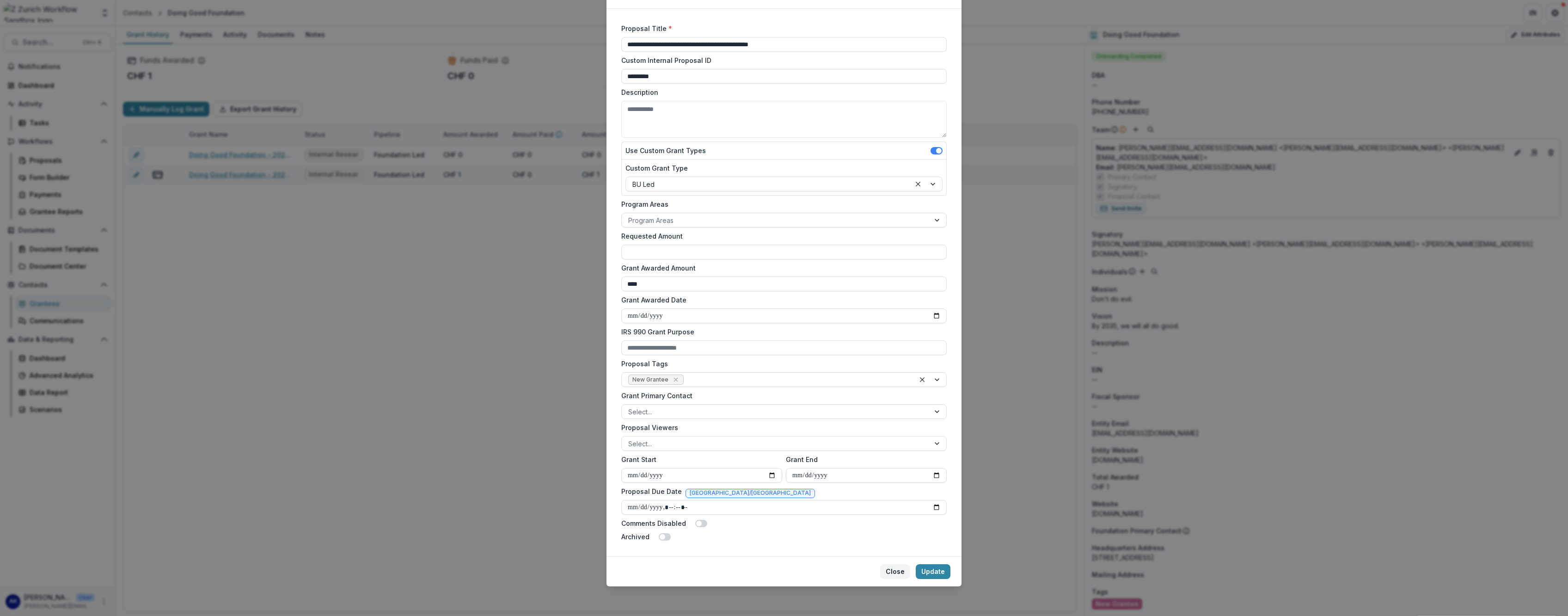
click at [569, 261] on button "Close" at bounding box center [895, 572] width 30 height 15
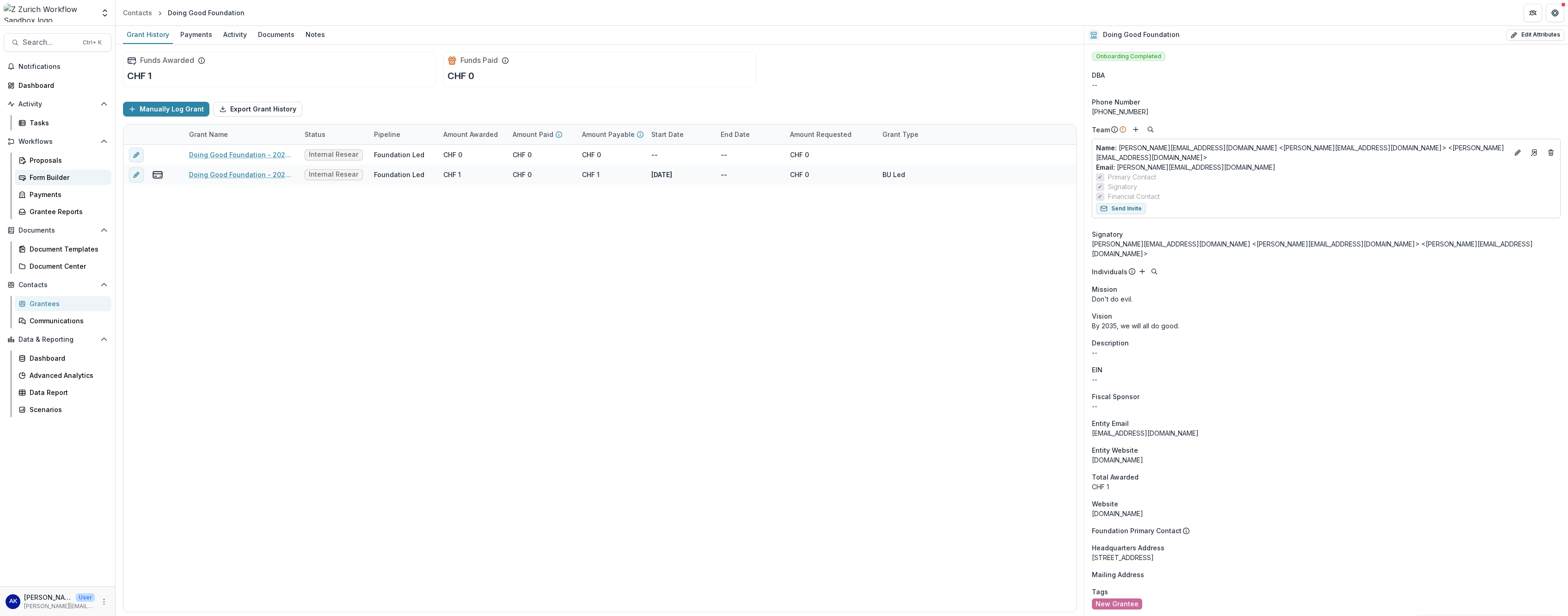
click at [72, 172] on link "Form Builder" at bounding box center [63, 177] width 97 height 15
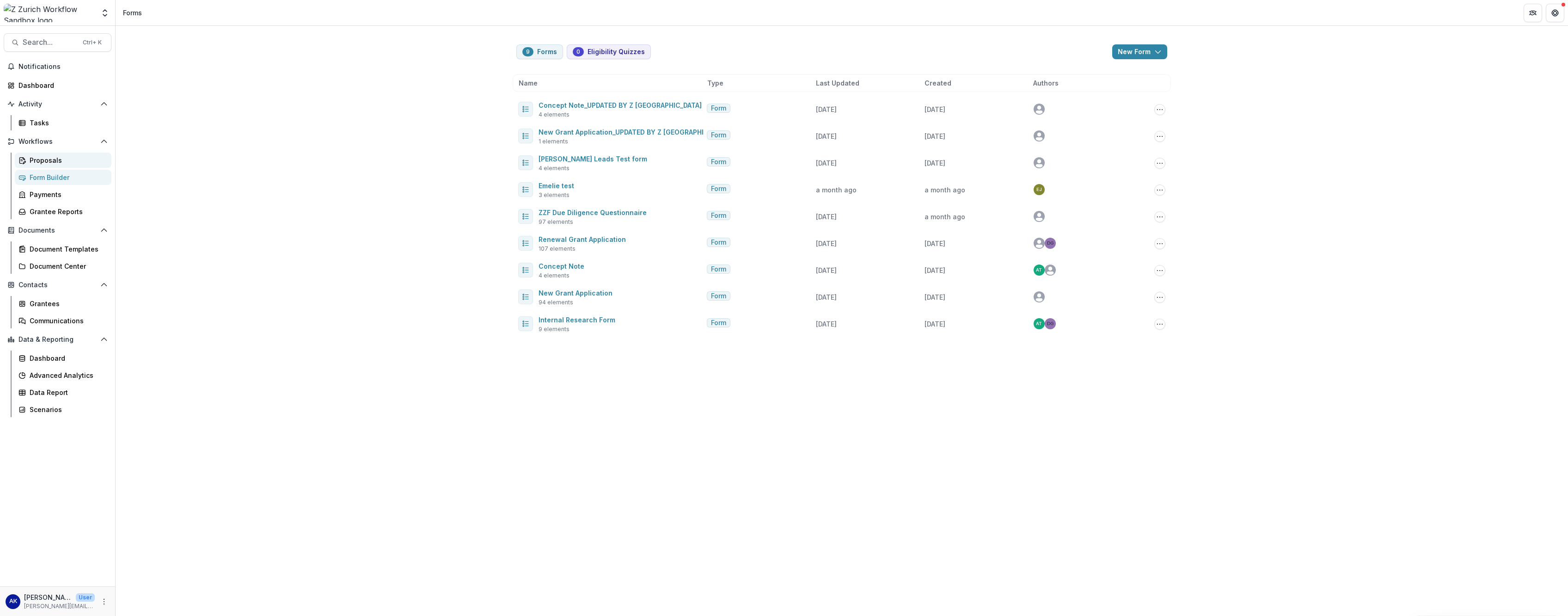
click at [70, 156] on div "Proposals" at bounding box center [67, 160] width 74 height 10
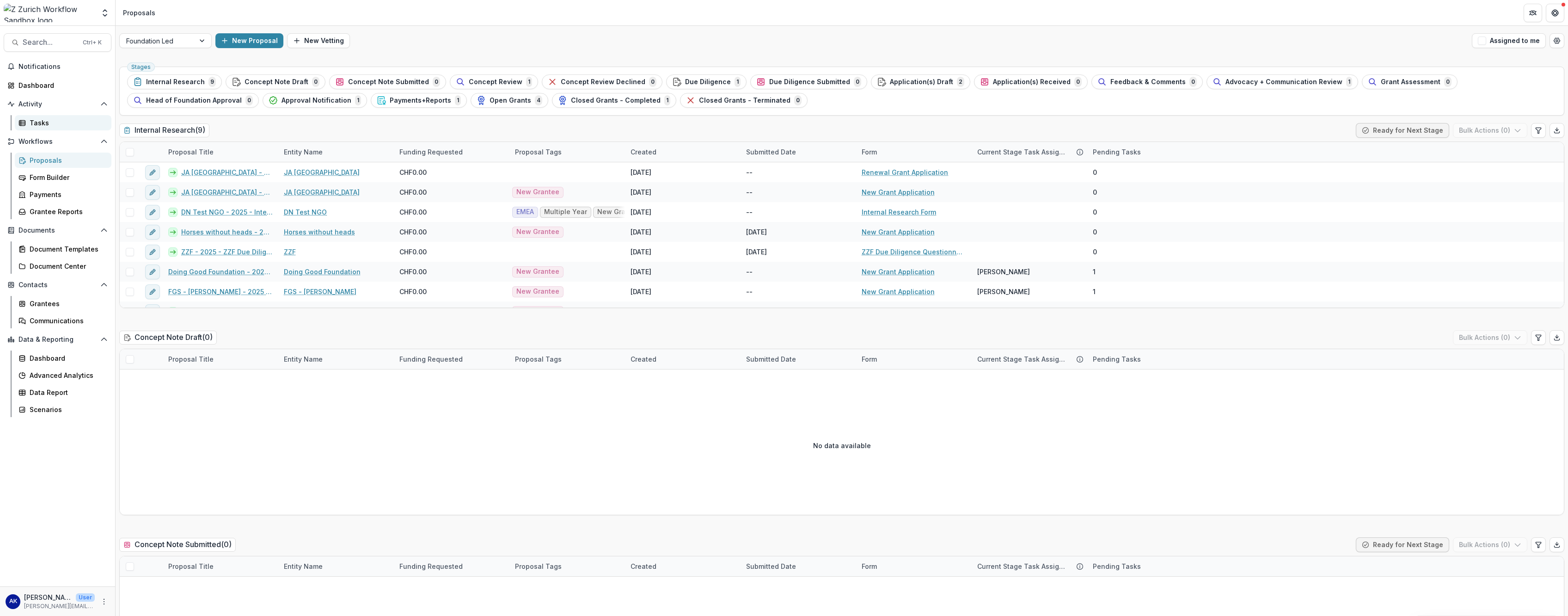
click at [61, 122] on div "Tasks" at bounding box center [67, 123] width 74 height 10
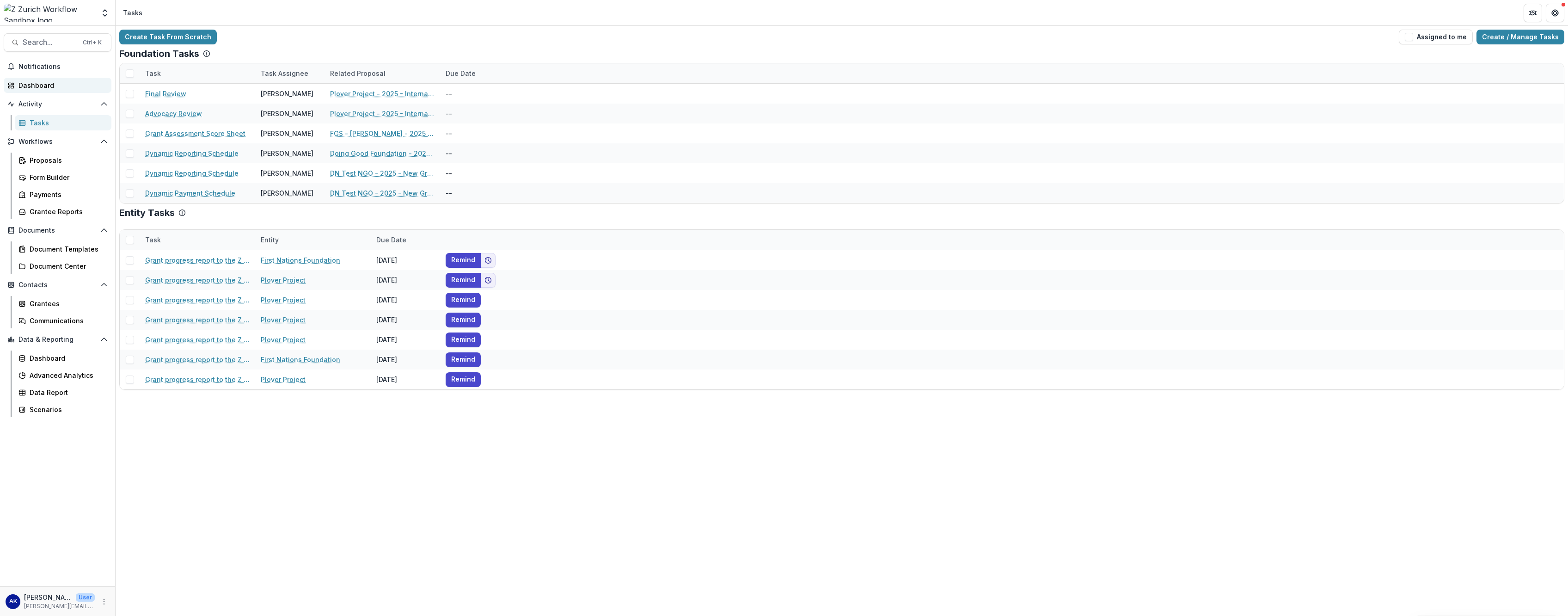
click at [53, 89] on div "Dashboard" at bounding box center [61, 85] width 85 height 10
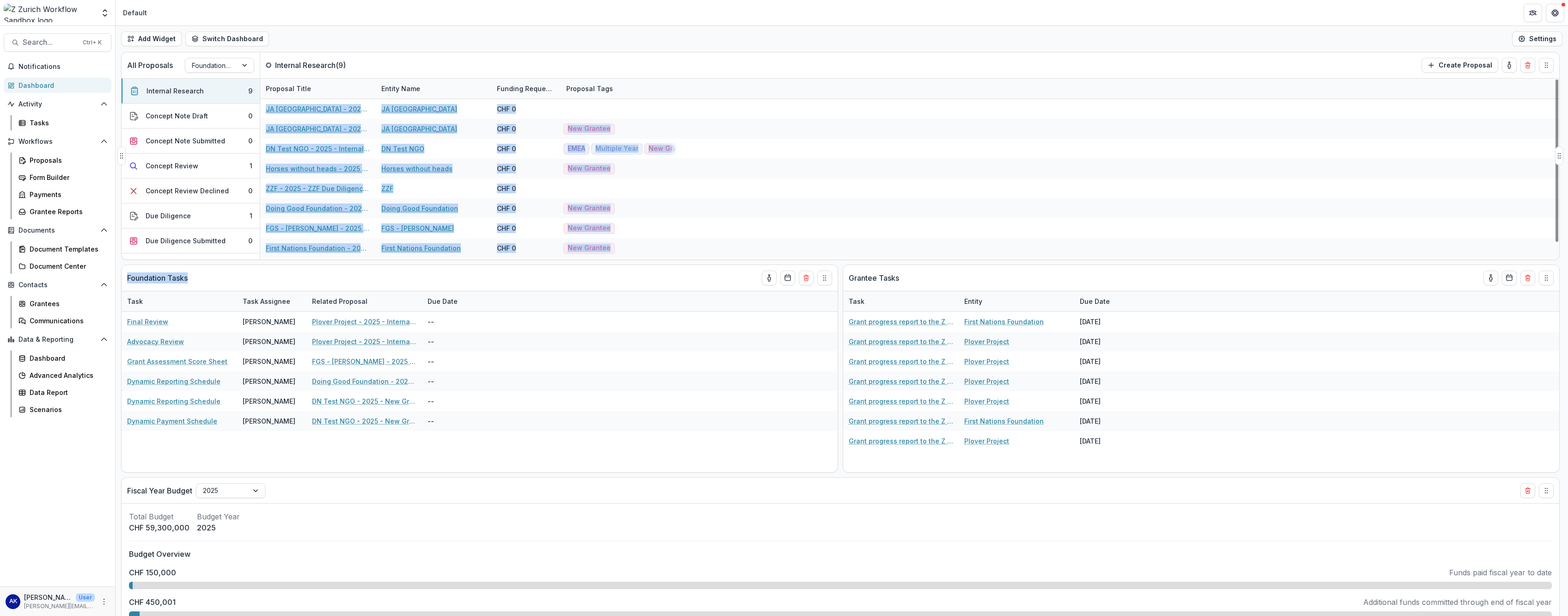
drag, startPoint x: 293, startPoint y: 273, endPoint x: 866, endPoint y: 68, distance: 608.6
click at [569, 68] on div "All Proposals Foundation Led Internal Research ( 9 ) Create Proposal Internal R…" at bounding box center [842, 334] width 1452 height 564
drag, startPoint x: 866, startPoint y: 68, endPoint x: 879, endPoint y: 63, distance: 13.9
click at [569, 63] on div "All Proposals Foundation Led Internal Research ( 9 ) Create Proposal" at bounding box center [821, 65] width 1399 height 26
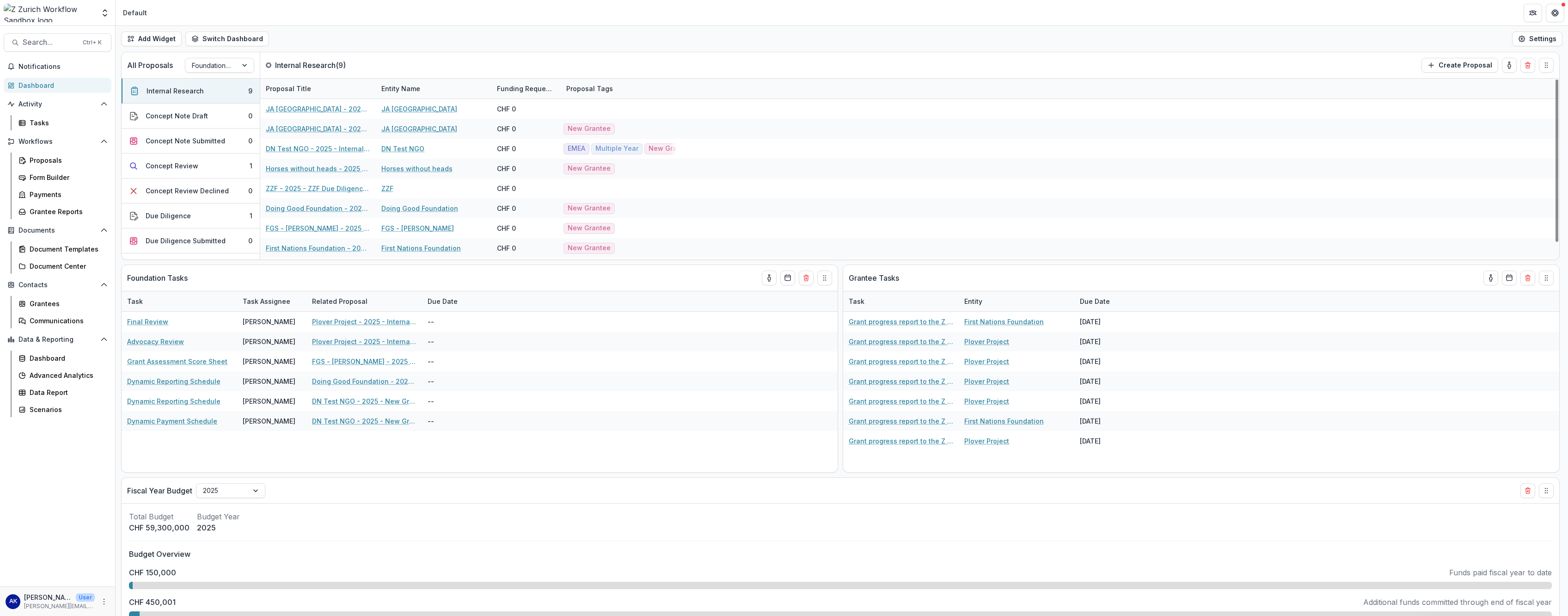
click at [569, 35] on div "Add Widget Switch Dashboard Default New Dashboard Settings" at bounding box center [842, 39] width 1452 height 26
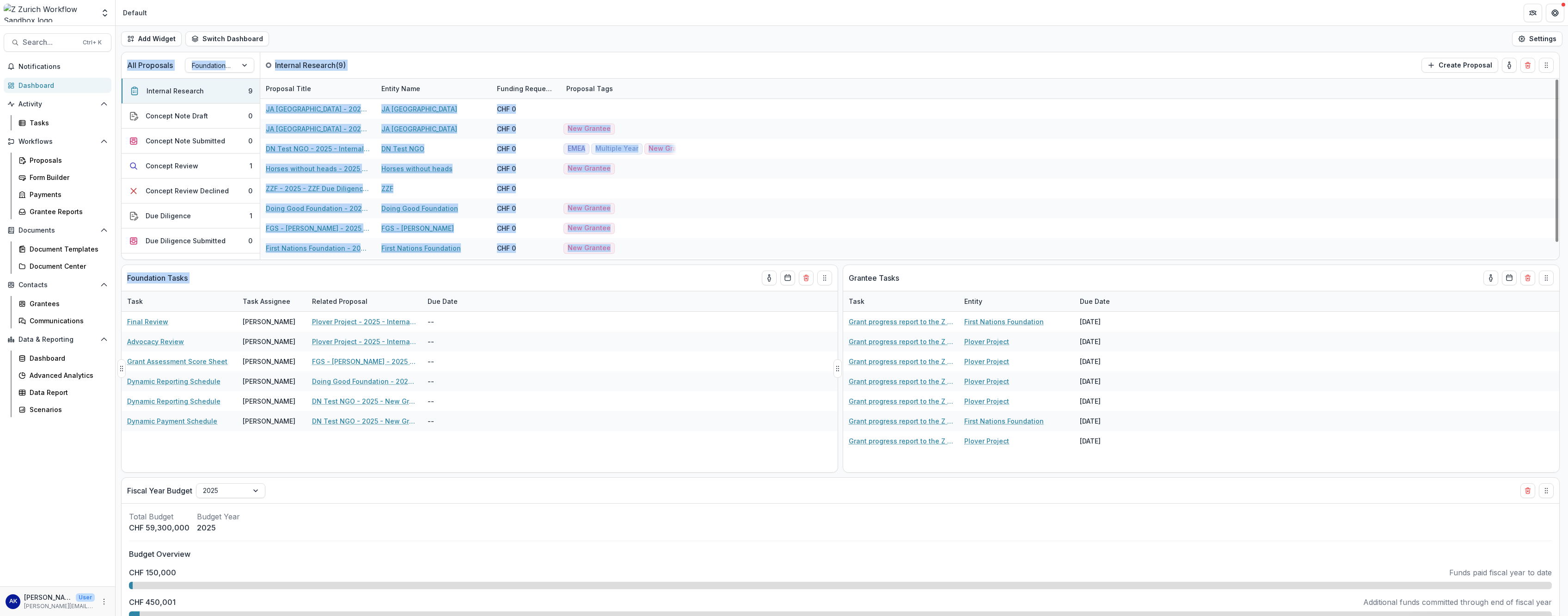
drag, startPoint x: 596, startPoint y: 46, endPoint x: 735, endPoint y: 276, distance: 268.7
click at [569, 261] on div "Add Widget Switch Dashboard Default New Dashboard Settings All Proposals Founda…" at bounding box center [842, 321] width 1452 height 590
drag, startPoint x: 735, startPoint y: 276, endPoint x: 693, endPoint y: 292, distance: 44.9
click at [569, 261] on div "Task Task Assignee Related Proposal Due Date" at bounding box center [480, 301] width 716 height 20
drag, startPoint x: 696, startPoint y: 266, endPoint x: 681, endPoint y: 68, distance: 198.6
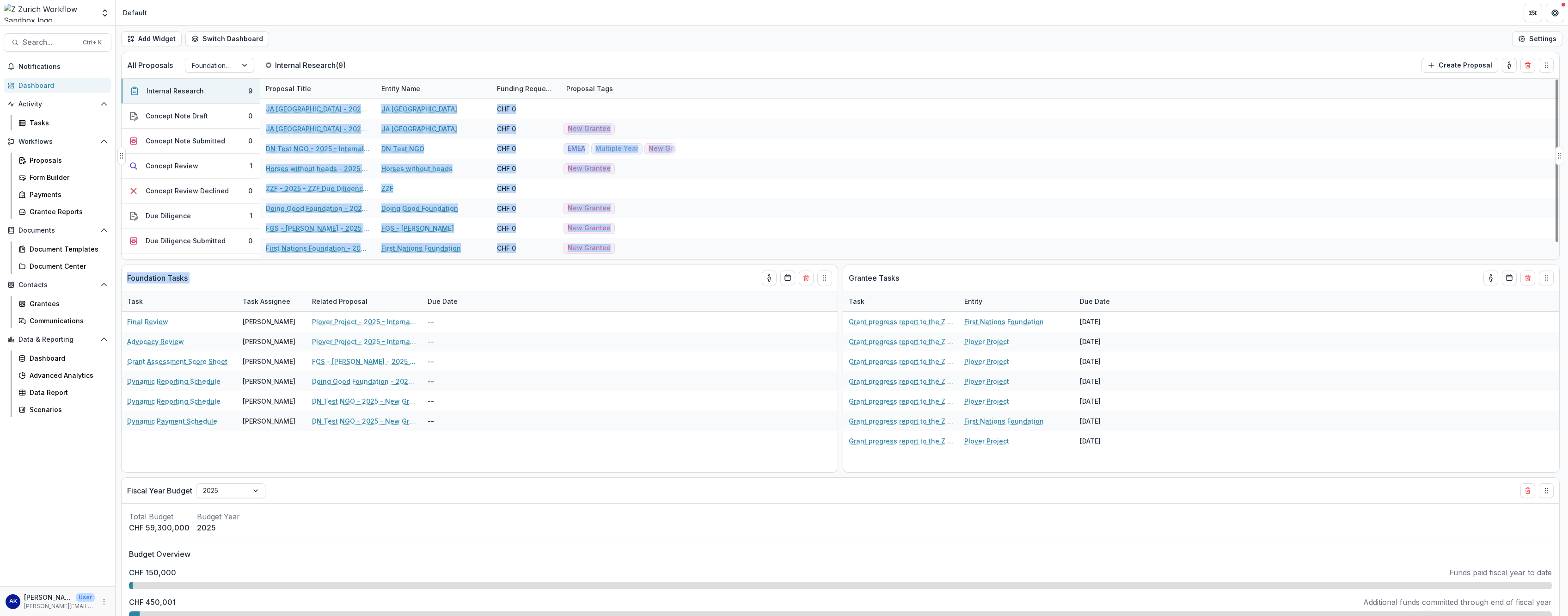
click at [569, 68] on div "All Proposals Foundation Led Internal Research ( 9 ) Create Proposal Internal R…" at bounding box center [842, 334] width 1452 height 564
drag, startPoint x: 681, startPoint y: 68, endPoint x: 683, endPoint y: 63, distance: 5.4
click at [569, 61] on div "All Proposals Foundation Led Internal Research ( 9 ) Create Proposal" at bounding box center [821, 65] width 1399 height 26
